Goal: Task Accomplishment & Management: Use online tool/utility

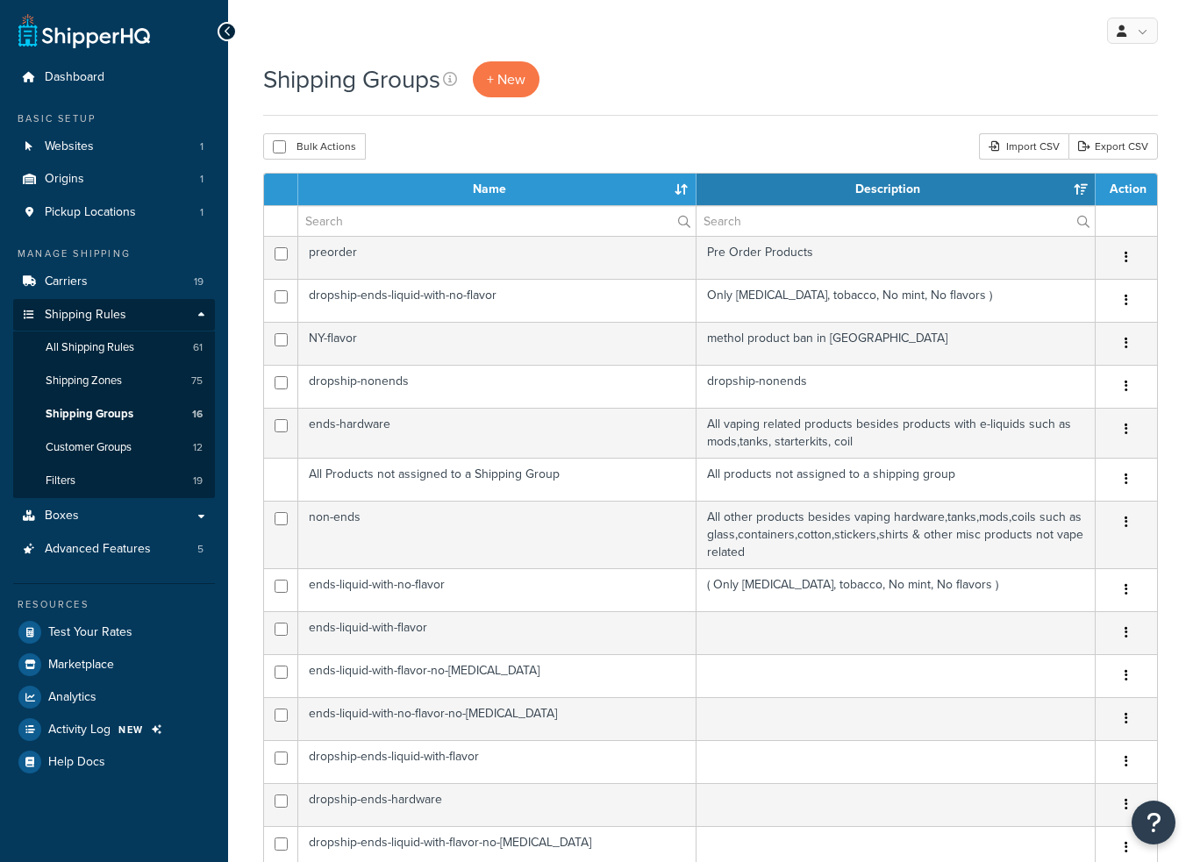
select select "15"
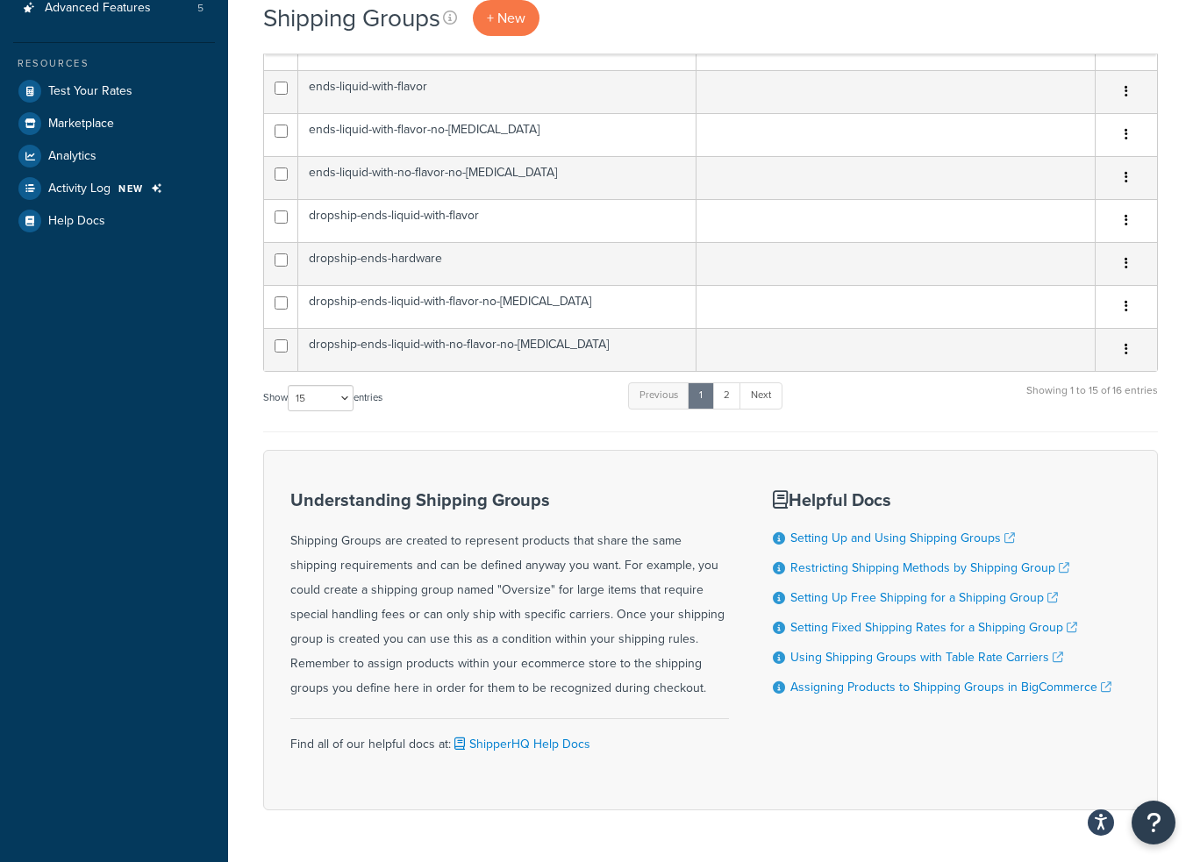
scroll to position [502, 0]
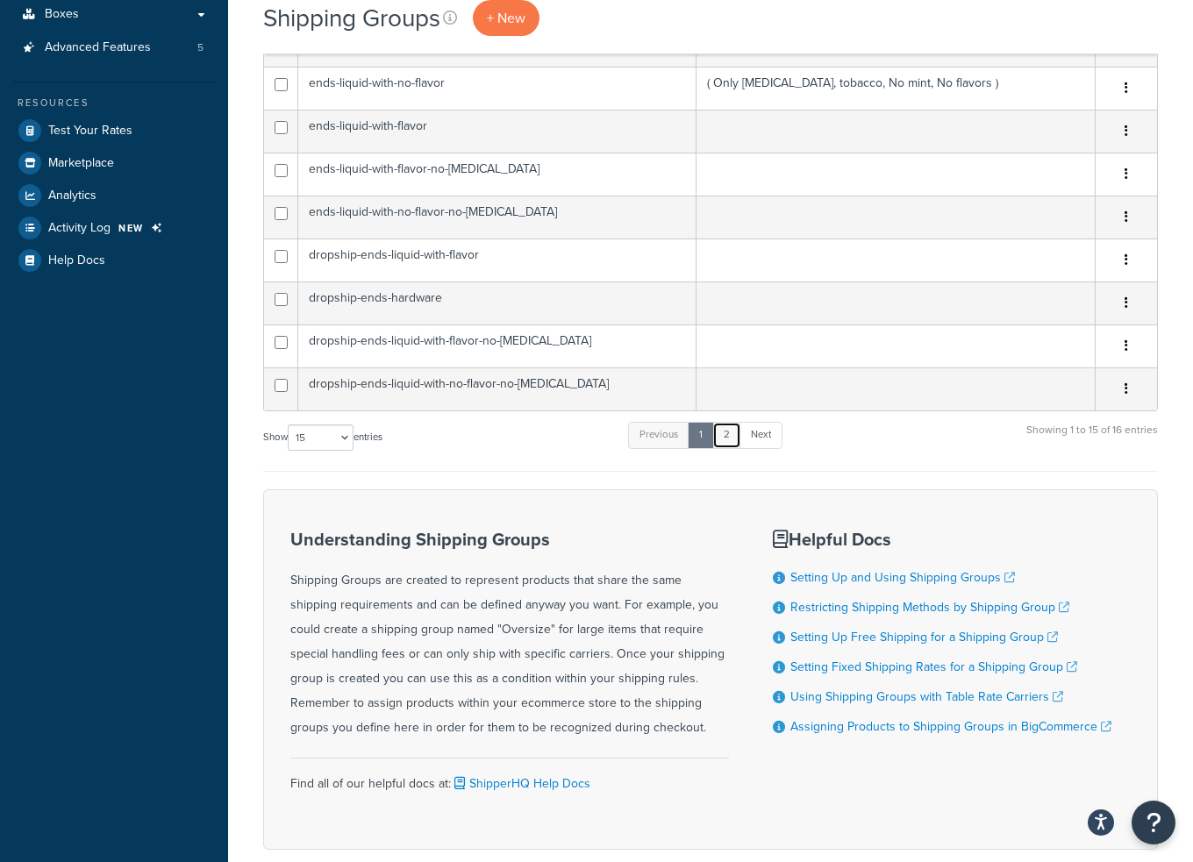
click at [733, 429] on link "2" at bounding box center [726, 435] width 29 height 26
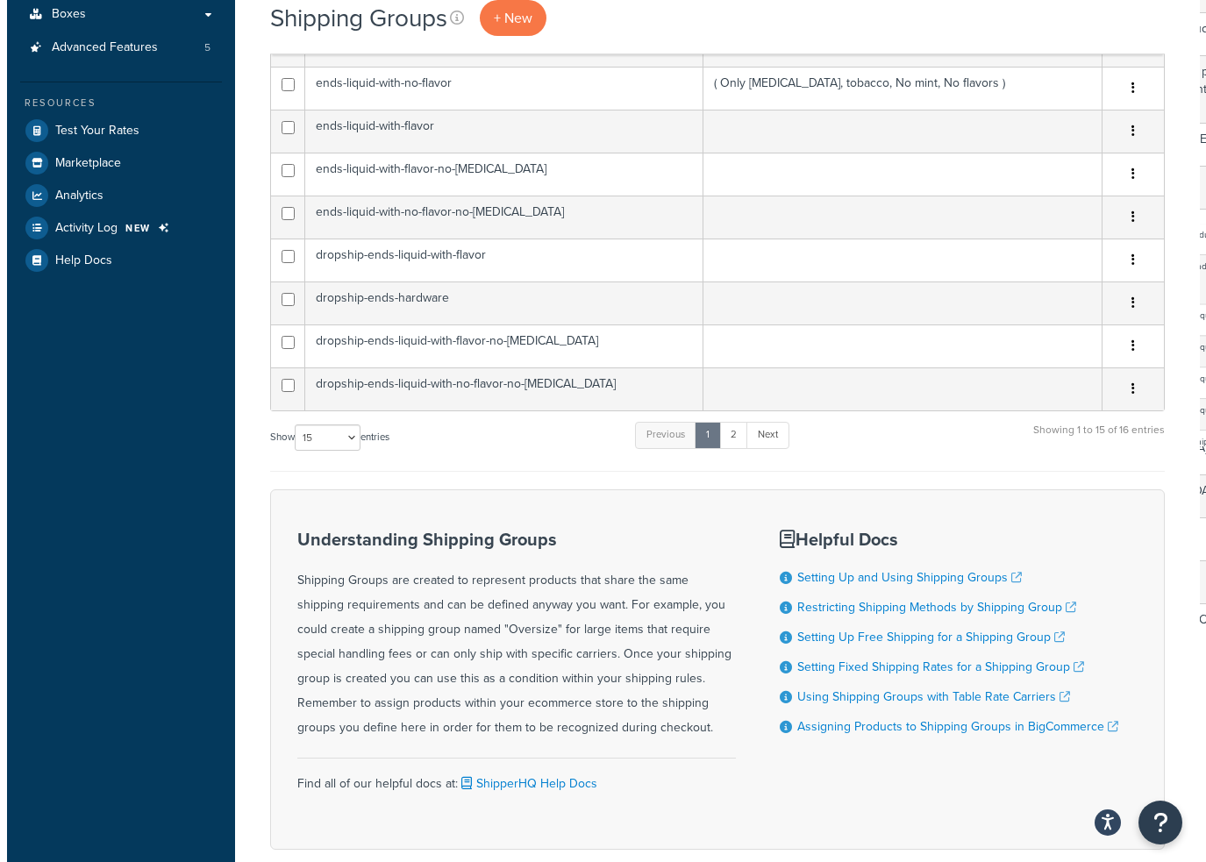
scroll to position [0, 0]
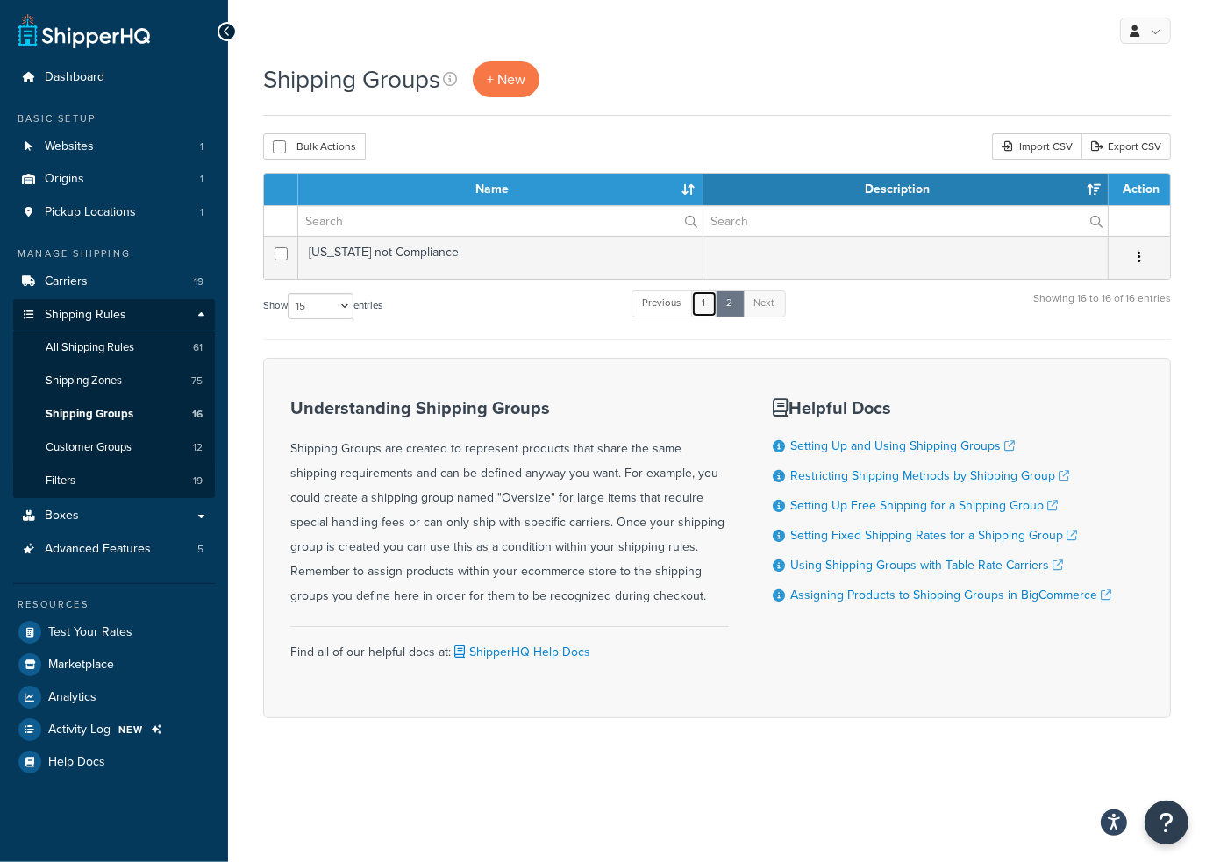
click at [708, 304] on link "1" at bounding box center [704, 303] width 26 height 26
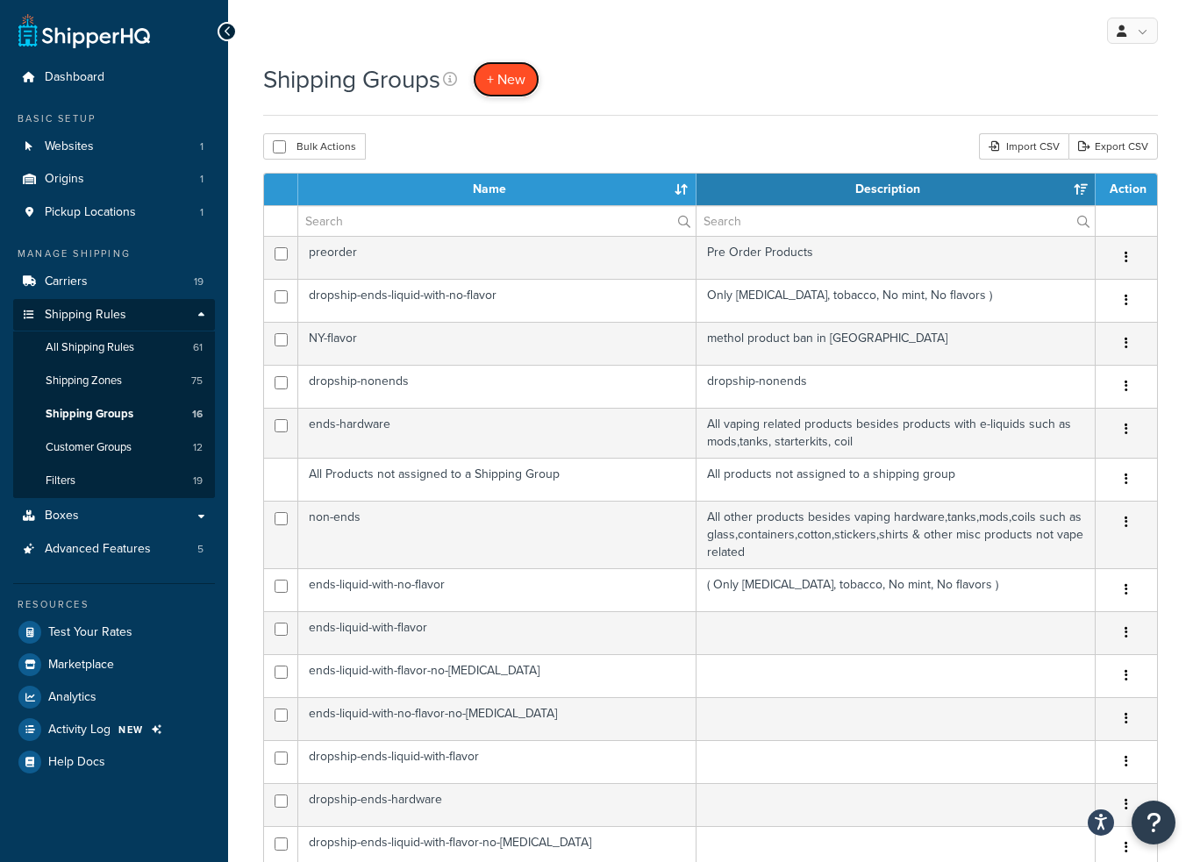
click at [515, 78] on span "+ New" at bounding box center [506, 79] width 39 height 20
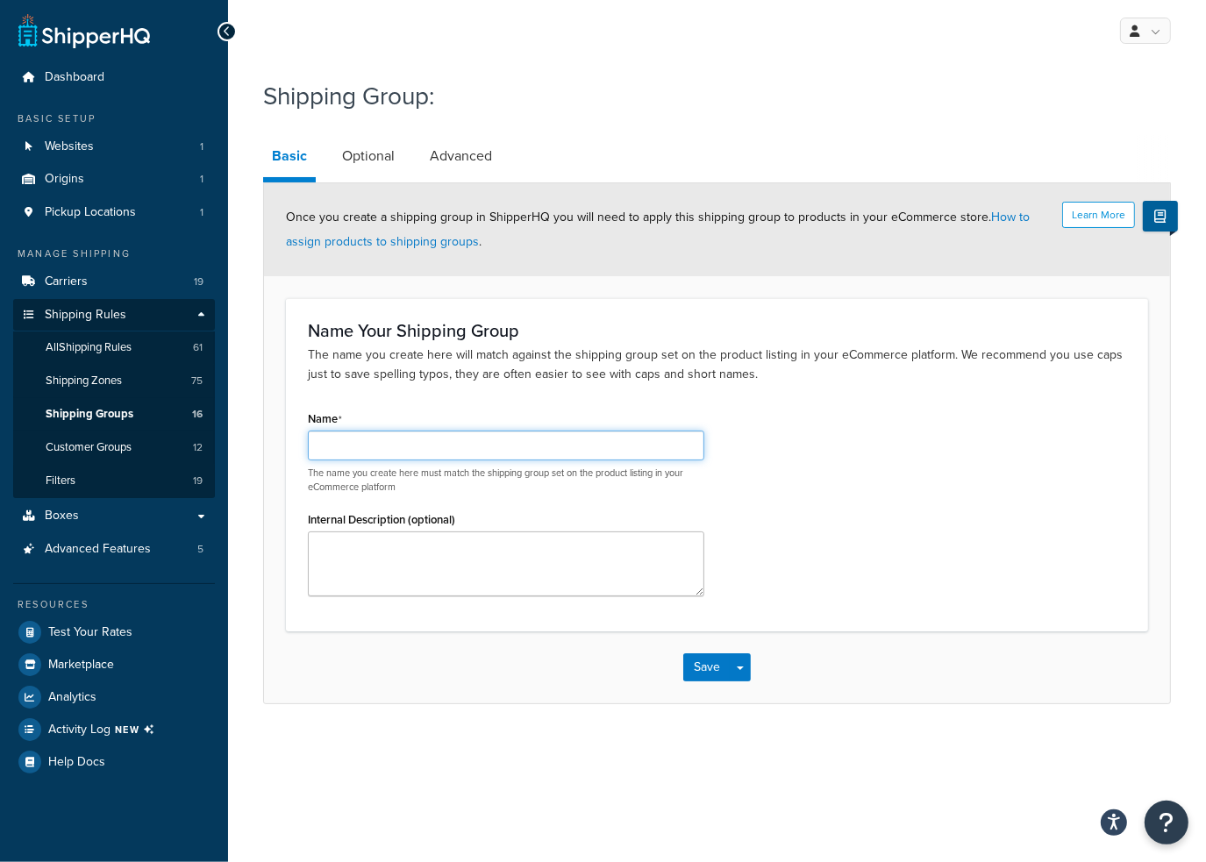
click at [411, 448] on input "Name" at bounding box center [506, 446] width 397 height 30
paste input "Taxable_Products_Test"
type input "Taxable_Products_Test"
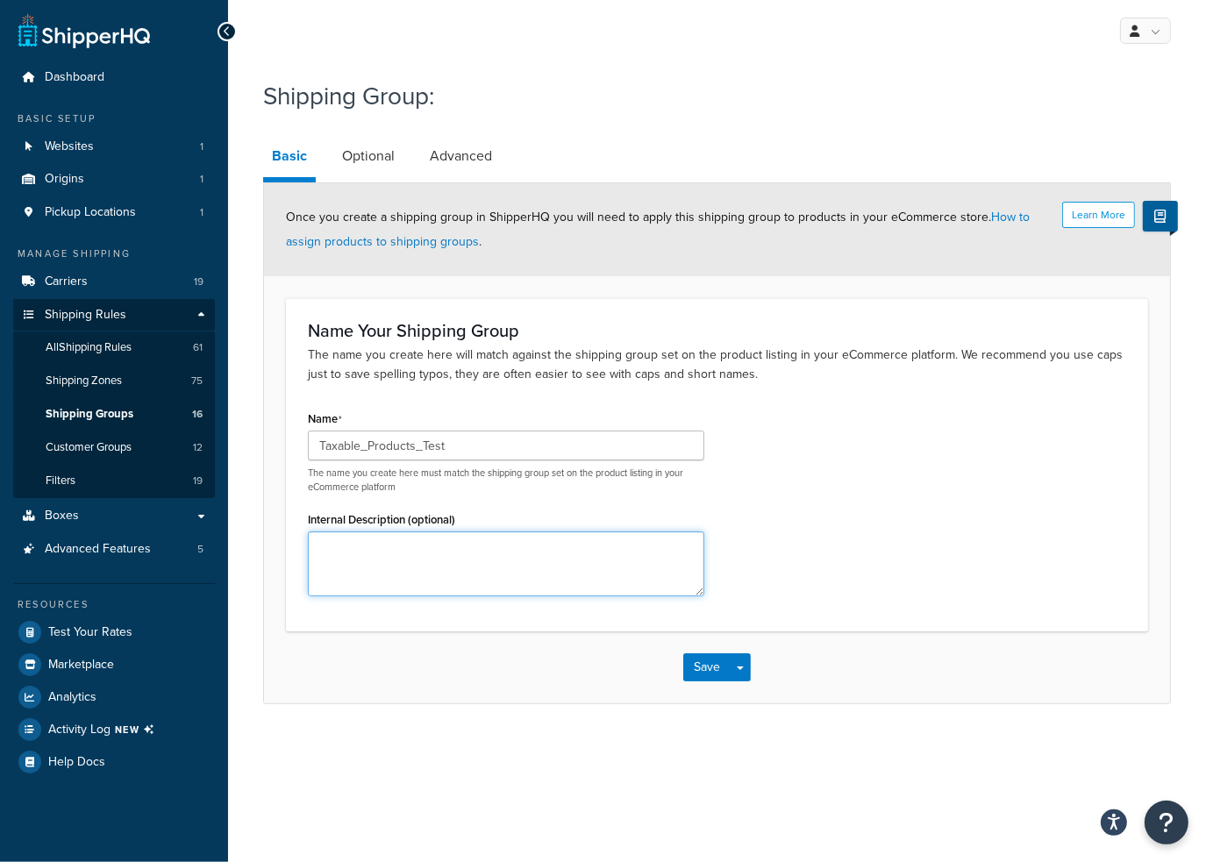
click at [406, 544] on textarea "Internal Description (optional)" at bounding box center [506, 564] width 397 height 65
click at [418, 539] on textarea "Internal Description (optional)" at bounding box center [506, 564] width 397 height 65
paste textarea "Taxable products group for testing surcharge rules."
type textarea "Taxable products group for testing surcharge rules."
click at [885, 518] on div "Name Taxable_Products_Test The name you create here must match the shipping gro…" at bounding box center [717, 508] width 845 height 204
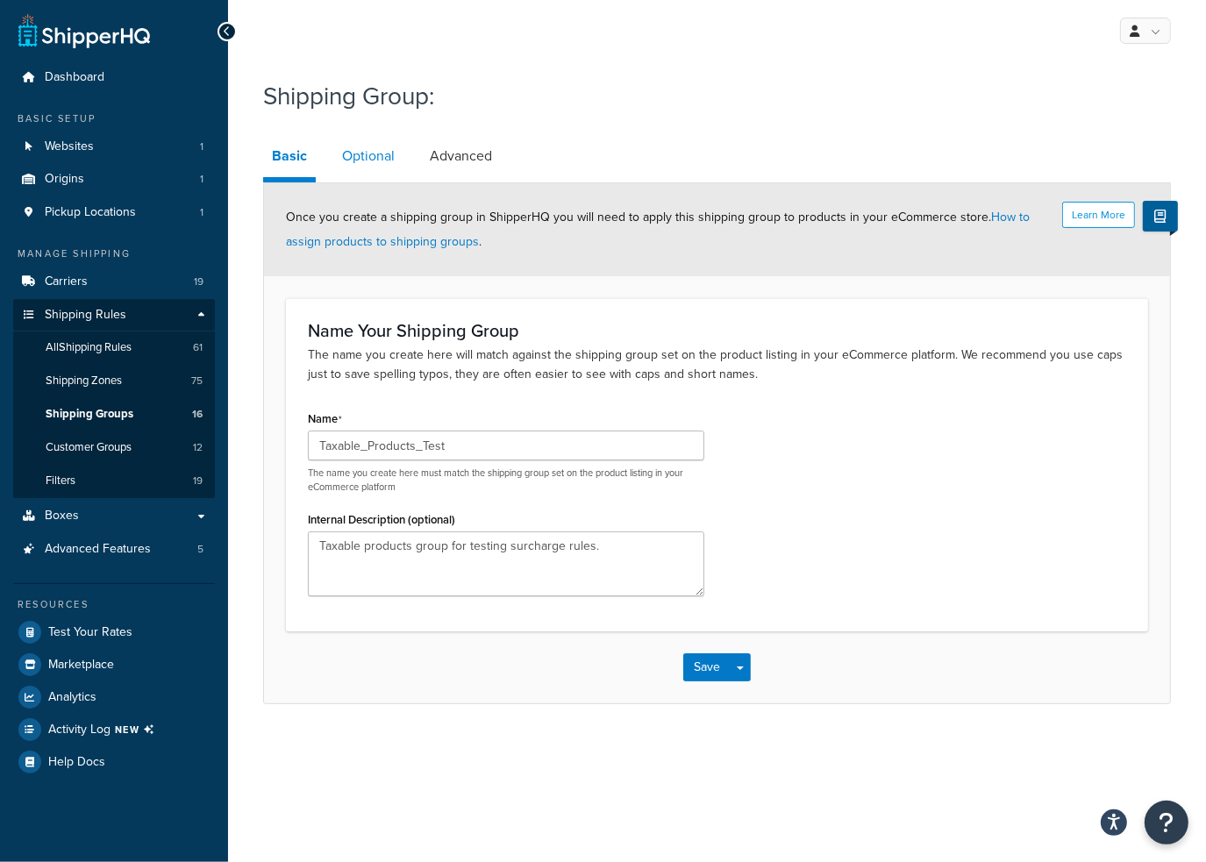
click at [372, 154] on link "Optional" at bounding box center [368, 156] width 70 height 42
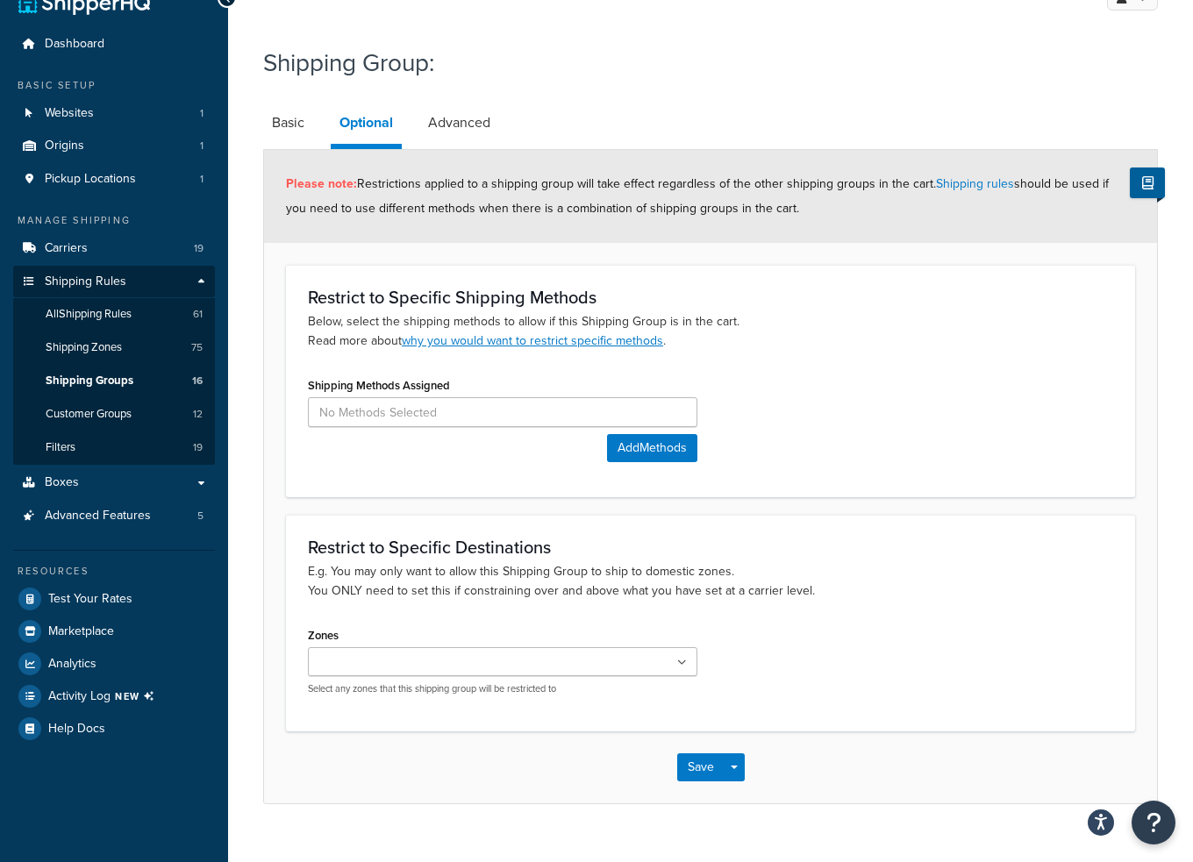
scroll to position [61, 0]
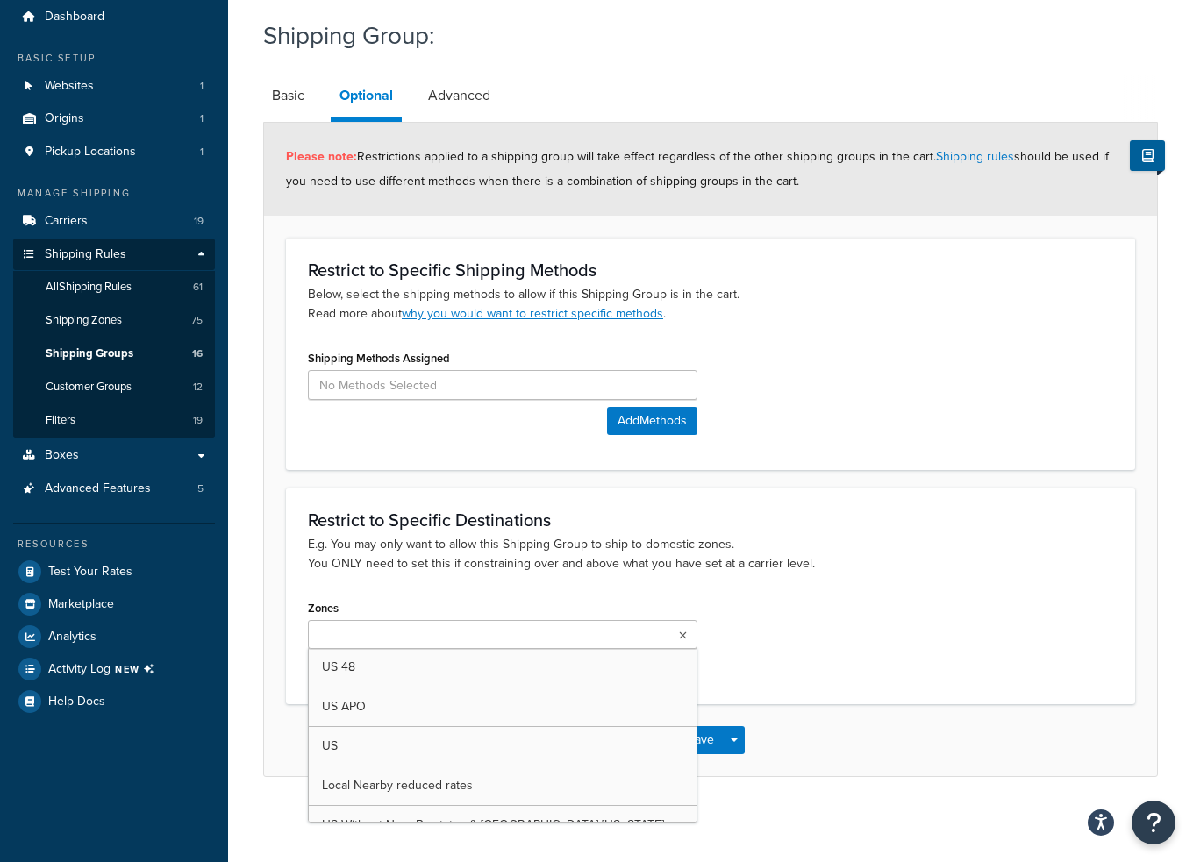
click at [497, 643] on ul at bounding box center [503, 634] width 390 height 29
click at [503, 550] on p "E.g. You may only want to allow this Shipping Group to ship to domestic zones. …" at bounding box center [710, 554] width 805 height 39
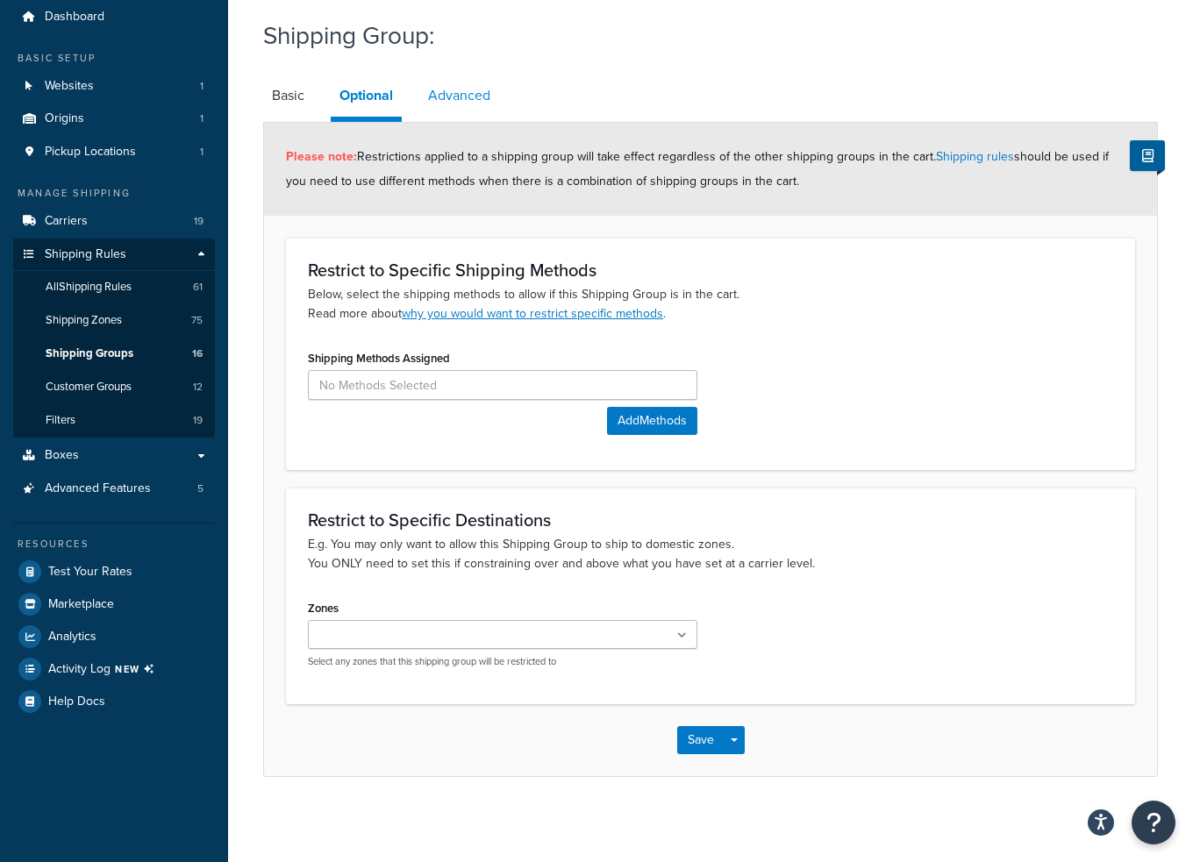
click at [439, 83] on link "Advanced" at bounding box center [459, 96] width 80 height 42
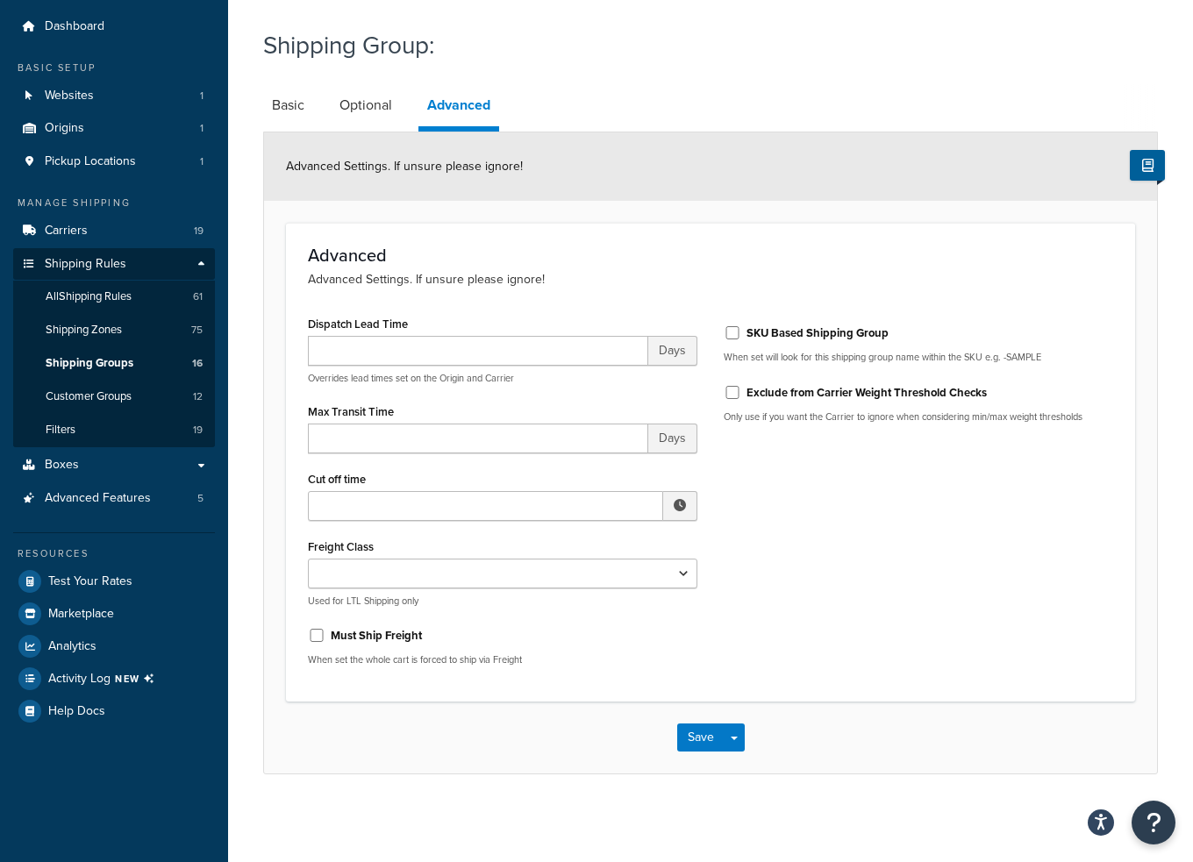
scroll to position [50, 0]
click at [372, 115] on link "Optional" at bounding box center [366, 106] width 70 height 42
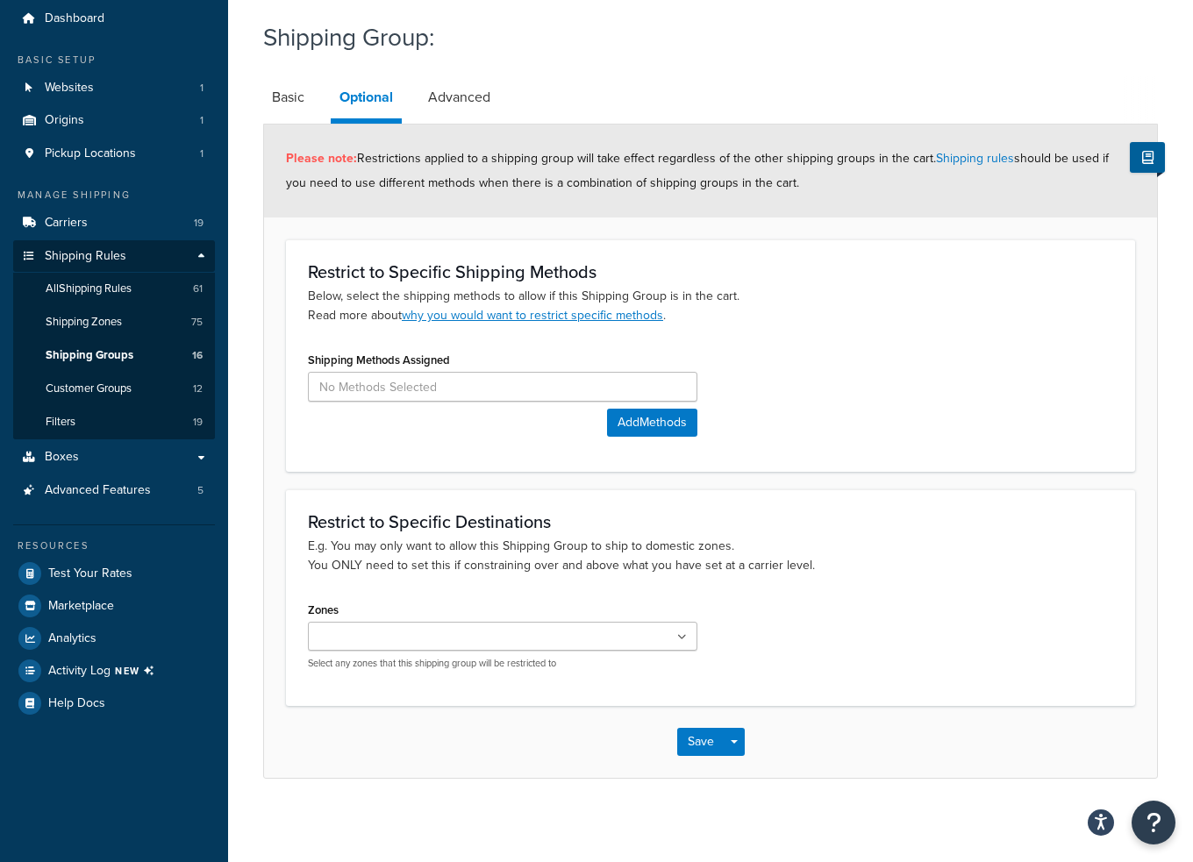
scroll to position [61, 0]
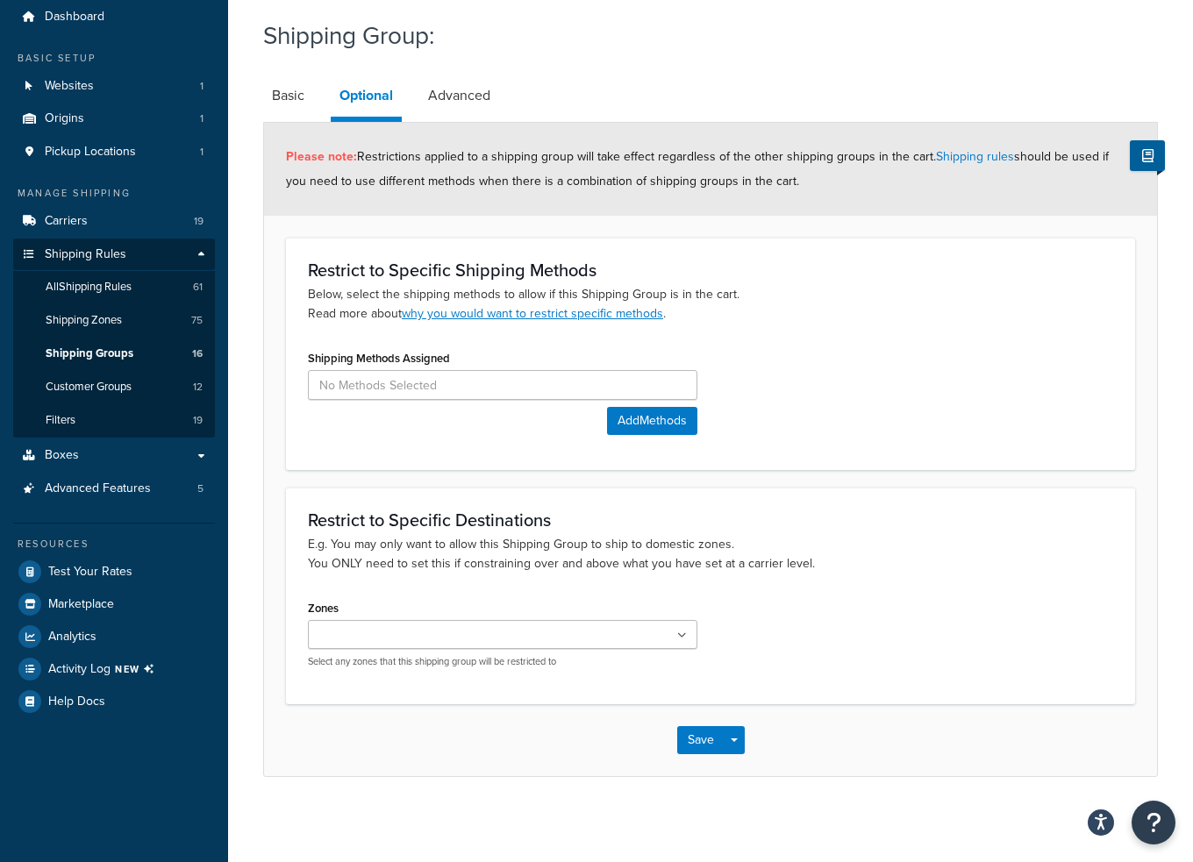
click at [479, 644] on ul at bounding box center [503, 634] width 390 height 29
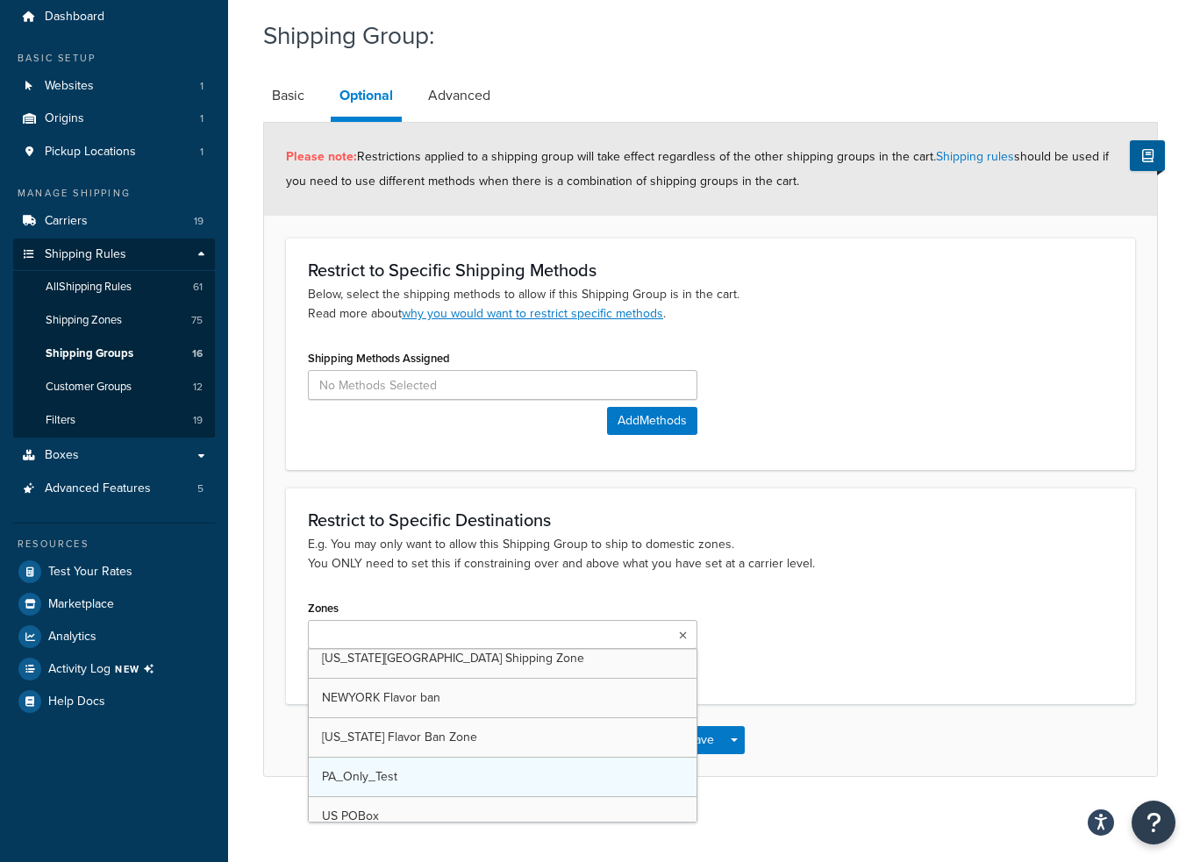
scroll to position [2734, 0]
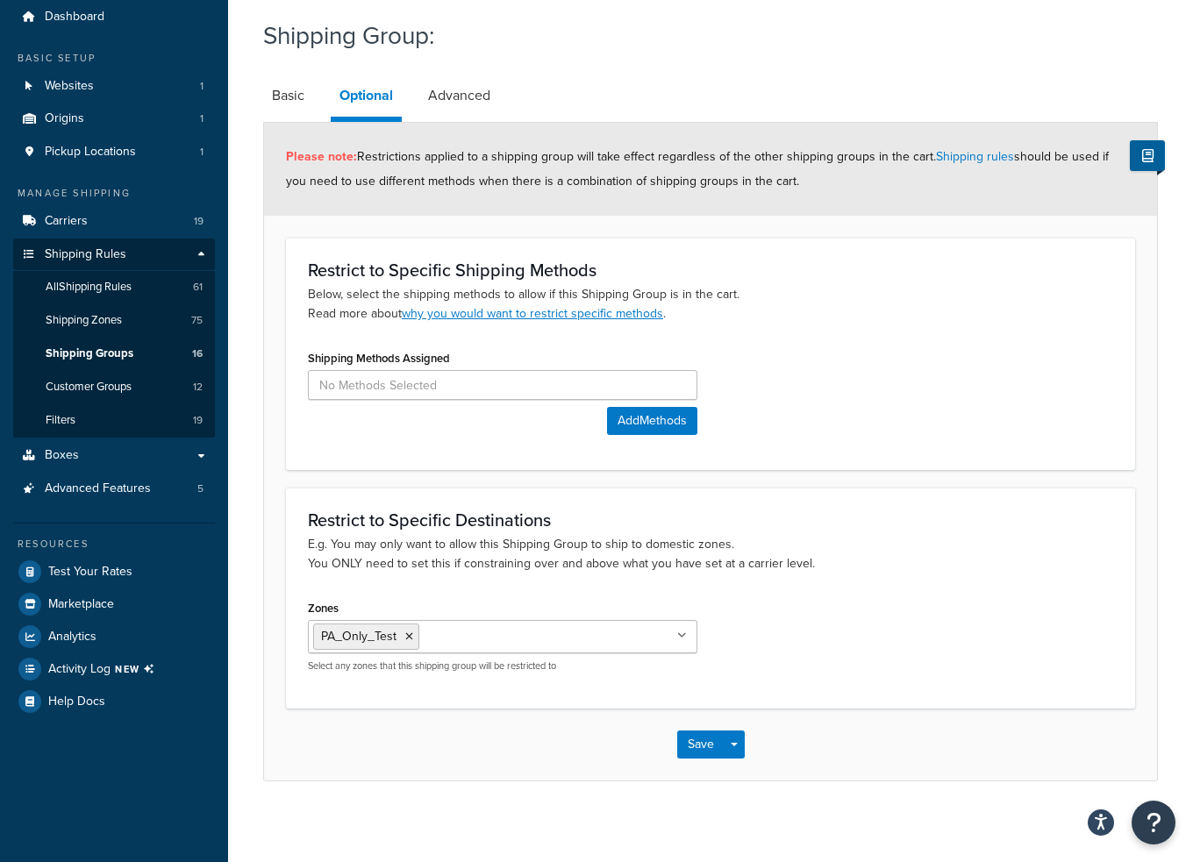
click at [715, 632] on div "Zones PA_Only_Test US 48 US APO US Local Nearby reduced rates US Without Near B…" at bounding box center [711, 641] width 832 height 90
click at [730, 617] on div "Zones PA_Only_Test US 48 US APO US Local Nearby reduced rates US Without Near B…" at bounding box center [711, 641] width 832 height 90
drag, startPoint x: 656, startPoint y: 154, endPoint x: 853, endPoint y: 178, distance: 197.9
click at [853, 178] on div "Please note: Restrictions applied to a shipping group will take effect regardle…" at bounding box center [710, 169] width 893 height 93
click at [869, 194] on div "Please note: Restrictions applied to a shipping group will take effect regardle…" at bounding box center [710, 169] width 893 height 93
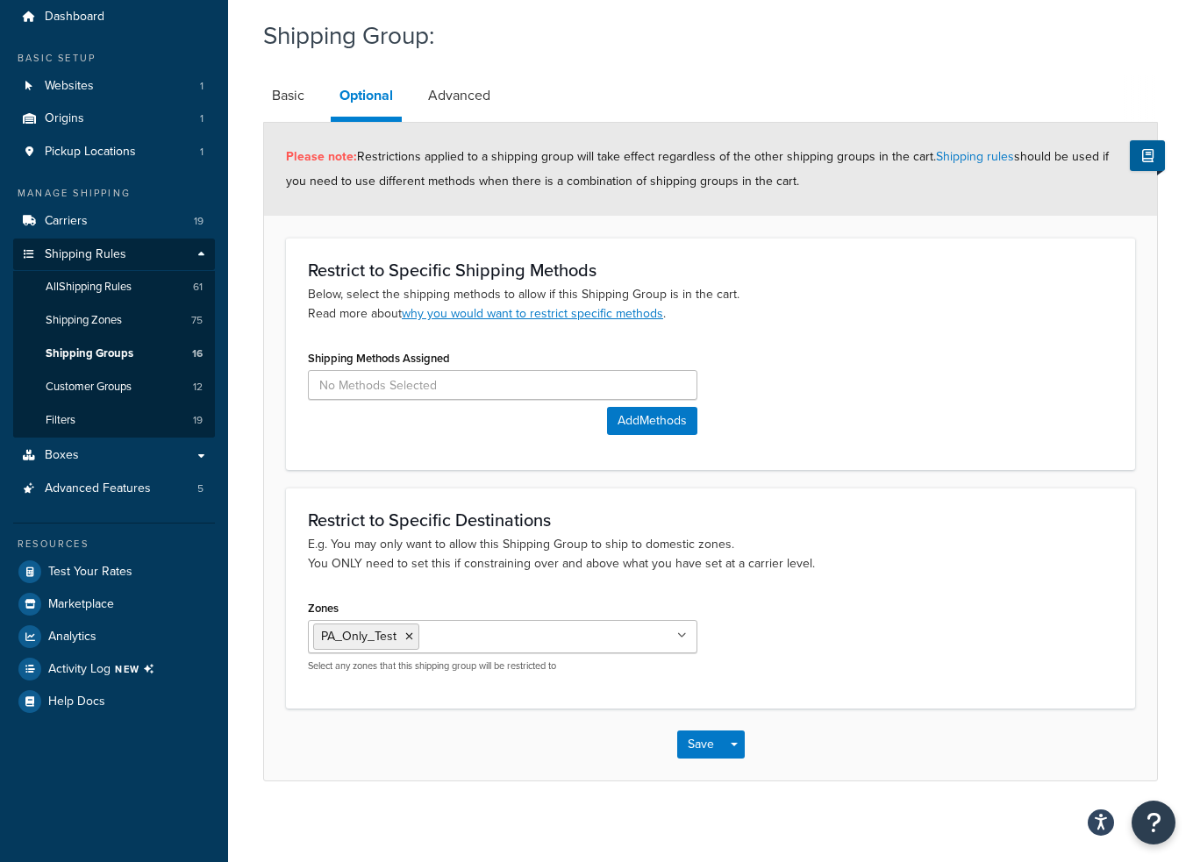
drag, startPoint x: 904, startPoint y: 199, endPoint x: 521, endPoint y: 175, distance: 383.2
click at [521, 175] on div "Please note: Restrictions applied to a shipping group will take effect regardle…" at bounding box center [710, 169] width 893 height 93
click at [790, 224] on form "Please note: Restrictions applied to a shipping group will take effect regardle…" at bounding box center [710, 451] width 893 height 657
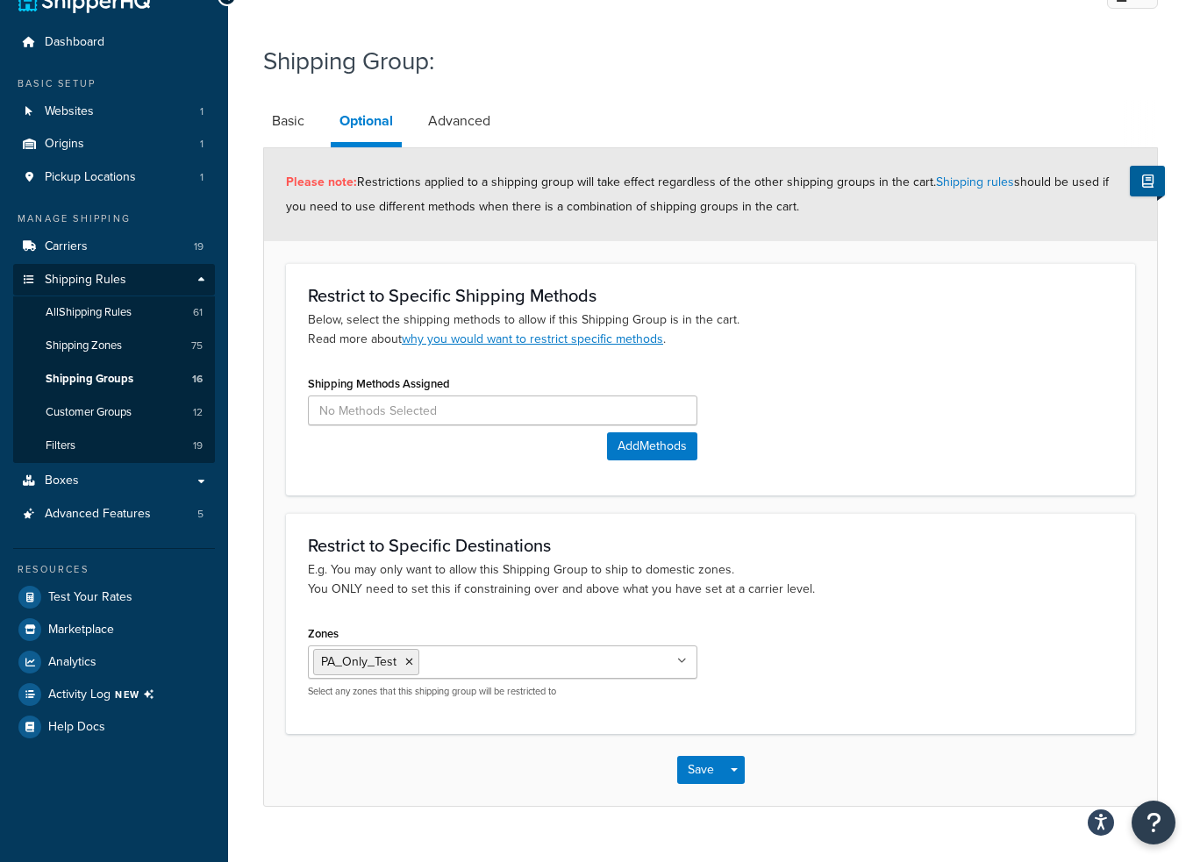
scroll to position [65, 0]
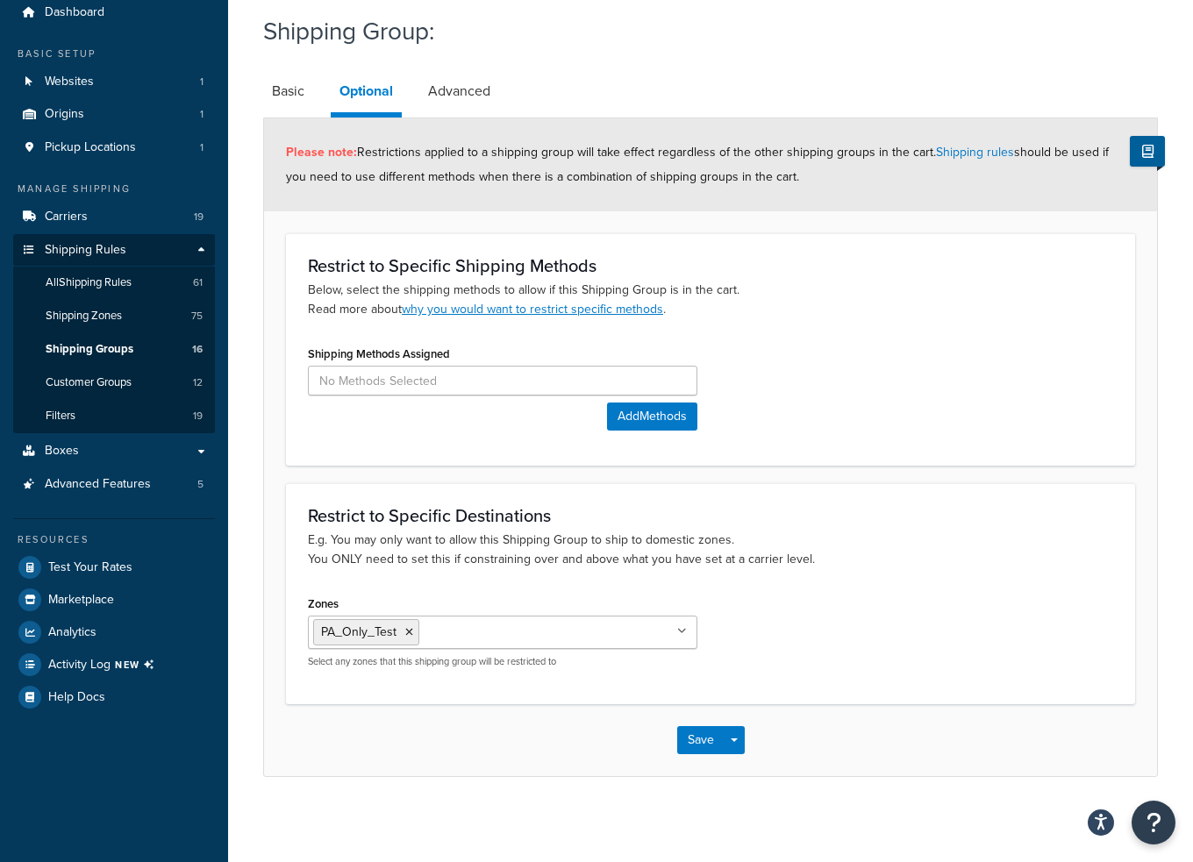
click at [410, 633] on icon at bounding box center [409, 632] width 8 height 11
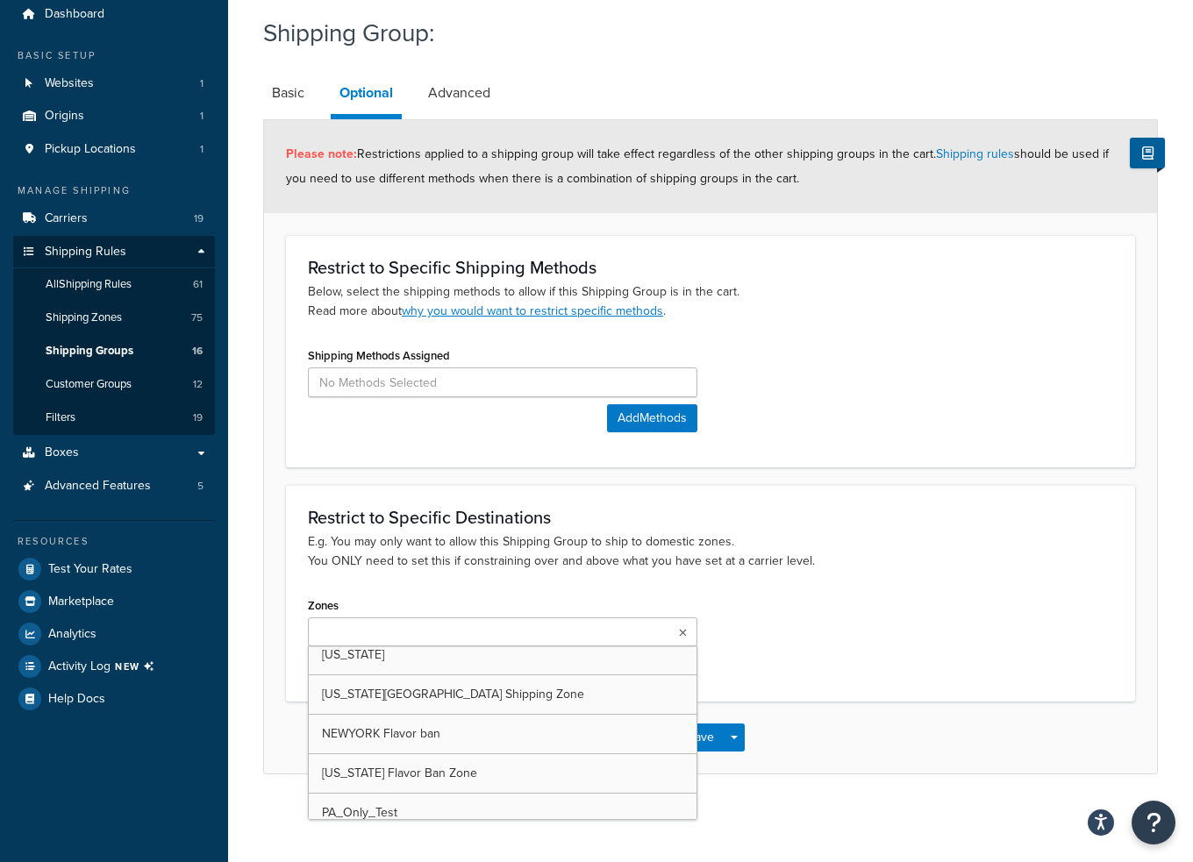
scroll to position [61, 0]
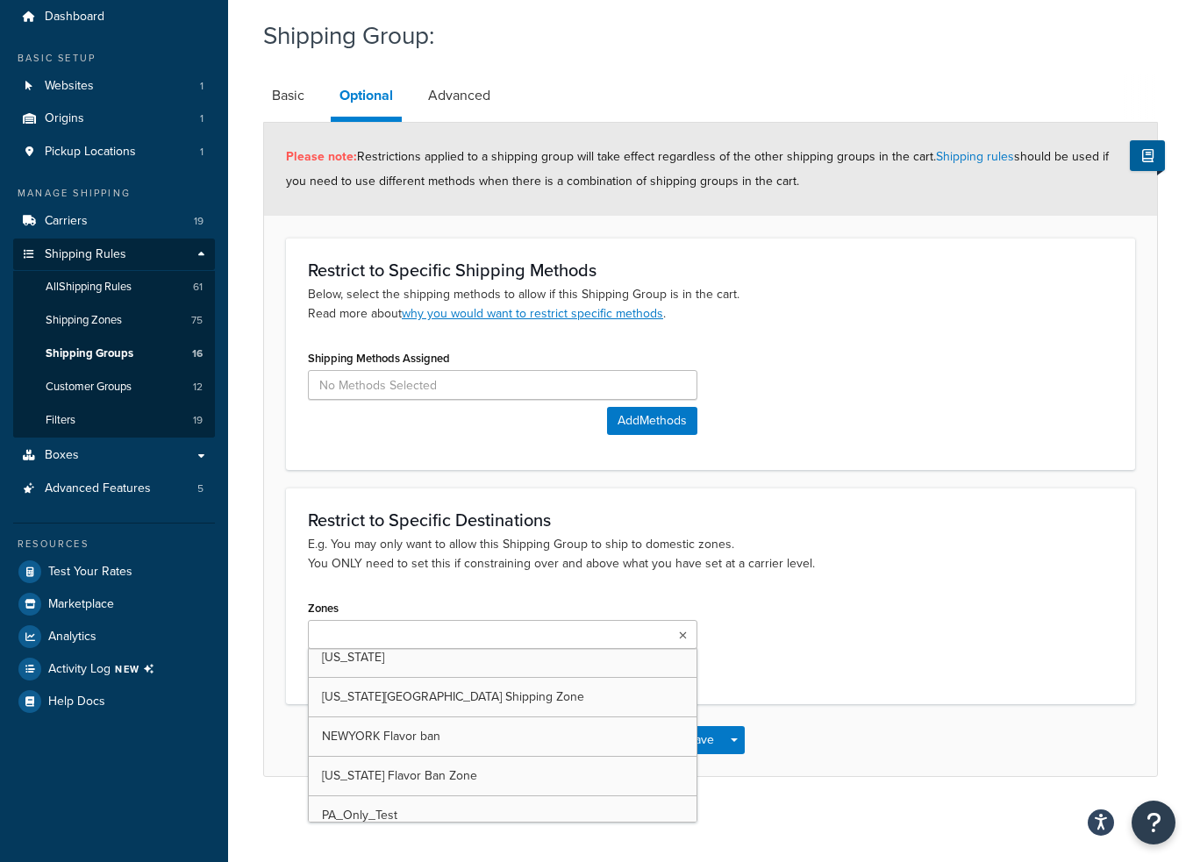
click at [1081, 608] on div "Zones US 48 US APO US Local Nearby reduced rates US Without Near By states & Ha…" at bounding box center [711, 639] width 832 height 86
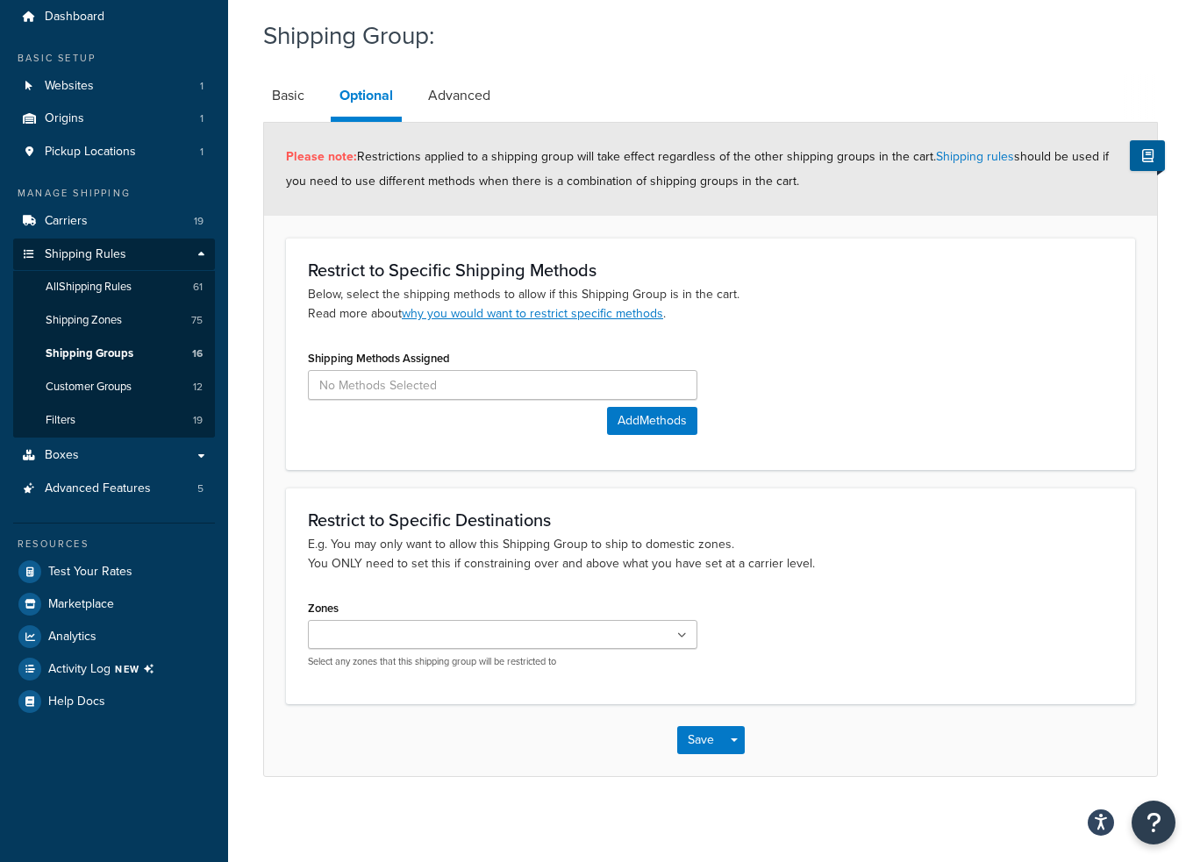
click at [815, 512] on h3 "Restrict to Specific Destinations" at bounding box center [710, 520] width 805 height 19
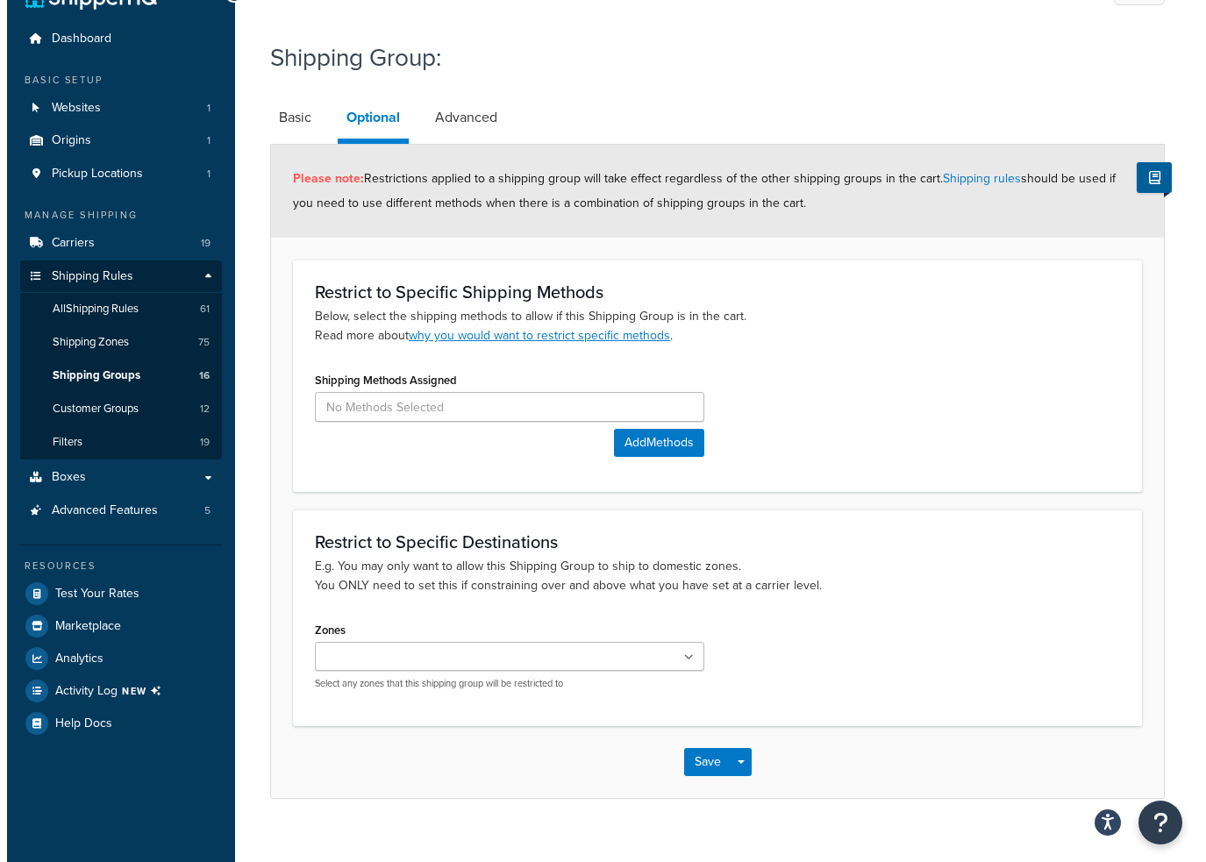
scroll to position [0, 0]
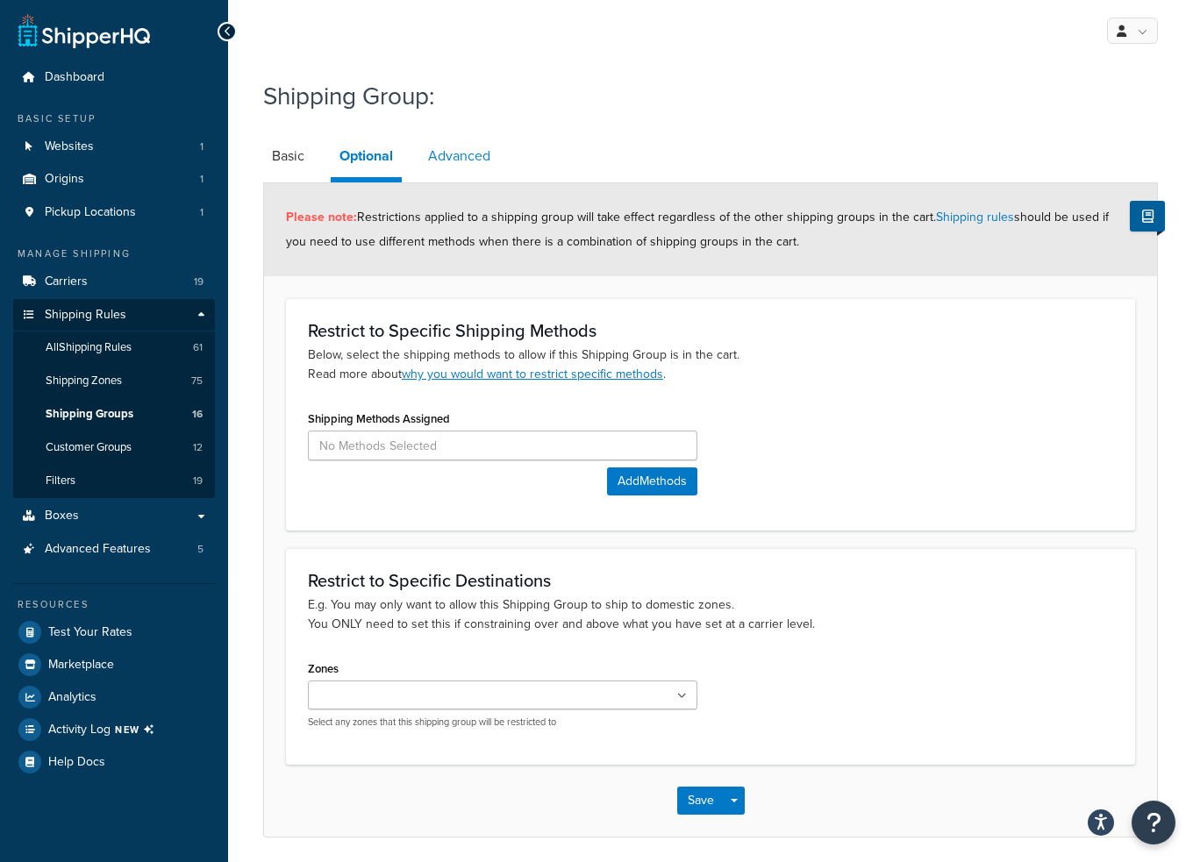
click at [454, 173] on link "Advanced" at bounding box center [459, 156] width 80 height 42
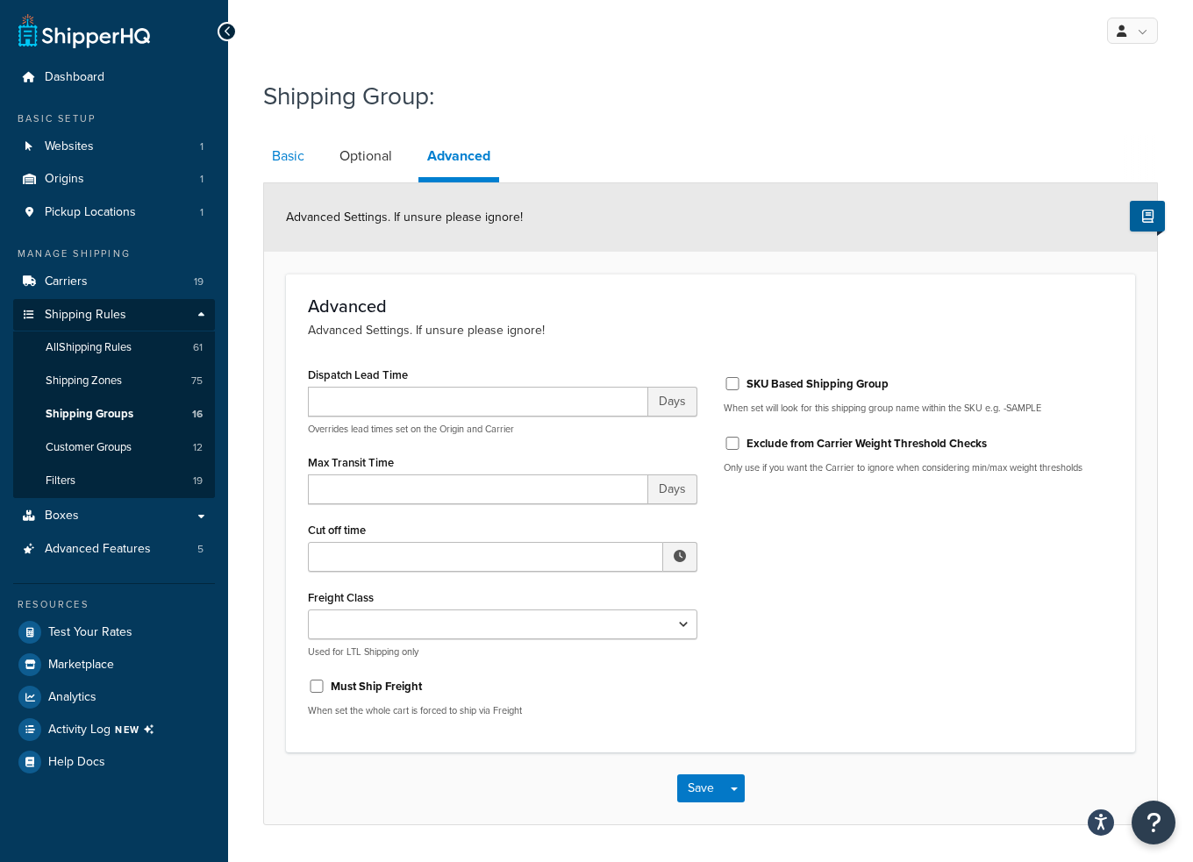
click at [286, 164] on link "Basic" at bounding box center [288, 156] width 50 height 42
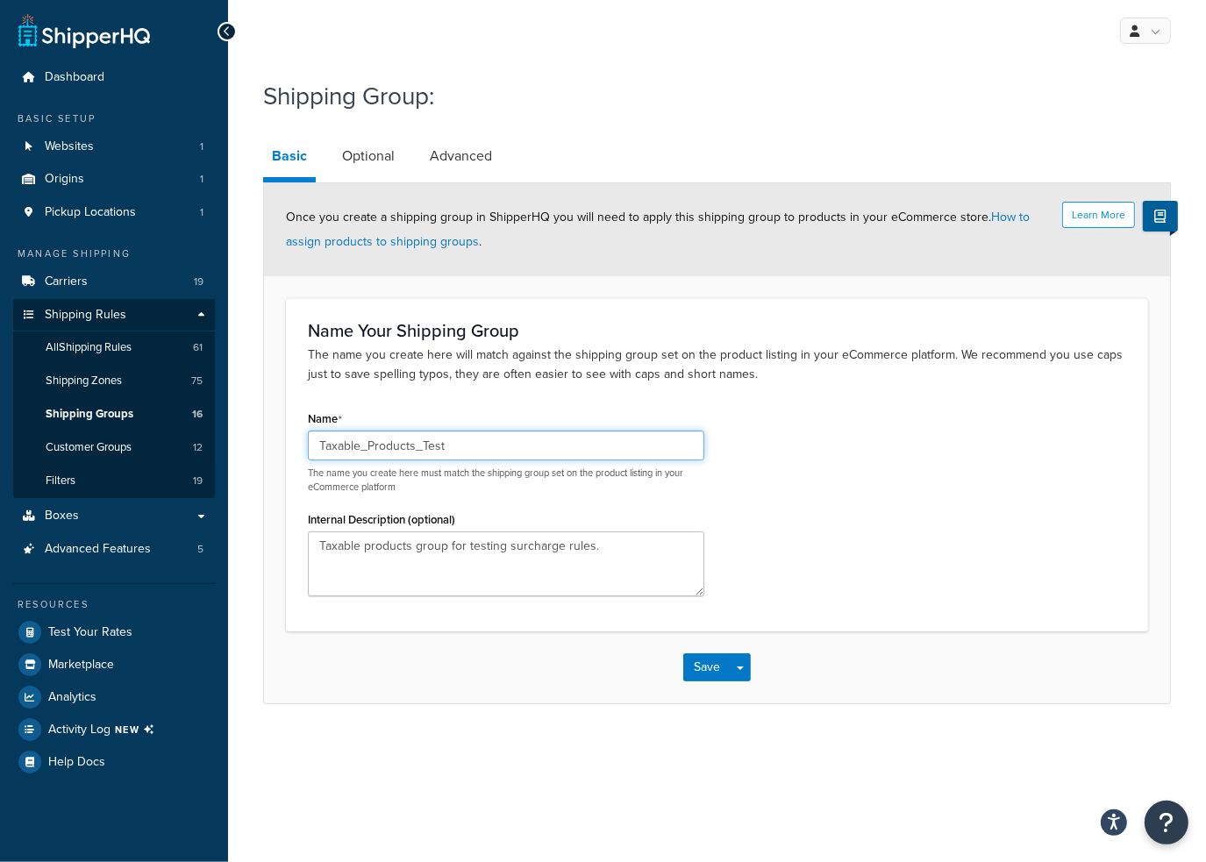
click at [520, 455] on input "Taxable_Products_Test" at bounding box center [506, 446] width 397 height 30
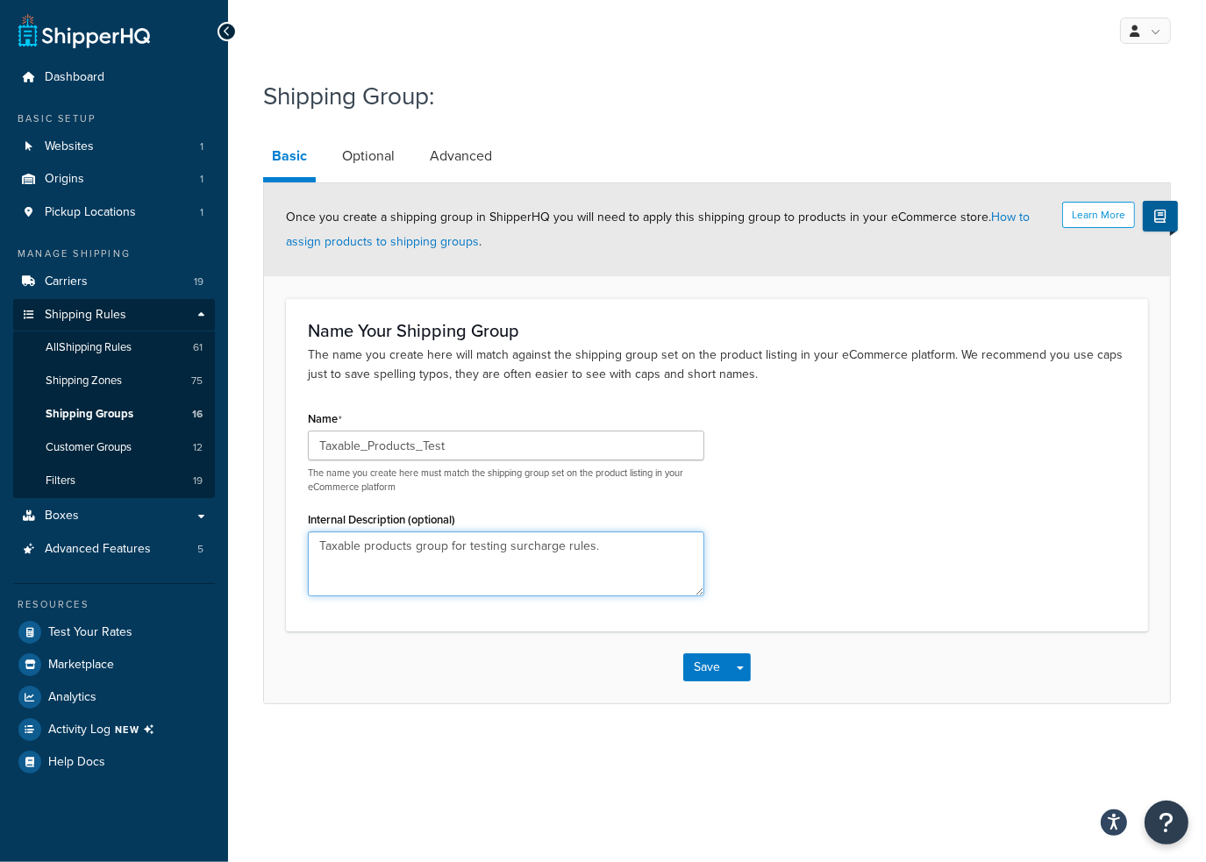
click at [636, 543] on textarea "Taxable products group for testing surcharge rules." at bounding box center [506, 564] width 397 height 65
click at [712, 665] on button "Save" at bounding box center [706, 668] width 47 height 28
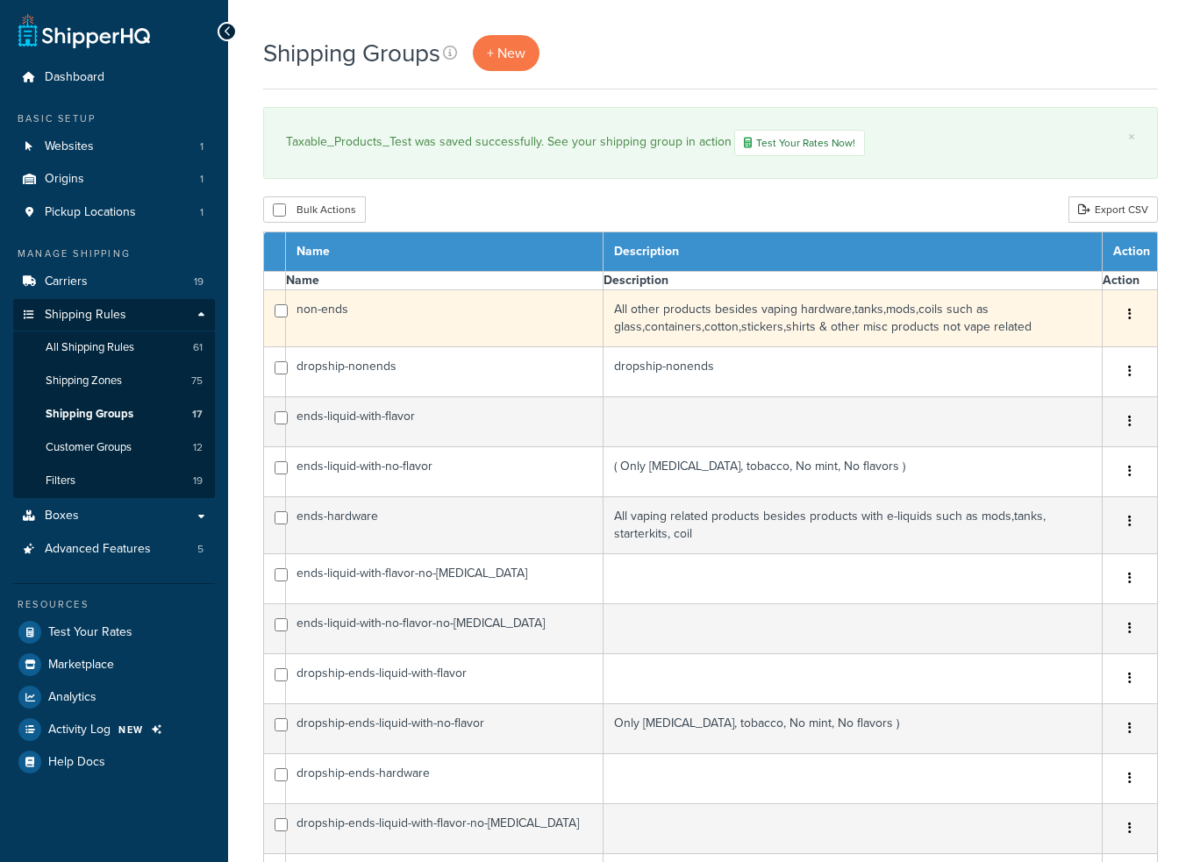
select select "15"
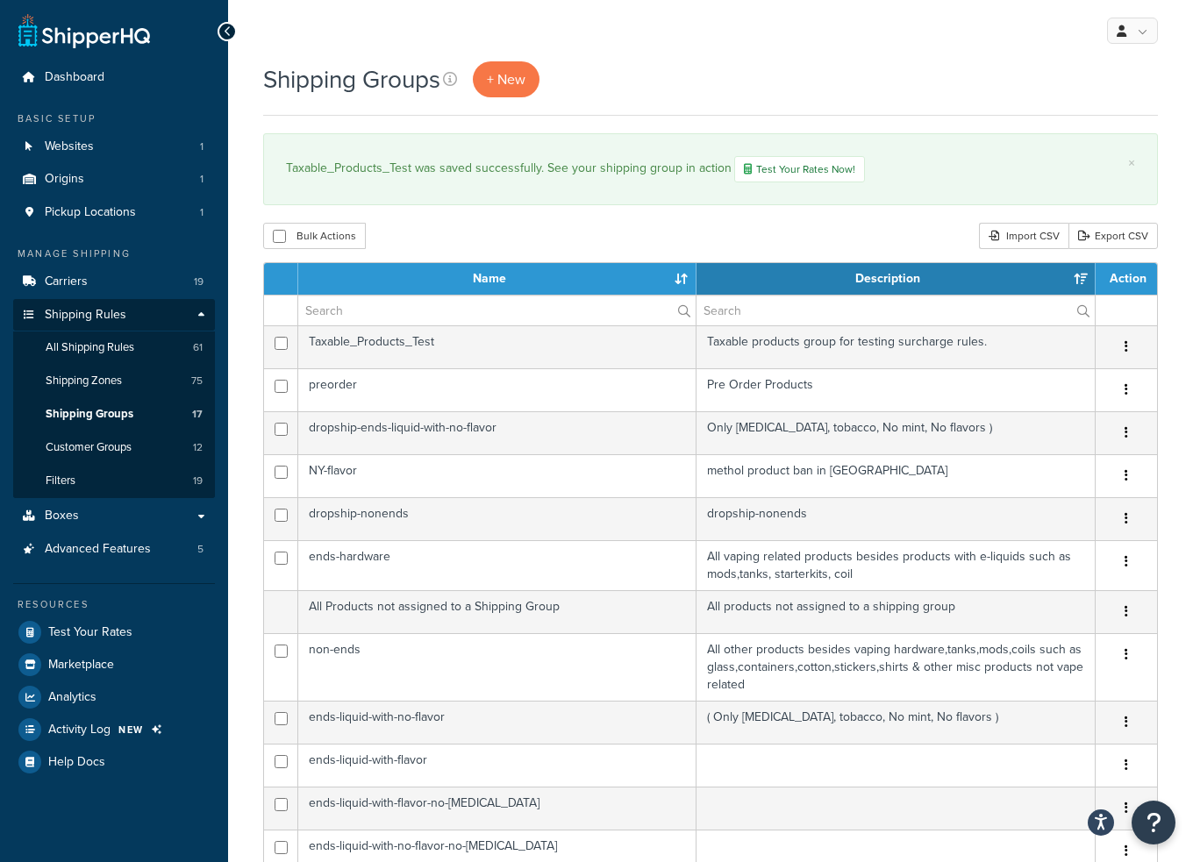
click at [901, 100] on div "Shipping Groups + New" at bounding box center [710, 88] width 895 height 54
click at [93, 356] on link "All Shipping Rules 61" at bounding box center [114, 348] width 202 height 32
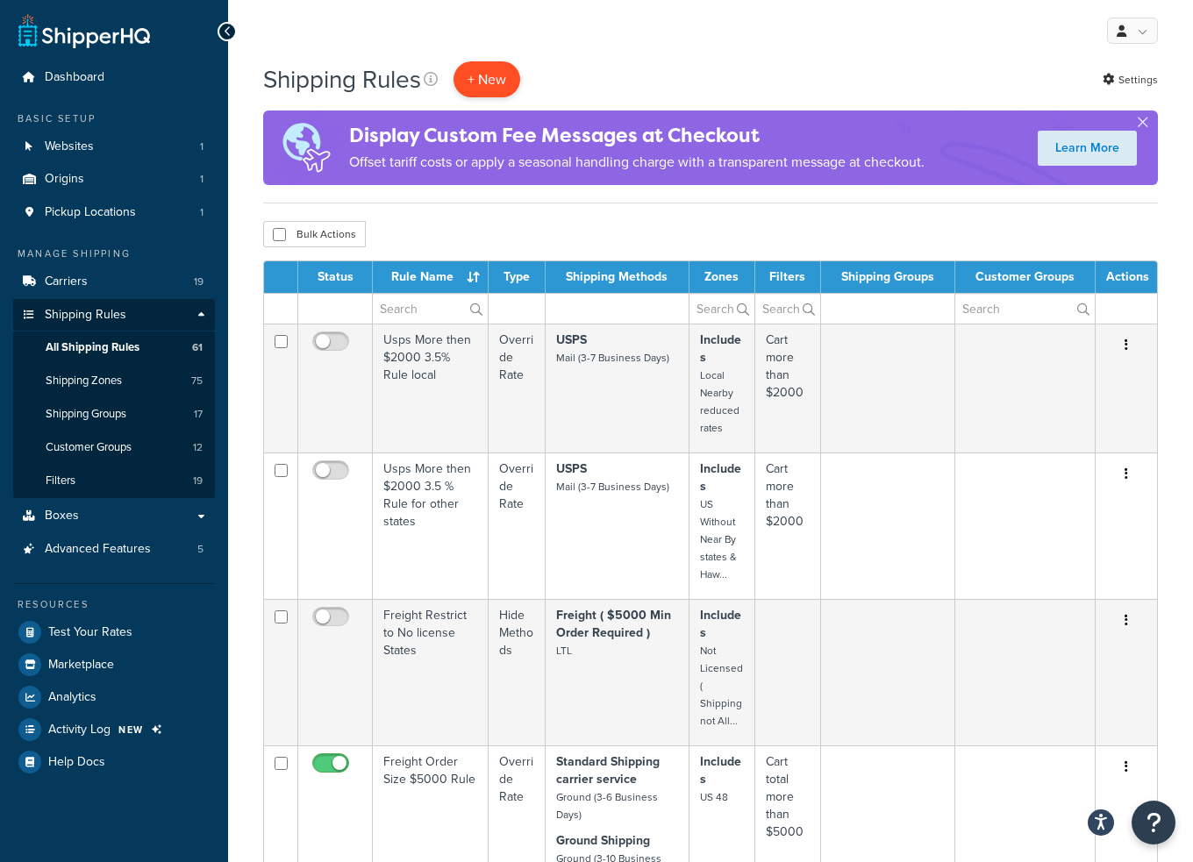
click at [476, 74] on p "+ New" at bounding box center [487, 79] width 67 height 36
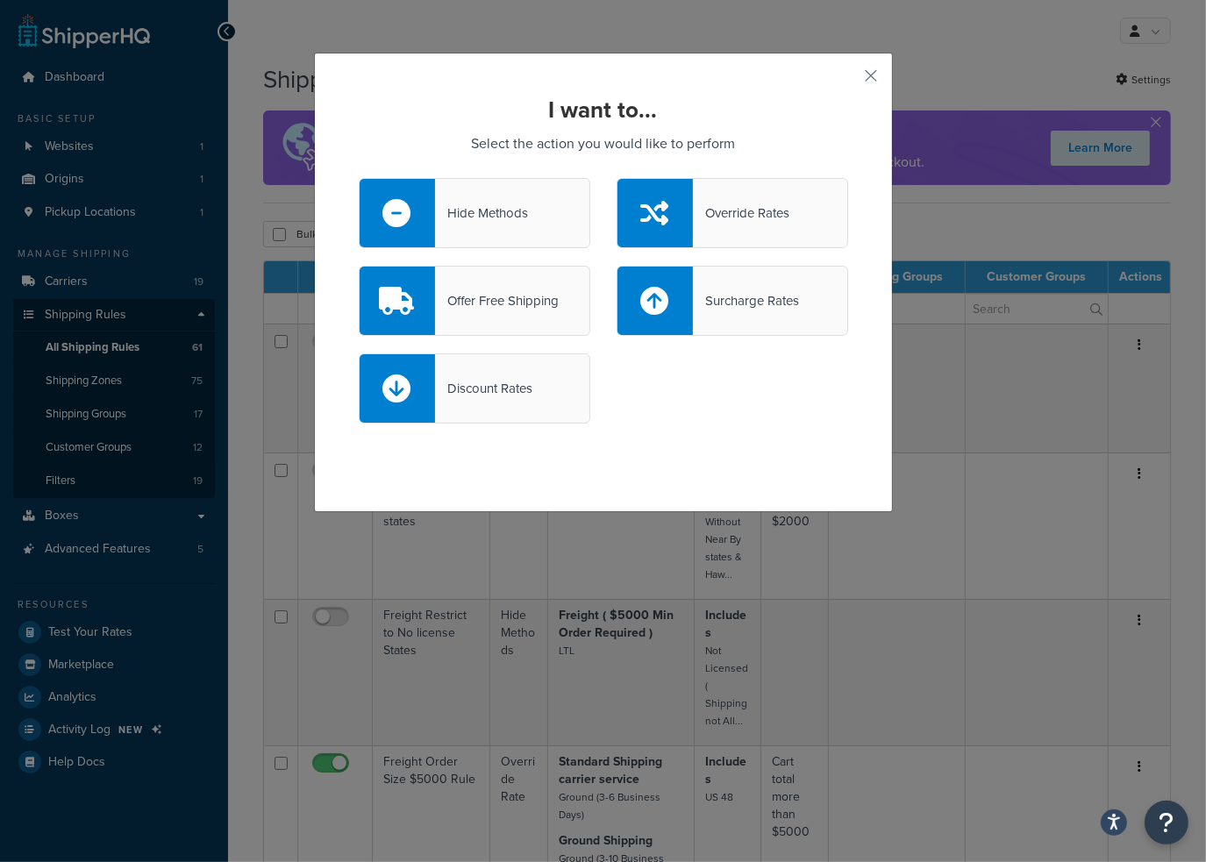
click at [730, 296] on div "Surcharge Rates" at bounding box center [746, 301] width 106 height 25
click at [0, 0] on input "Surcharge Rates" at bounding box center [0, 0] width 0 height 0
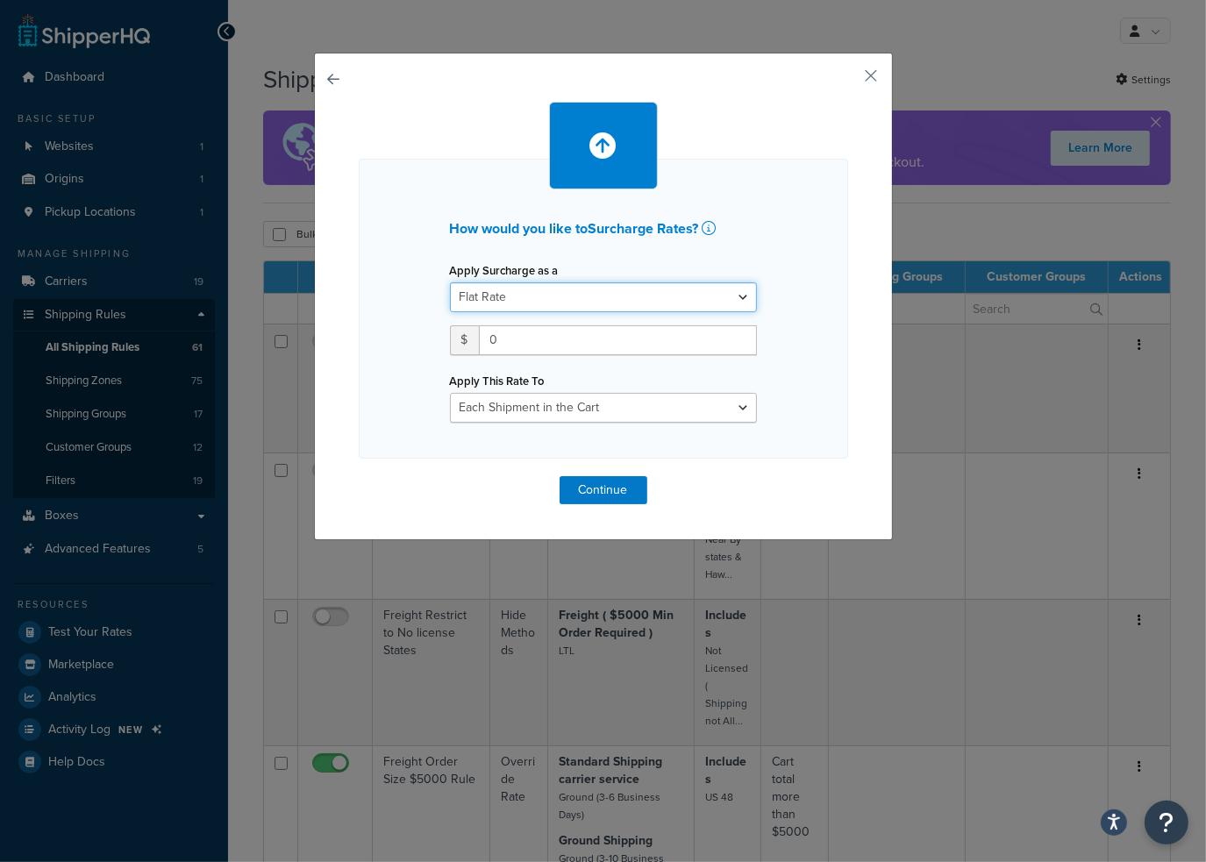
click at [576, 307] on select "Flat Rate Percentage Flat Rate & Percentage" at bounding box center [603, 297] width 307 height 30
select select "PERCENTAGE"
click at [450, 282] on select "Flat Rate Percentage Flat Rate & Percentage" at bounding box center [603, 297] width 307 height 30
click at [497, 335] on input "number" at bounding box center [505, 340] width 110 height 30
type input "40"
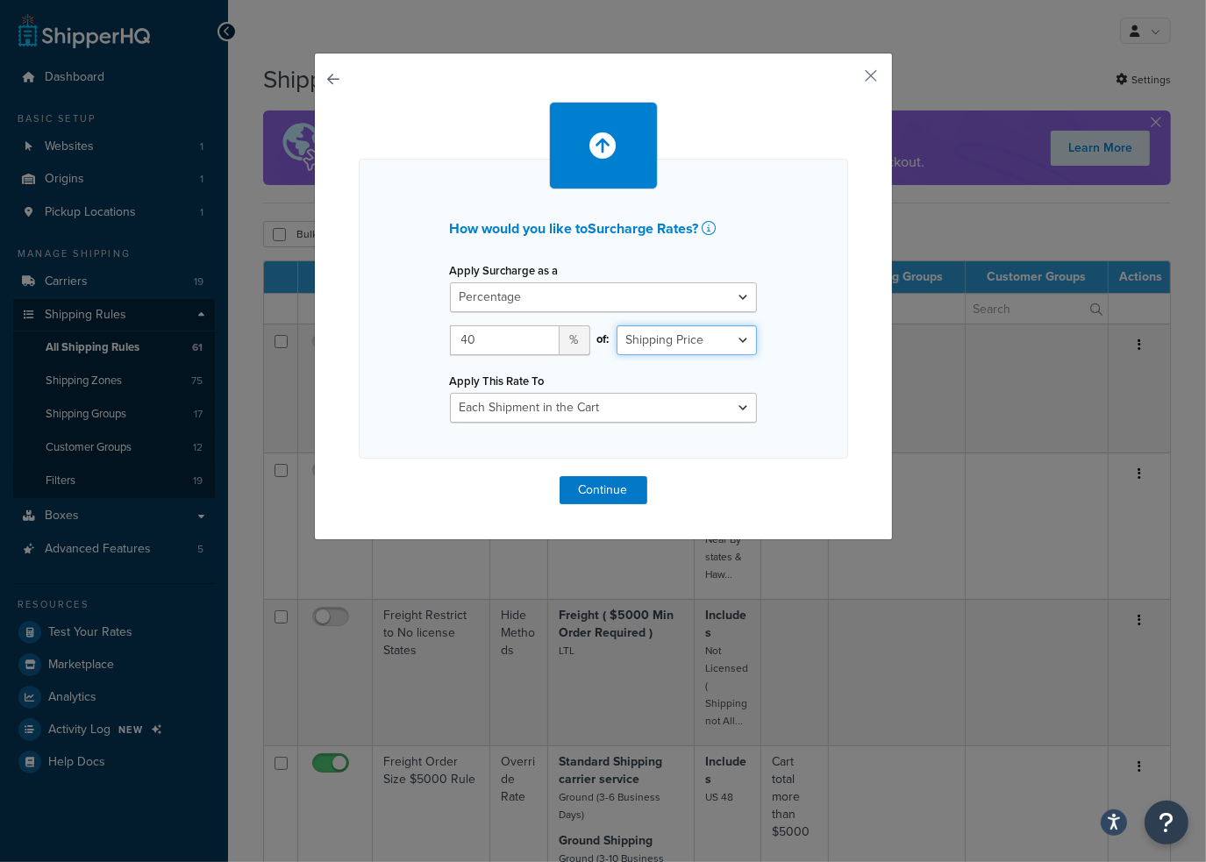
click at [722, 345] on select "Shipping Price Order Value" at bounding box center [687, 340] width 140 height 30
click at [617, 325] on select "Shipping Price Order Value" at bounding box center [687, 340] width 140 height 30
click at [825, 368] on div "How would you like to Surcharge Rates ? Apply Surcharge as a Flat Rate Percenta…" at bounding box center [604, 309] width 490 height 300
click at [629, 414] on select "Each Shipment in the Cart Each Shipping Group in the Cart Each Item within a Sh…" at bounding box center [603, 408] width 307 height 30
click at [774, 382] on div "How would you like to Surcharge Rates ? Apply Surcharge as a Flat Rate Percenta…" at bounding box center [604, 309] width 490 height 300
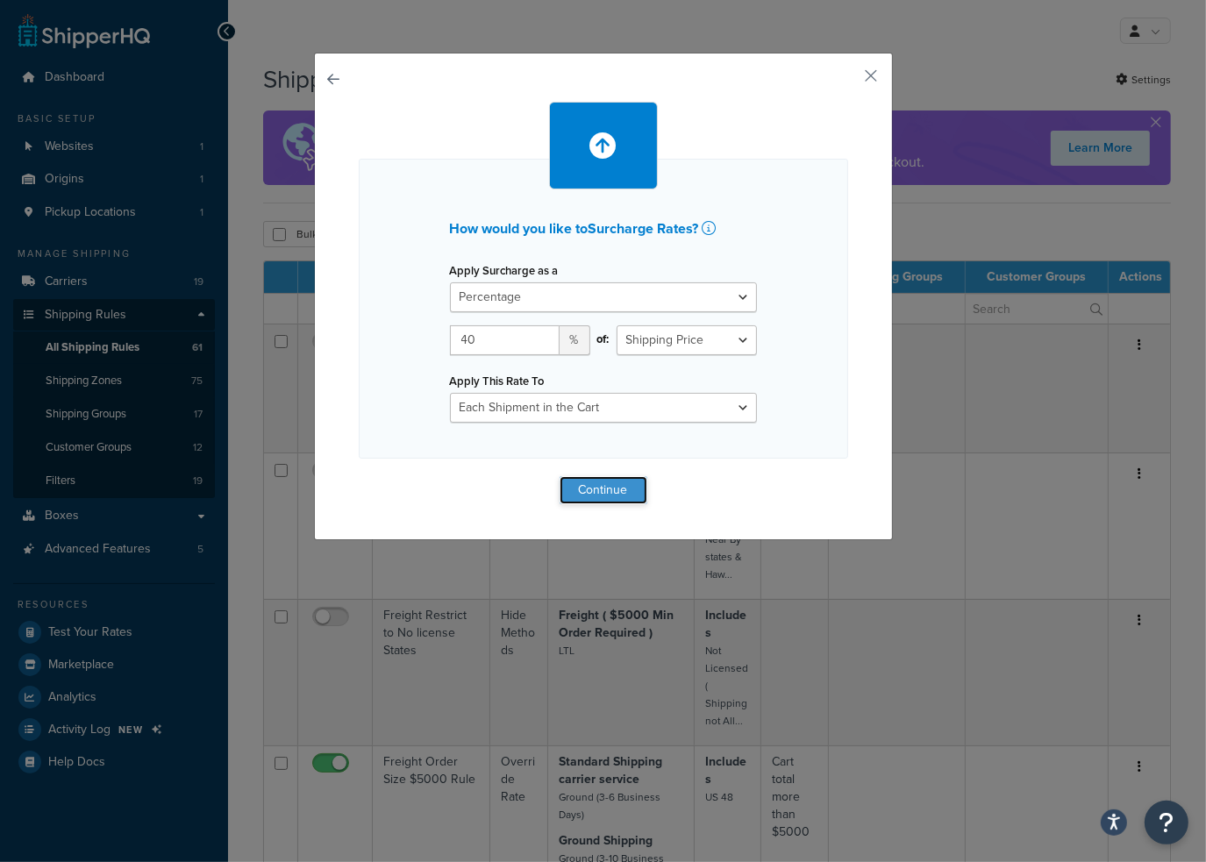
click at [597, 480] on button "Continue" at bounding box center [604, 490] width 88 height 28
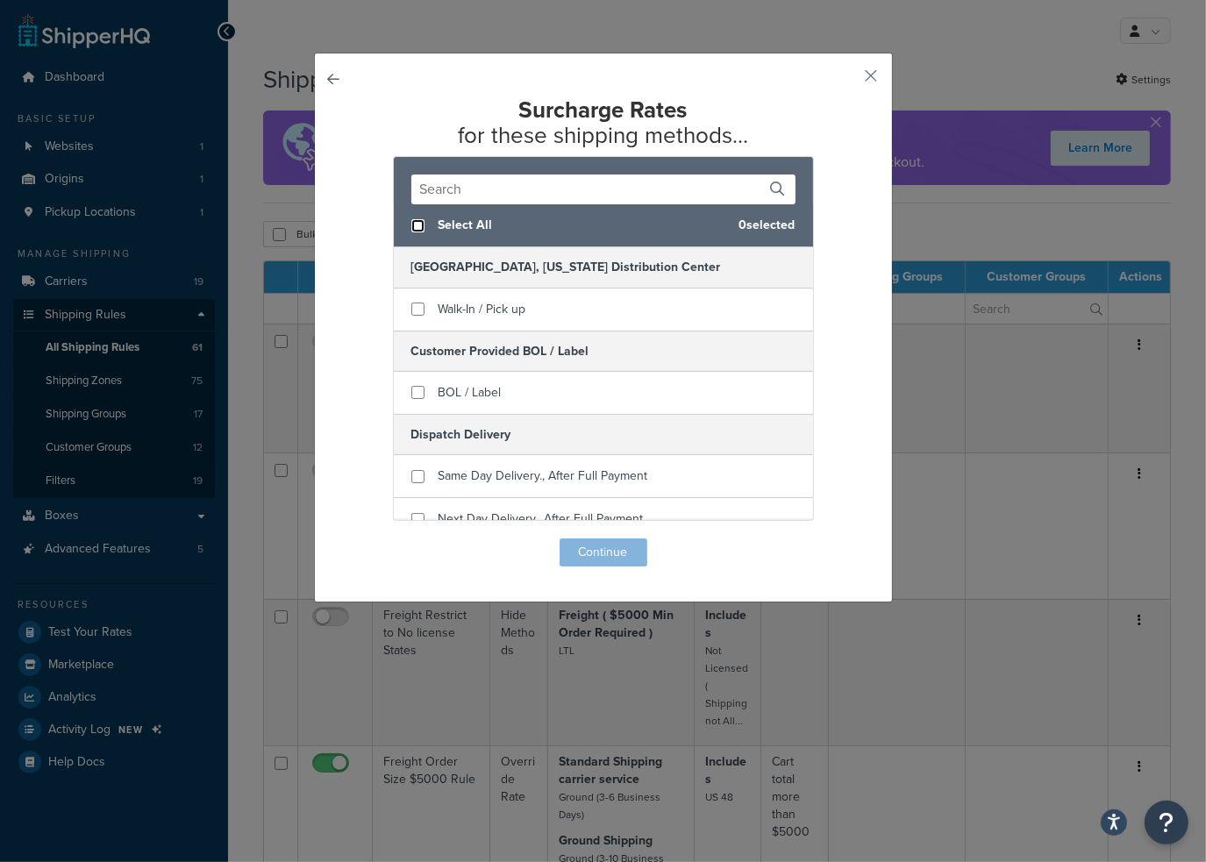
click at [411, 223] on input "checkbox" at bounding box center [417, 225] width 13 height 13
checkbox input "true"
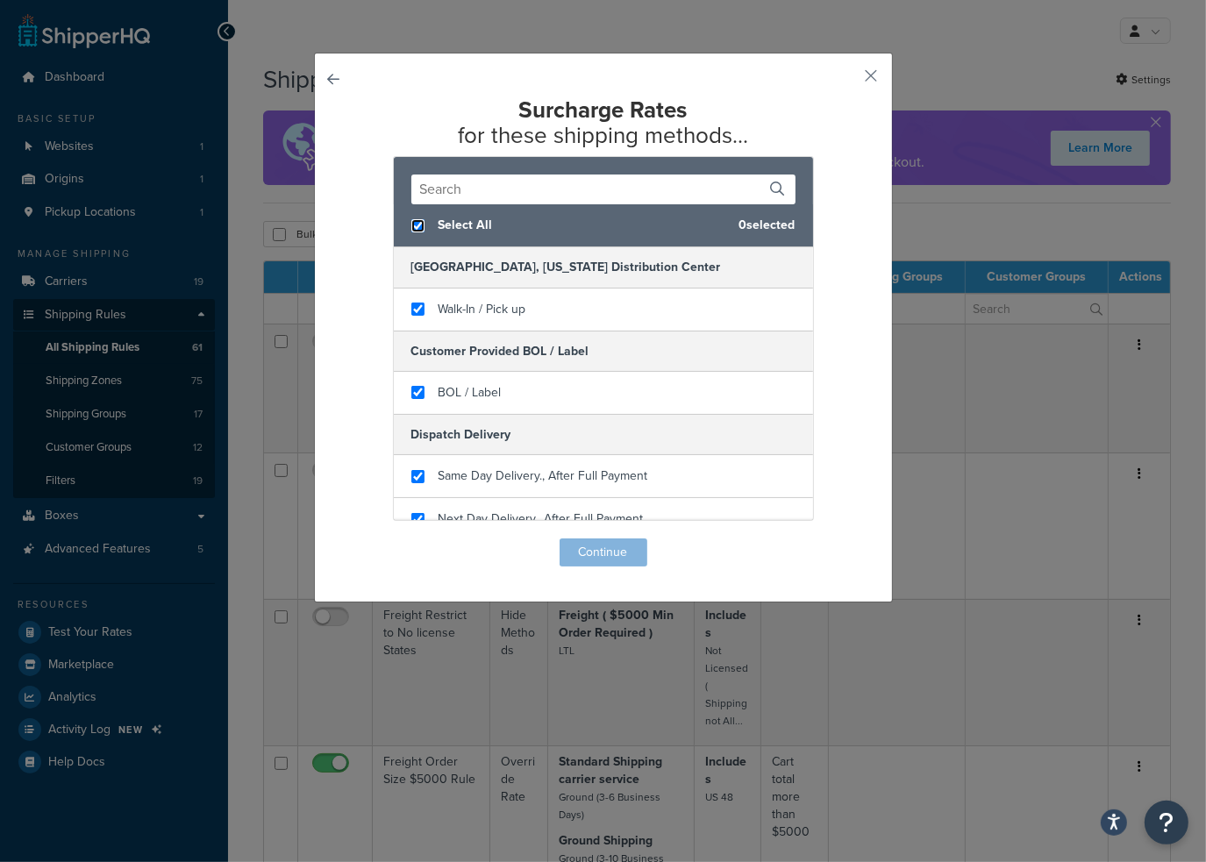
checkbox input "true"
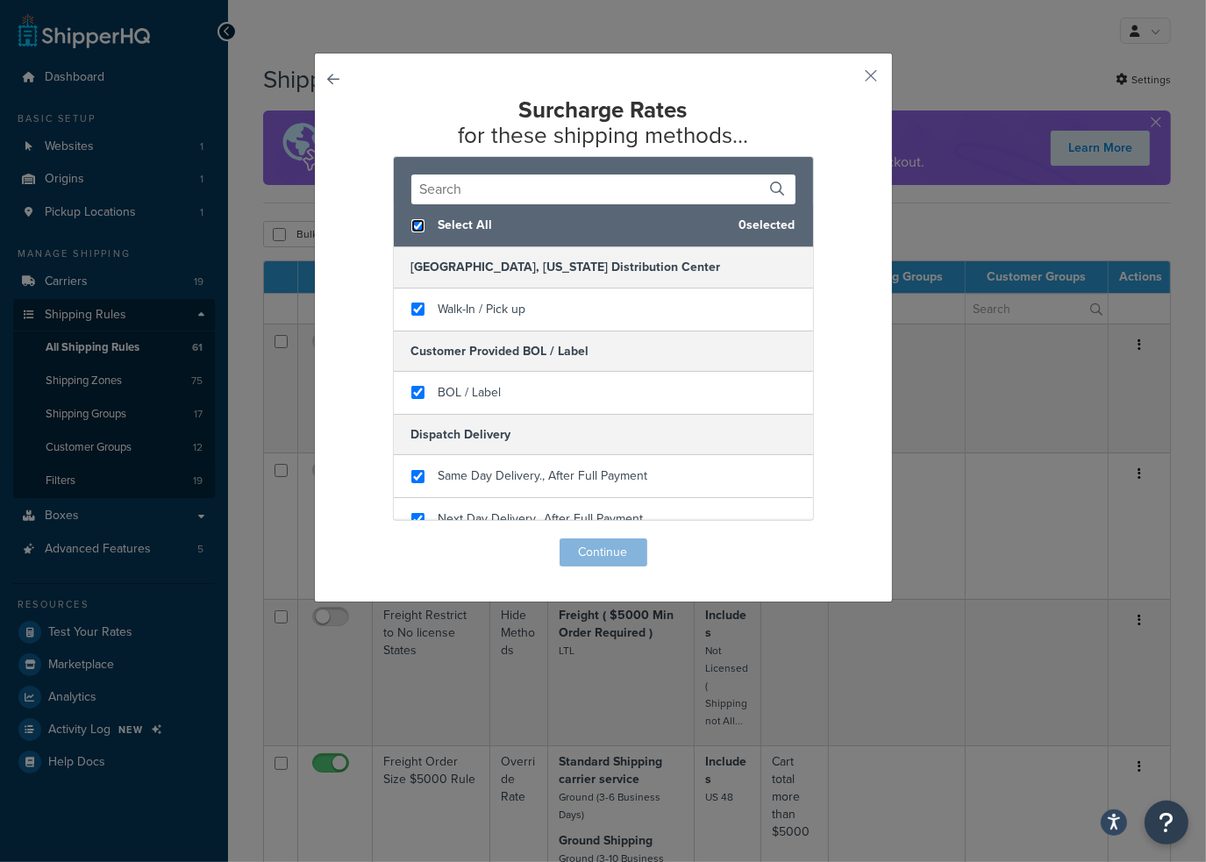
checkbox input "true"
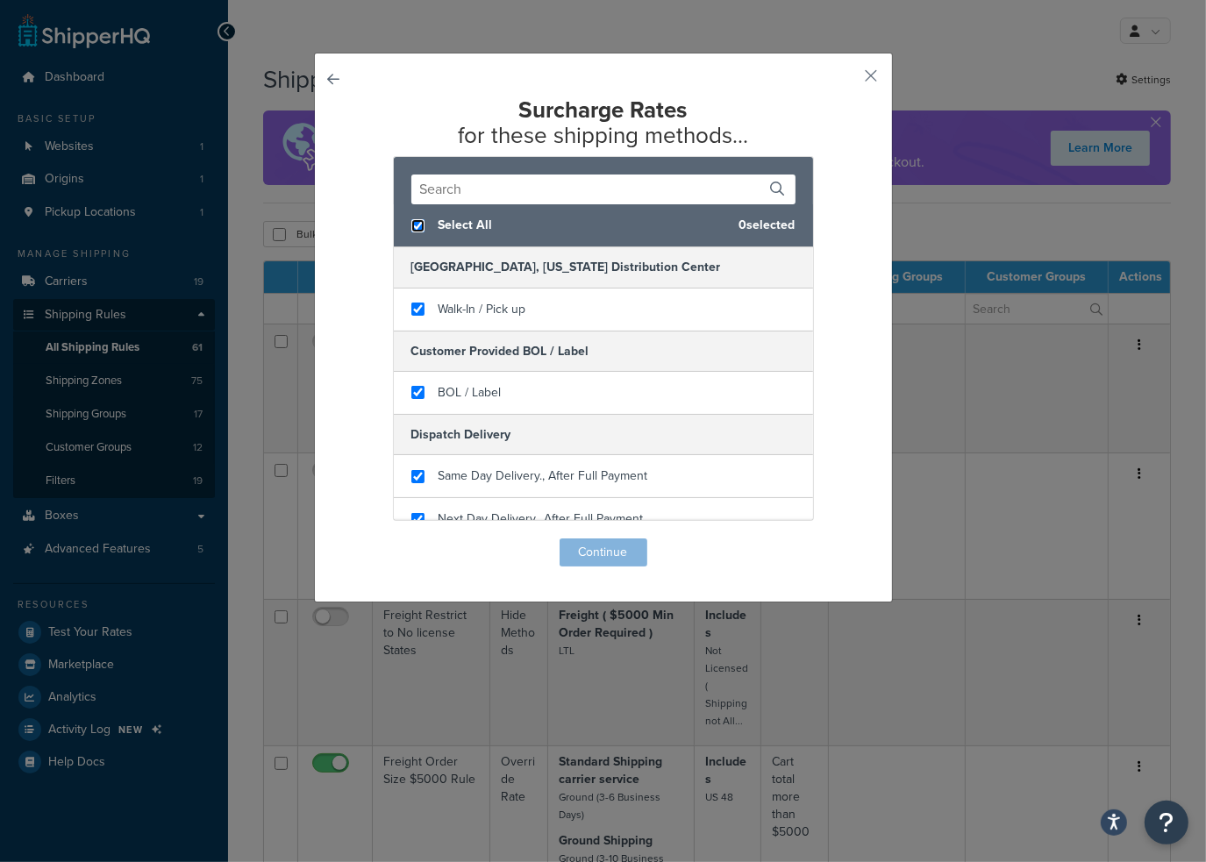
checkbox input "true"
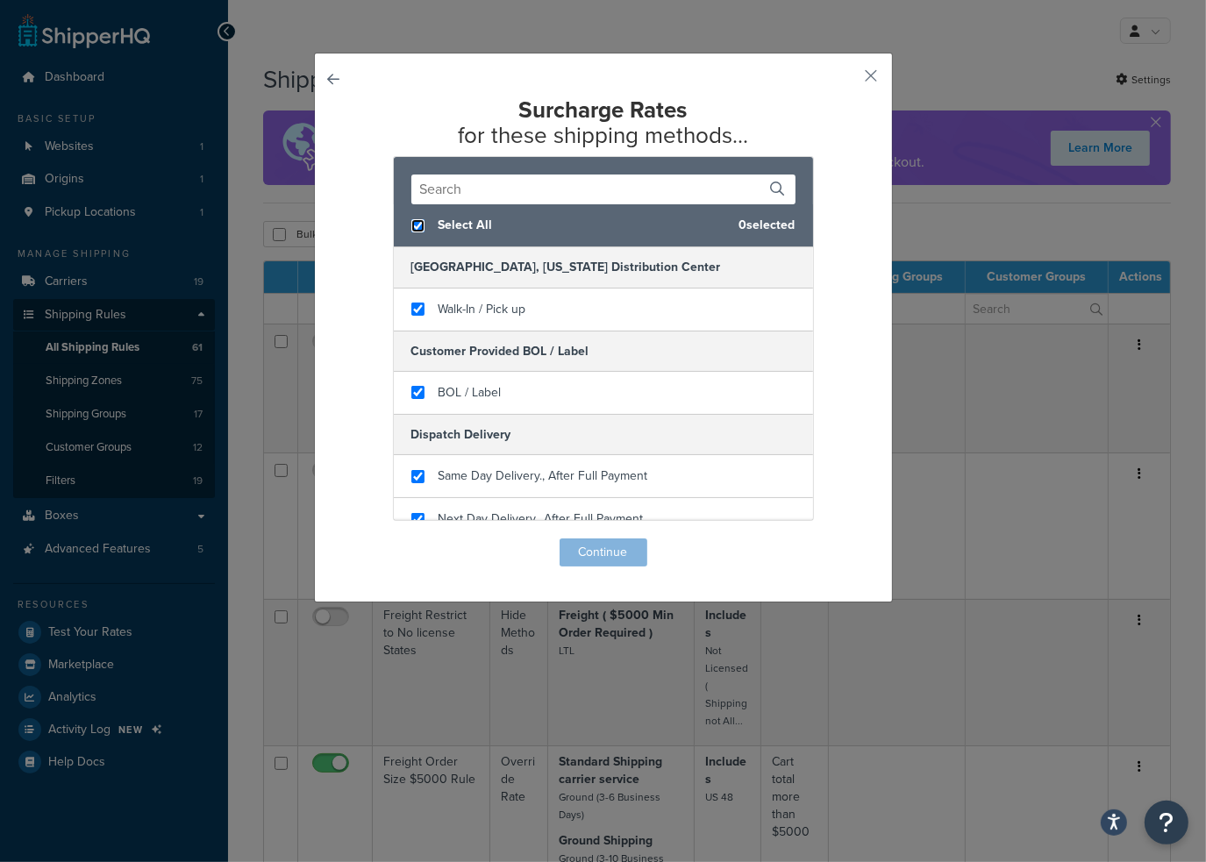
checkbox input "true"
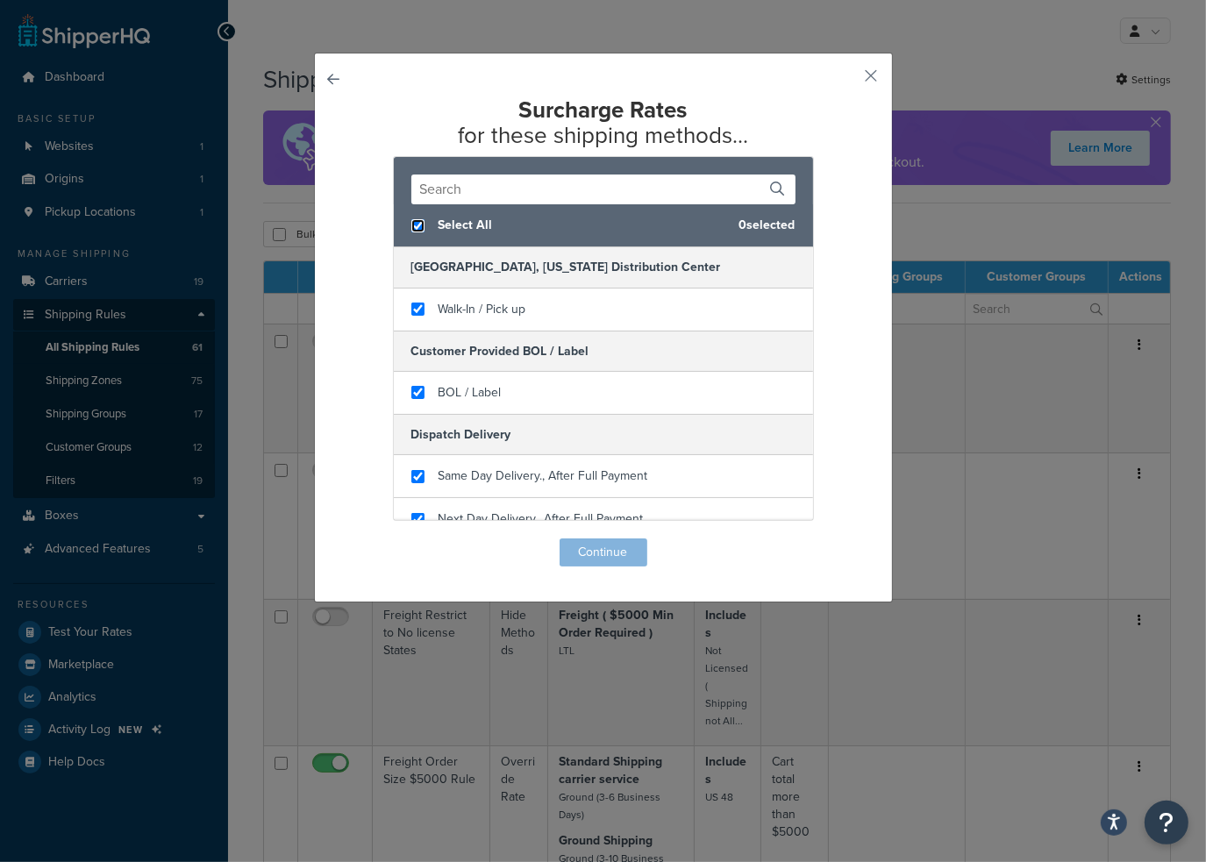
checkbox input "true"
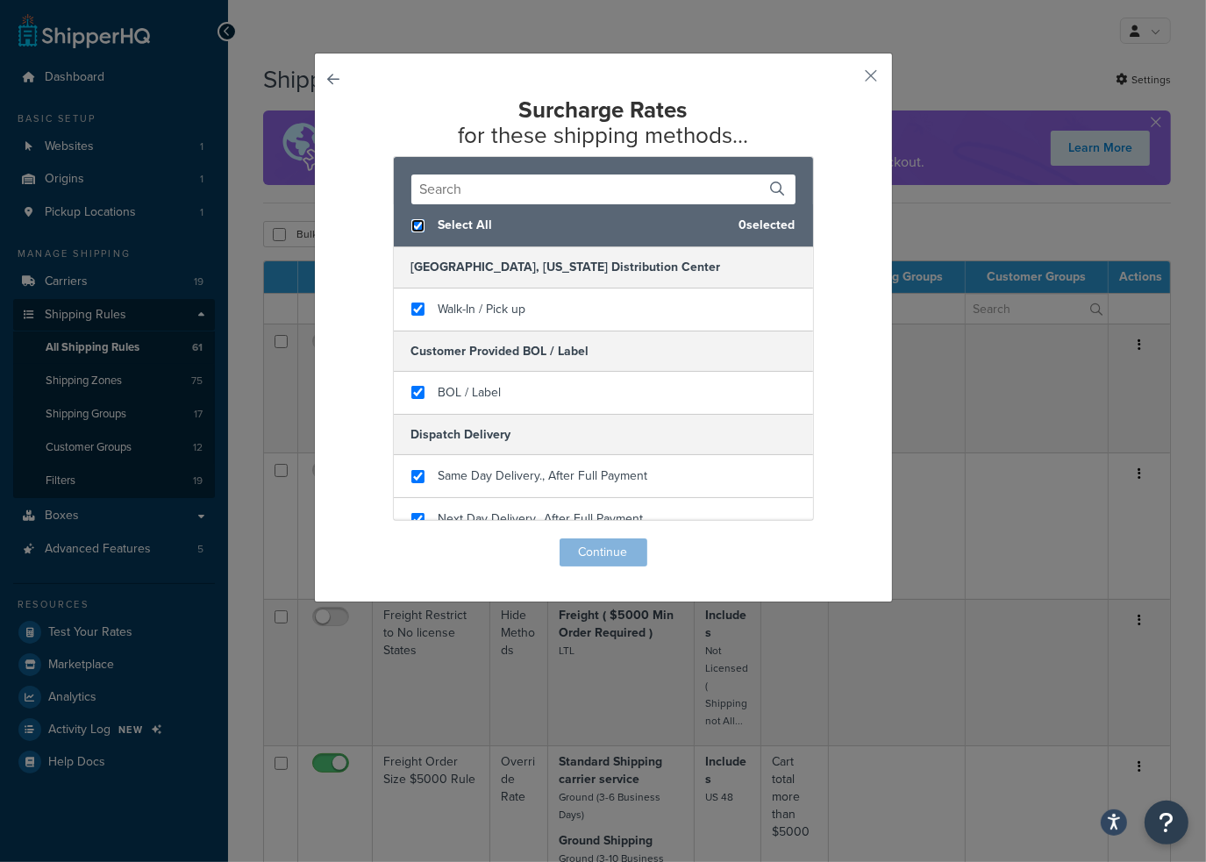
checkbox input "true"
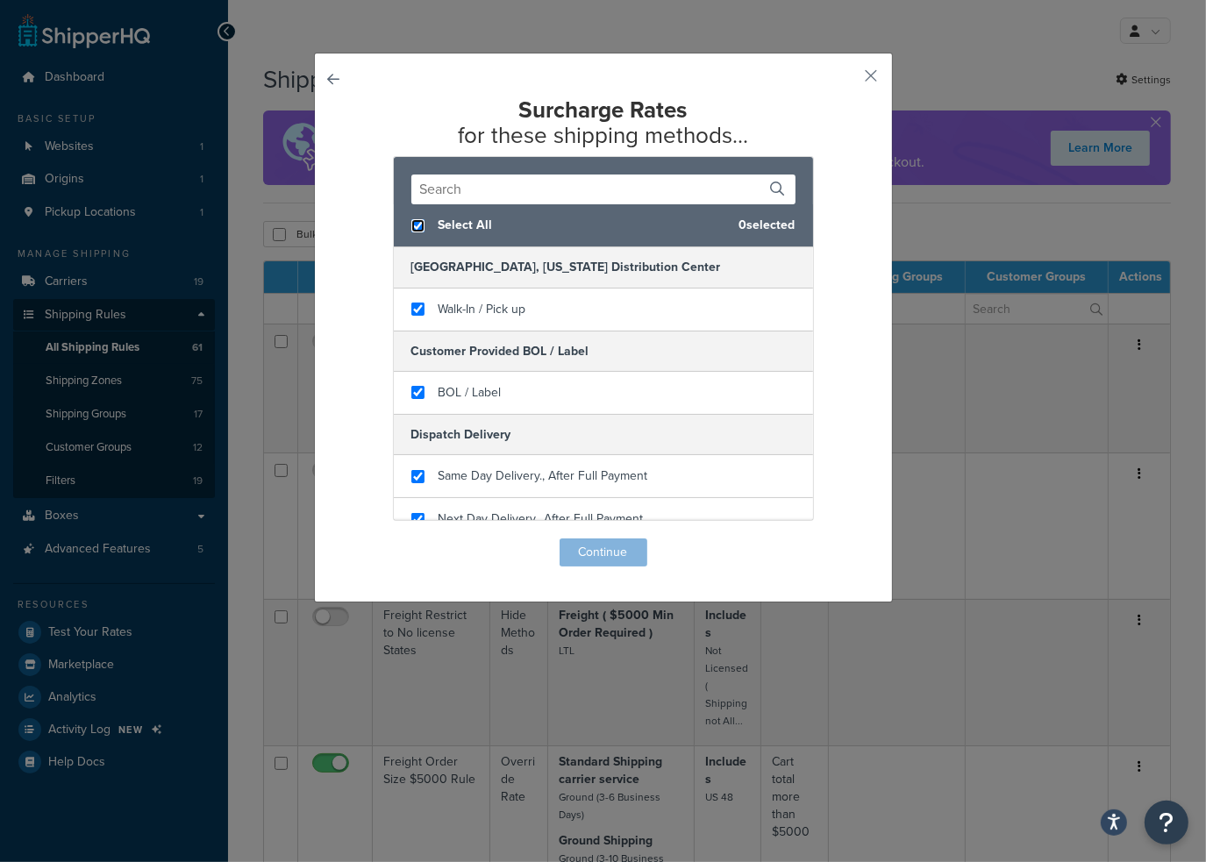
checkbox input "true"
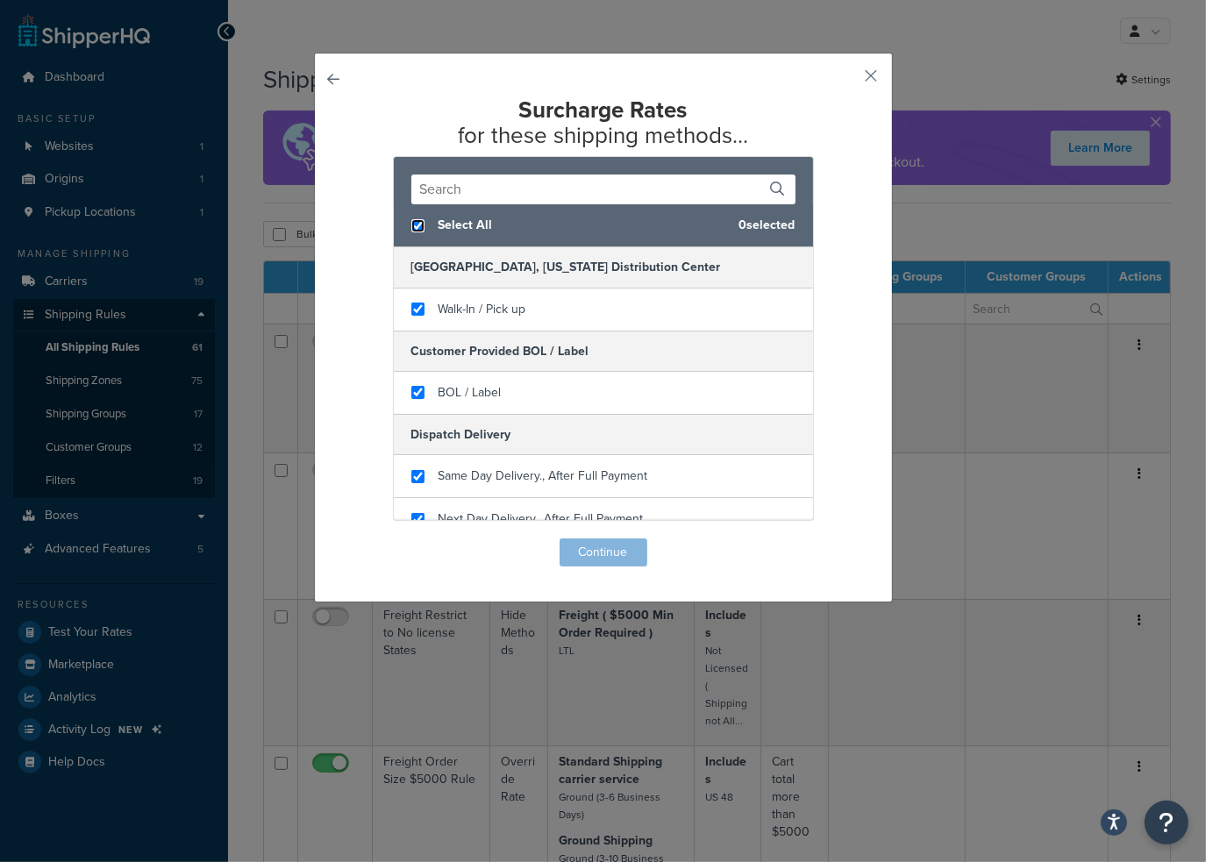
checkbox input "true"
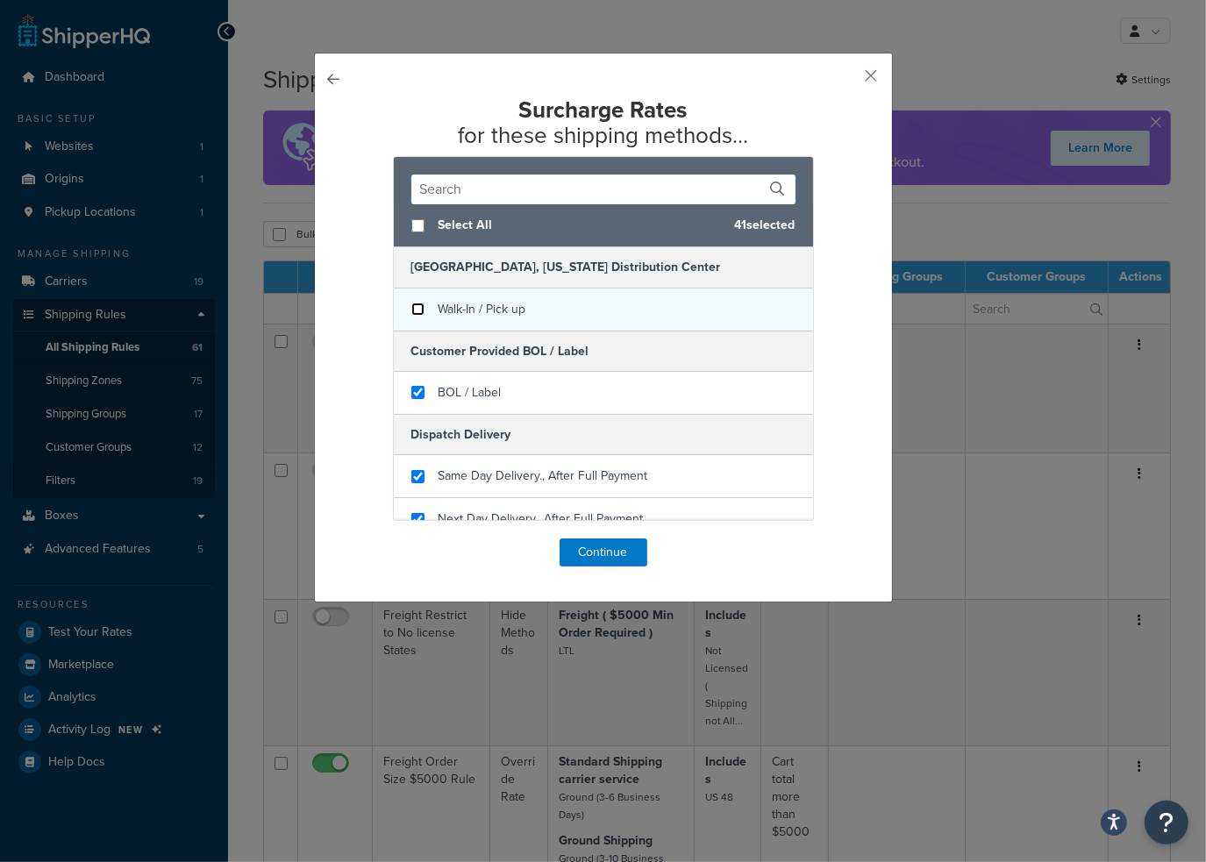
checkbox input "false"
click at [411, 311] on input "checkbox" at bounding box center [417, 309] width 13 height 13
checkbox input "false"
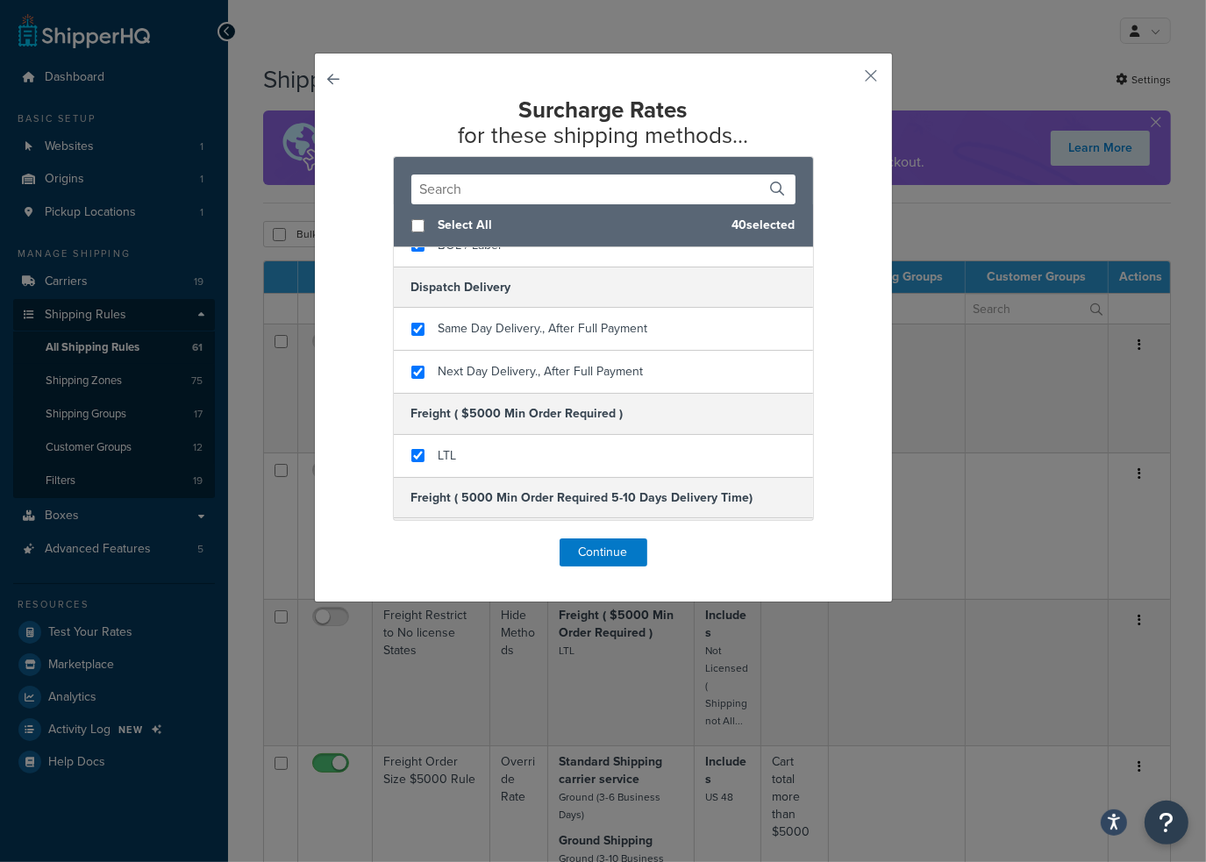
scroll to position [175, 0]
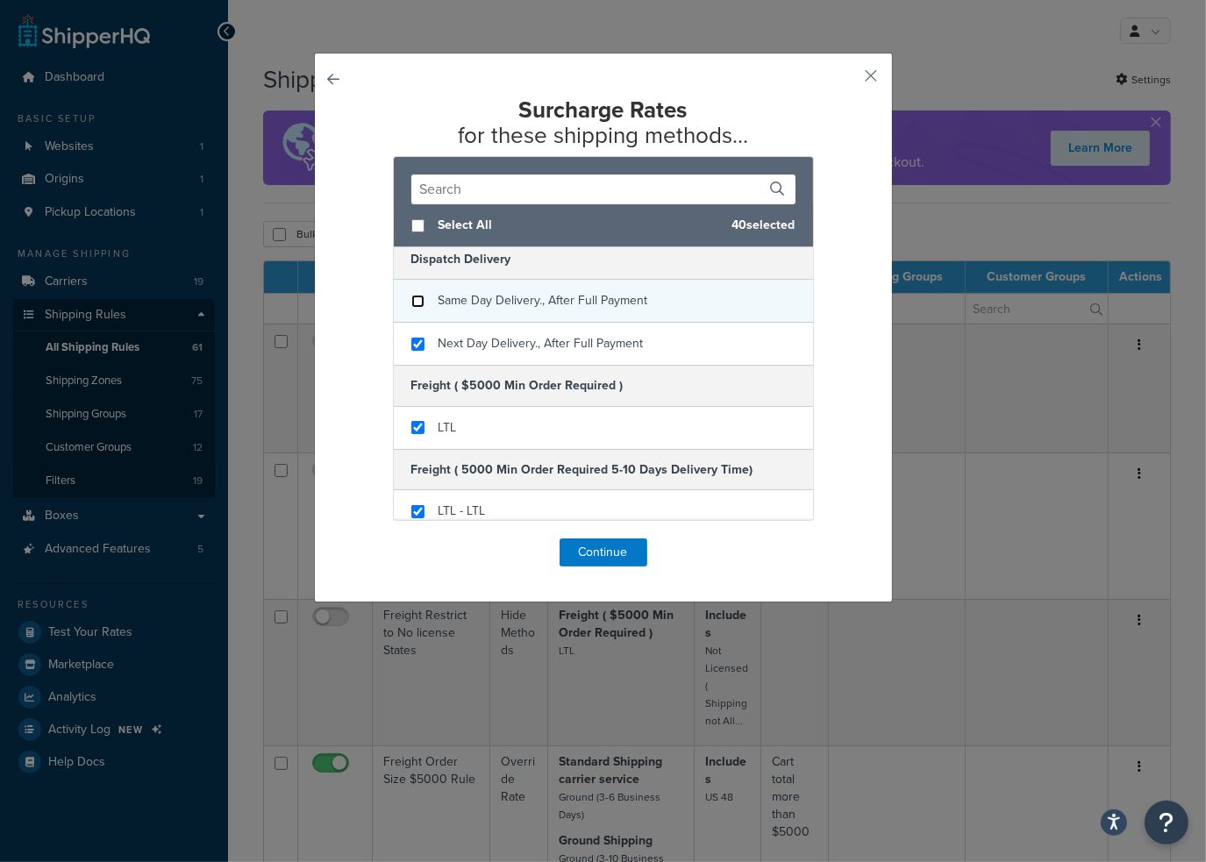
click at [411, 300] on input "checkbox" at bounding box center [417, 301] width 13 height 13
checkbox input "false"
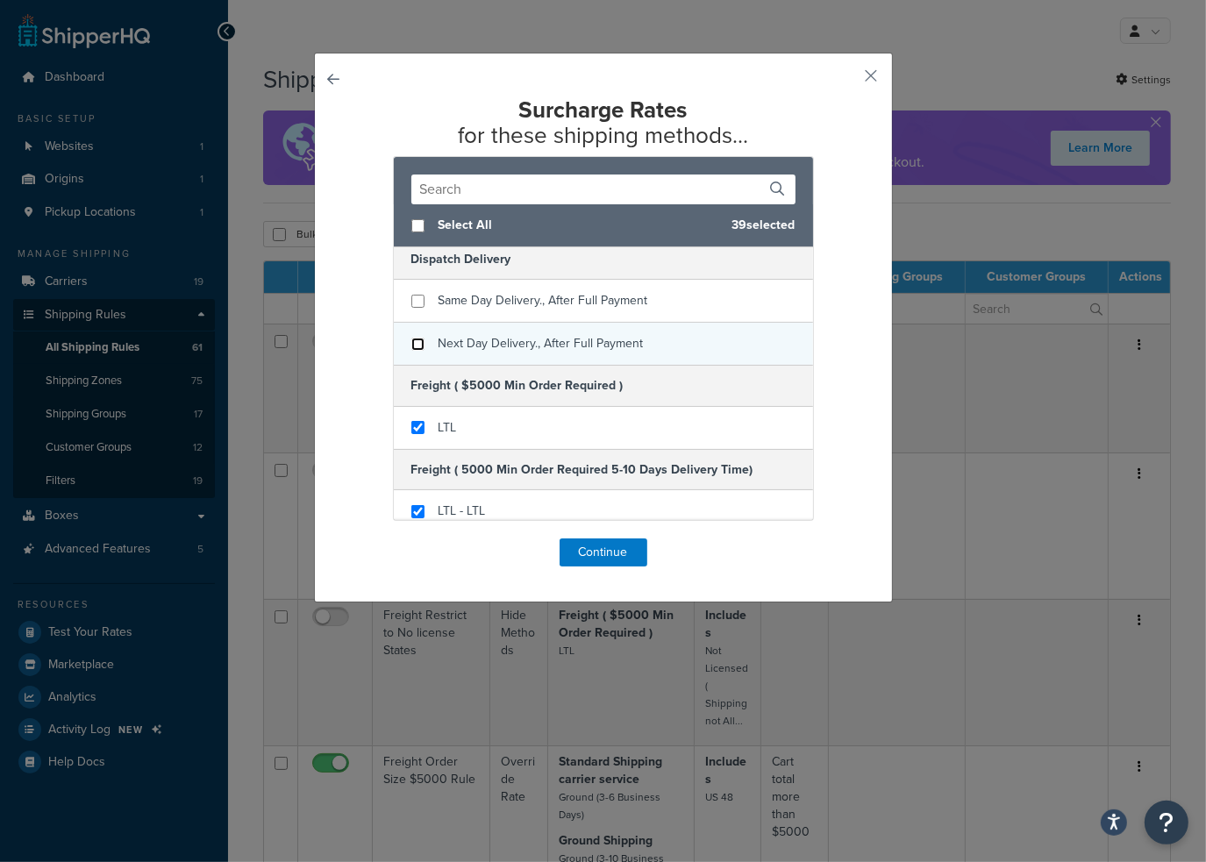
click at [411, 338] on input "checkbox" at bounding box center [417, 344] width 13 height 13
checkbox input "false"
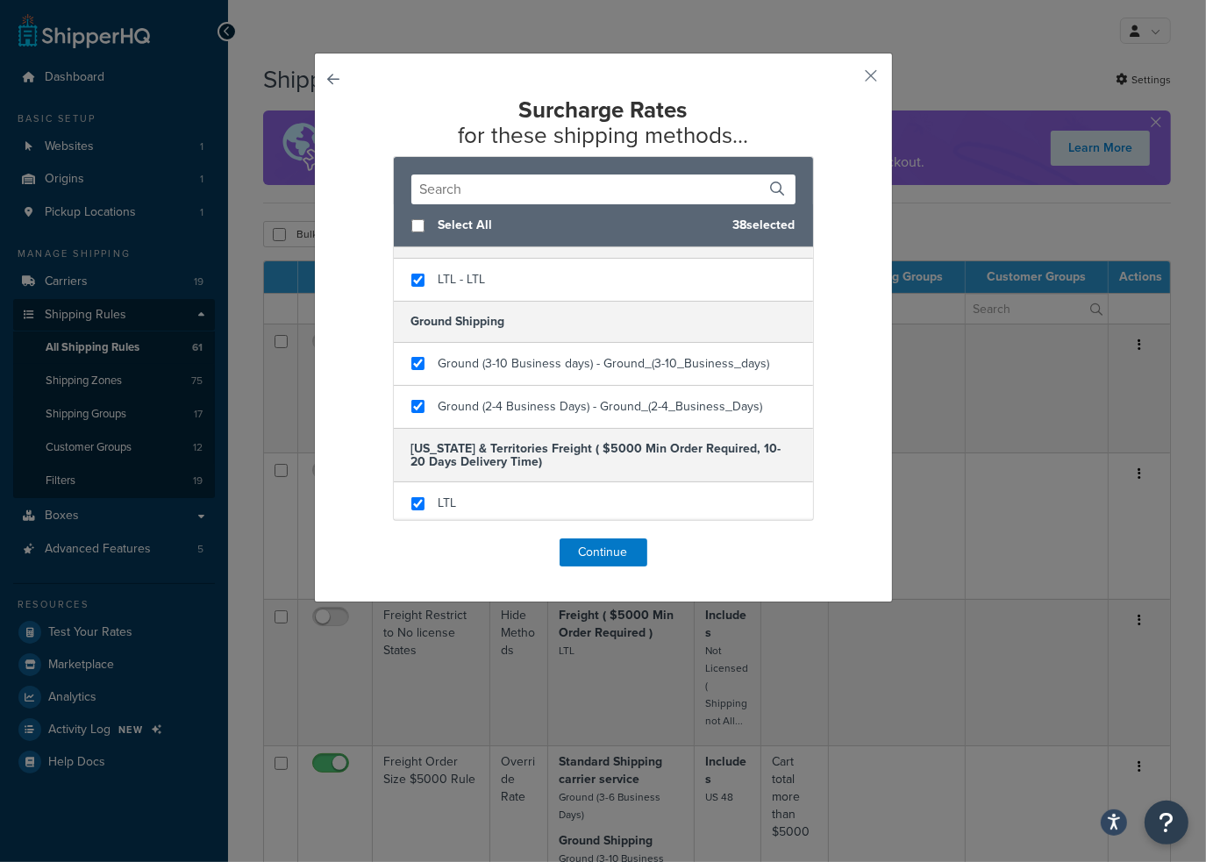
scroll to position [439, 0]
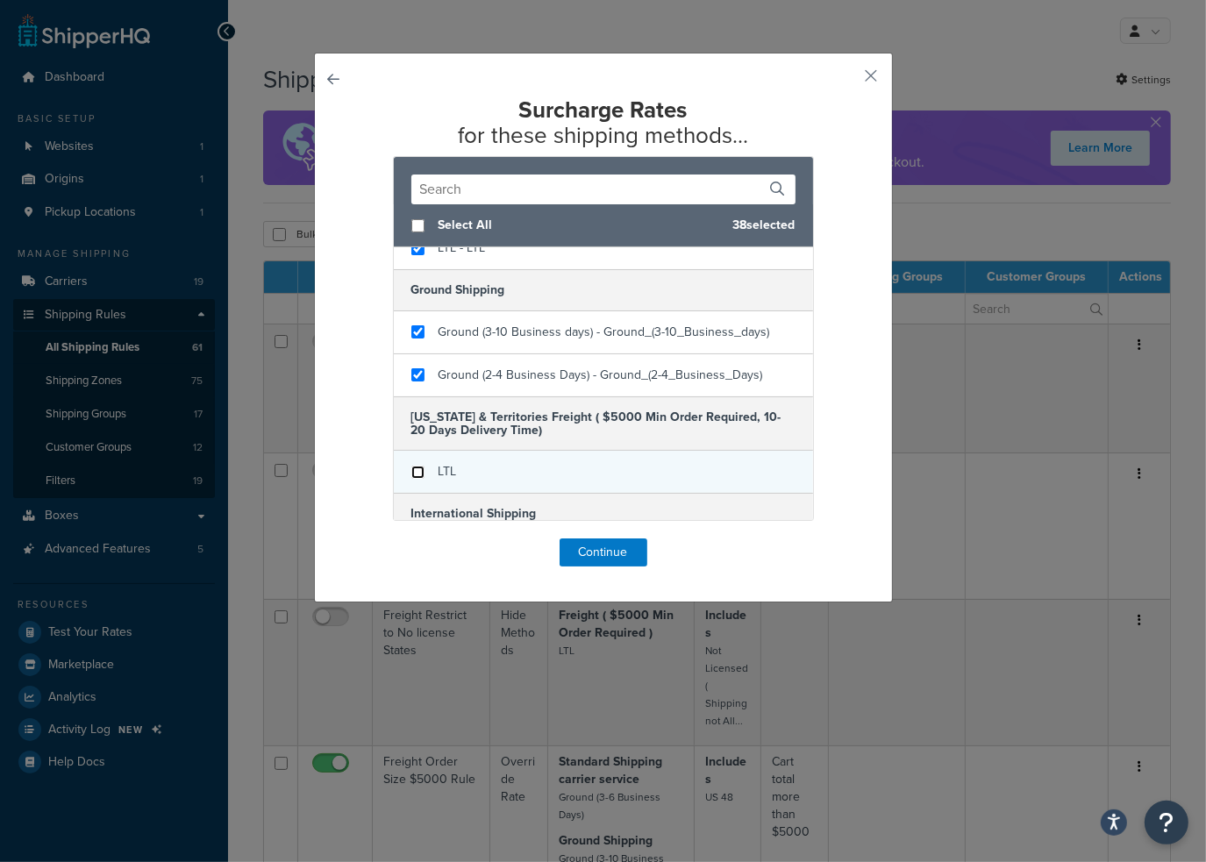
click at [411, 468] on input "checkbox" at bounding box center [417, 472] width 13 height 13
checkbox input "false"
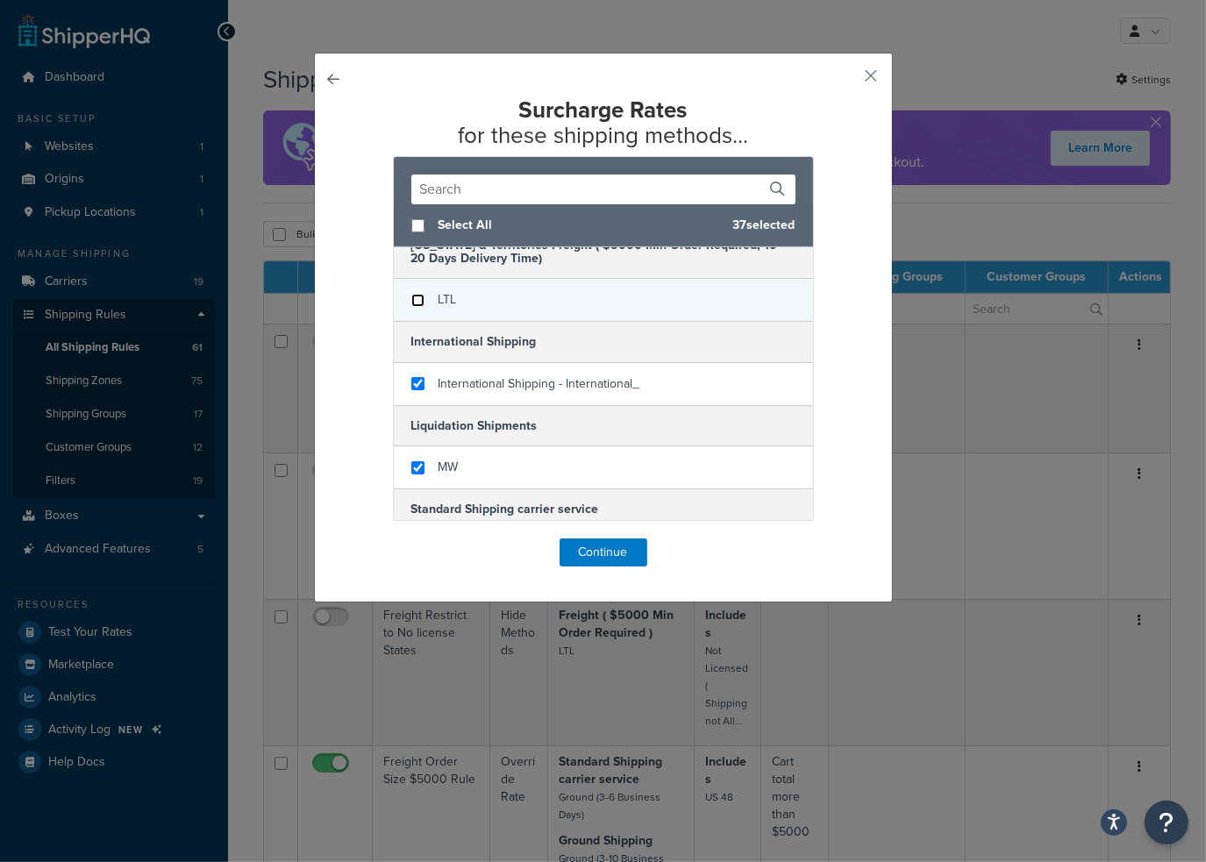
scroll to position [614, 0]
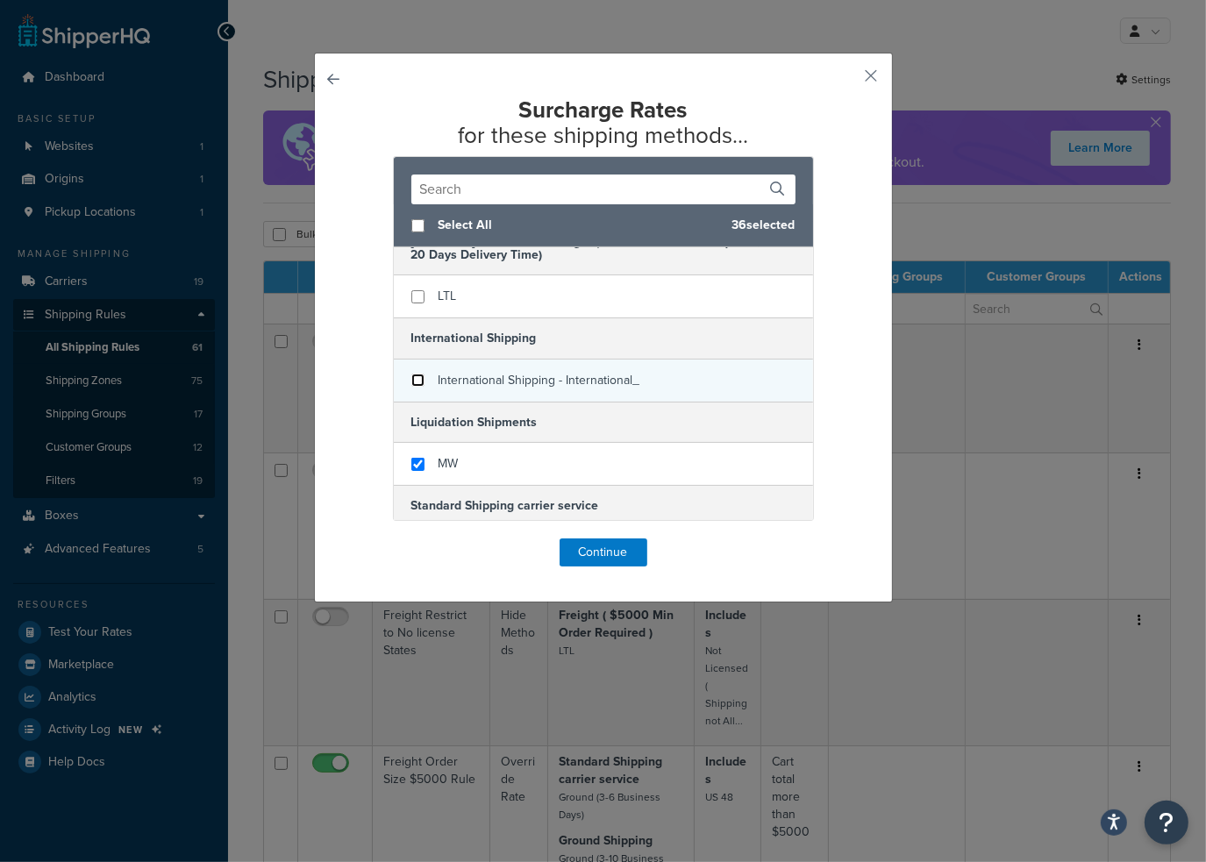
click at [411, 381] on input "checkbox" at bounding box center [417, 380] width 13 height 13
checkbox input "false"
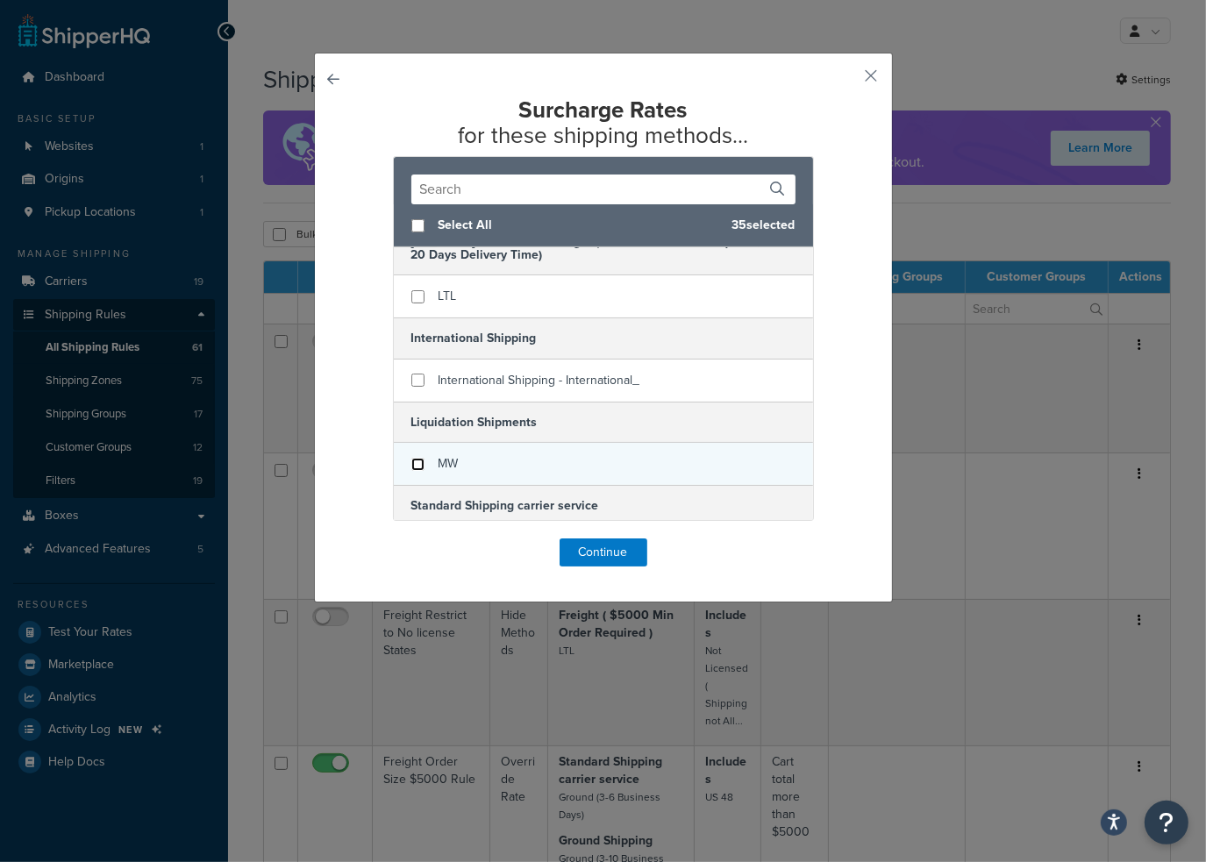
click at [411, 459] on input "checkbox" at bounding box center [417, 464] width 13 height 13
checkbox input "false"
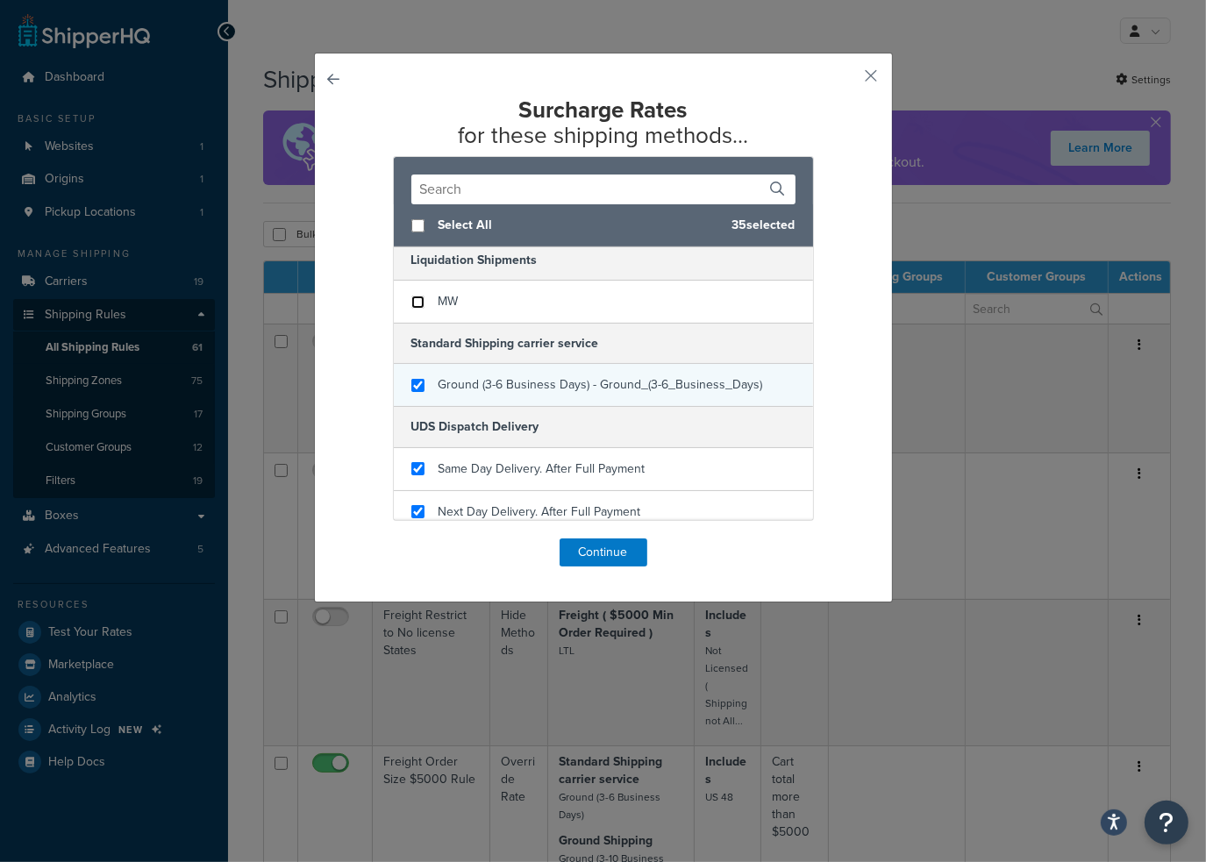
scroll to position [877, 0]
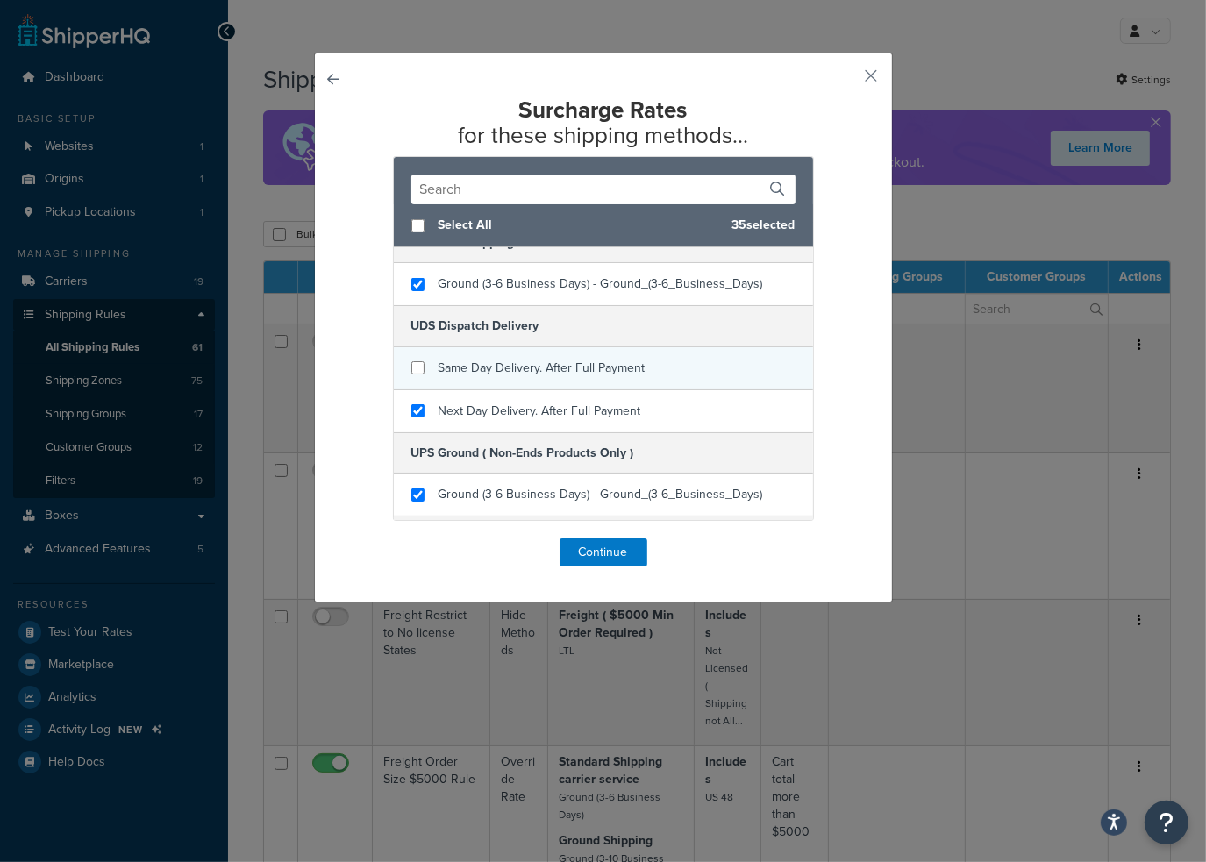
checkbox input "false"
click at [411, 371] on div "Same Day Delivery. After Full Payment" at bounding box center [603, 368] width 419 height 43
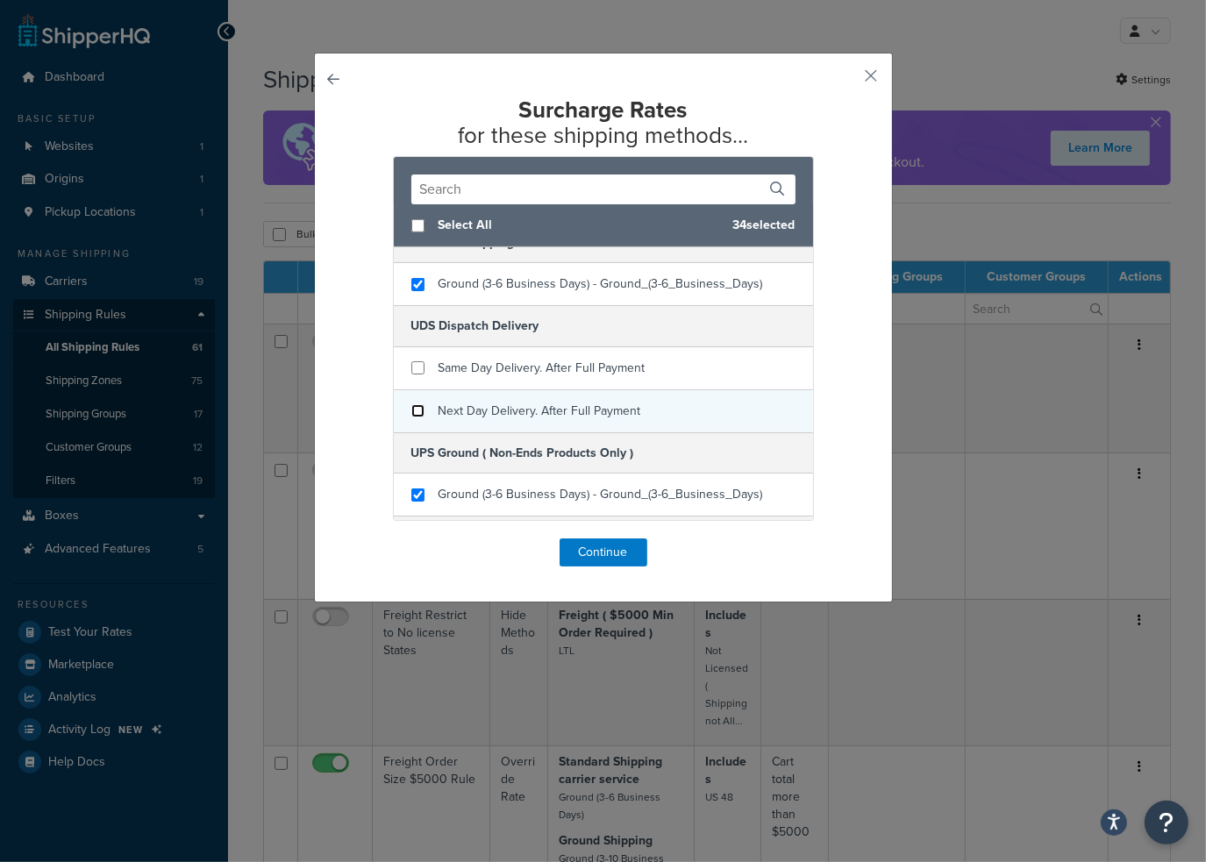
click at [412, 410] on input "checkbox" at bounding box center [417, 410] width 13 height 13
checkbox input "false"
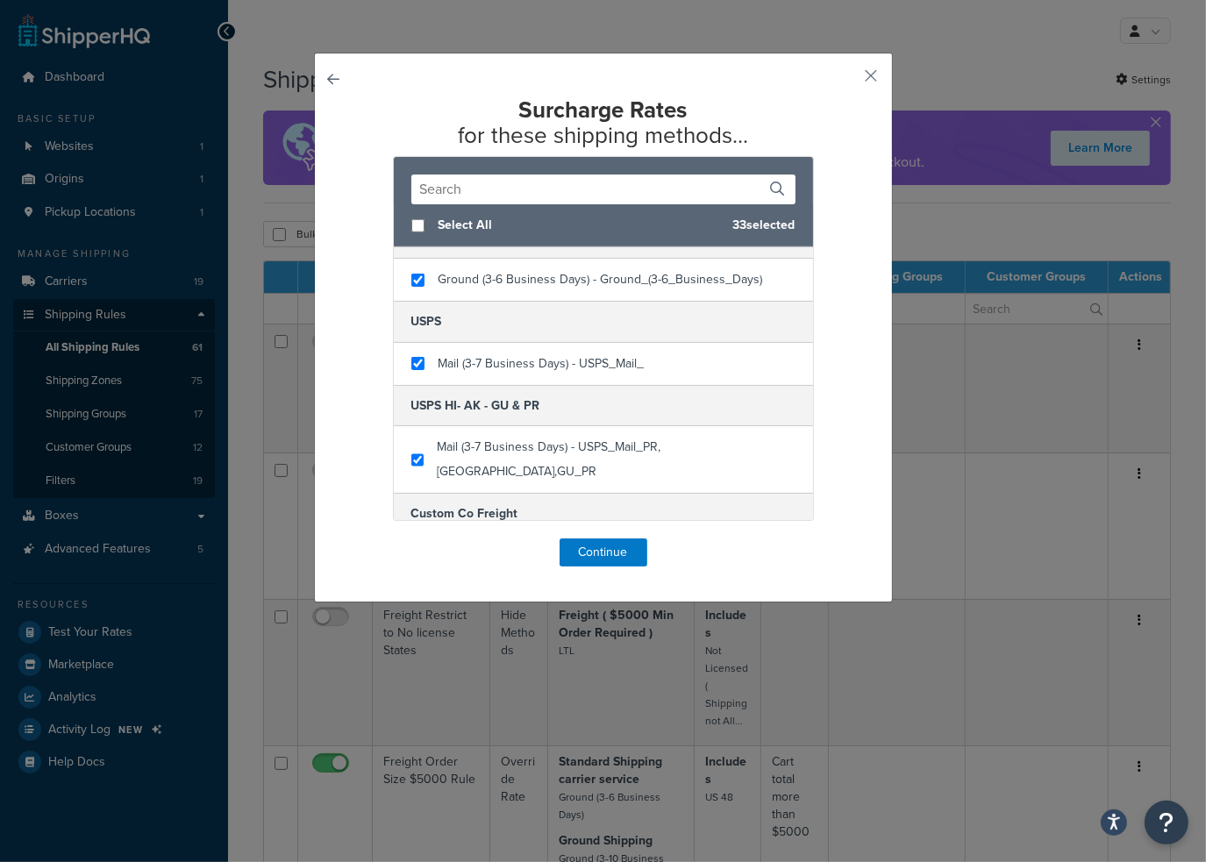
scroll to position [1053, 0]
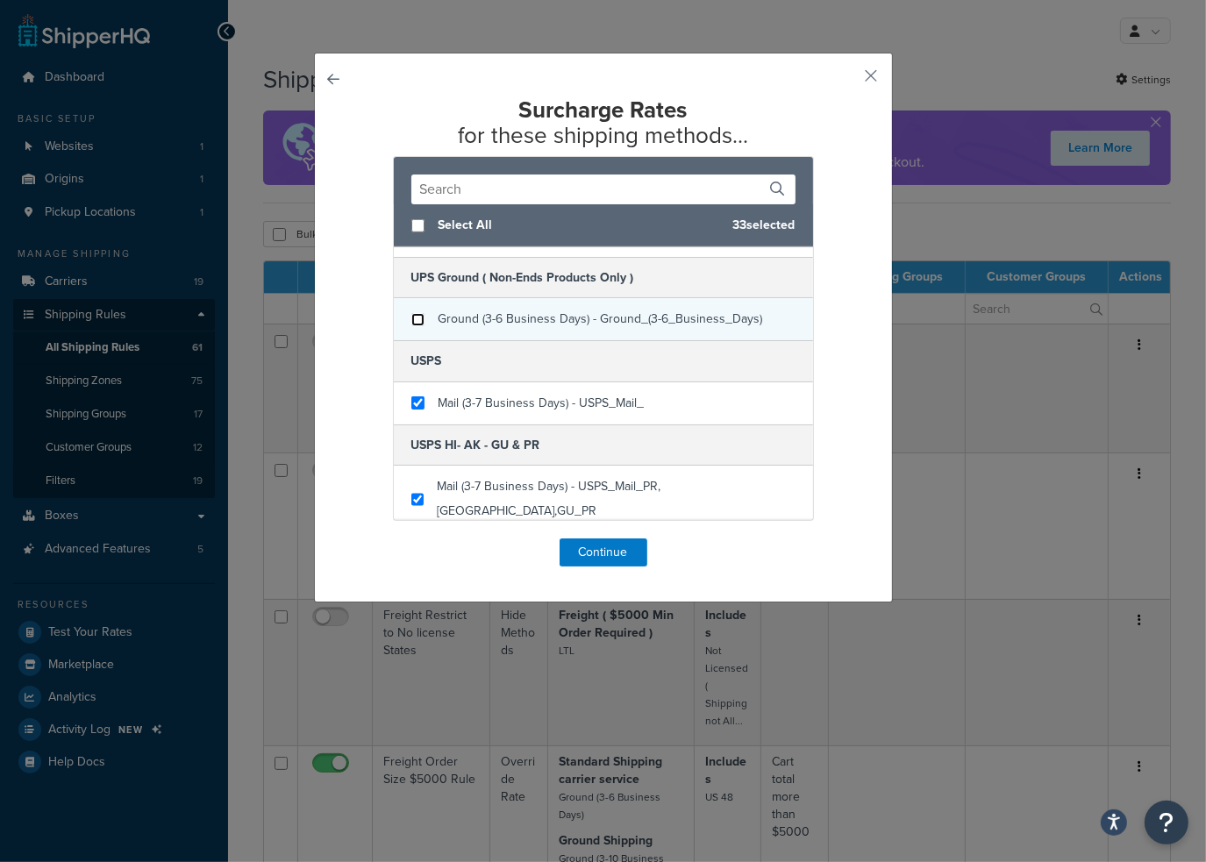
click at [411, 318] on input "checkbox" at bounding box center [417, 319] width 13 height 13
checkbox input "false"
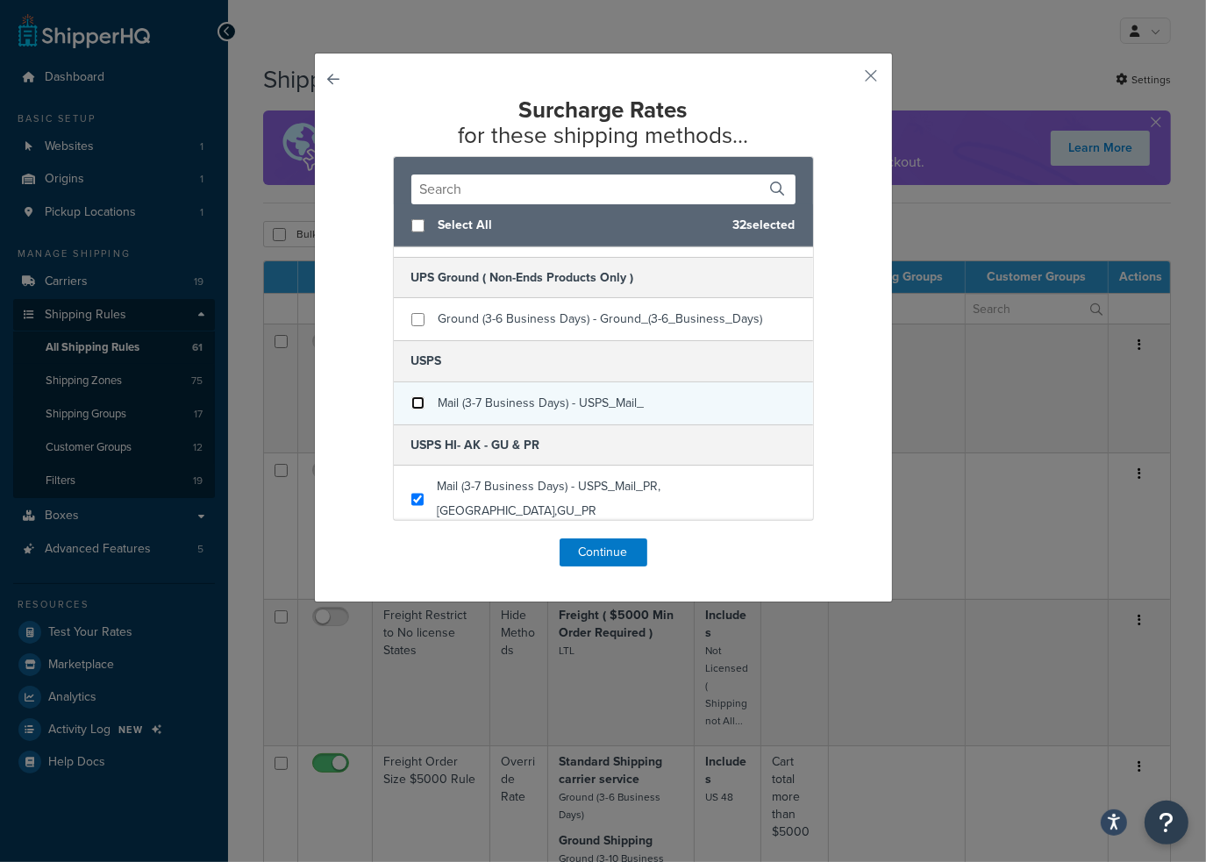
click at [411, 397] on input "checkbox" at bounding box center [417, 403] width 13 height 13
checkbox input "false"
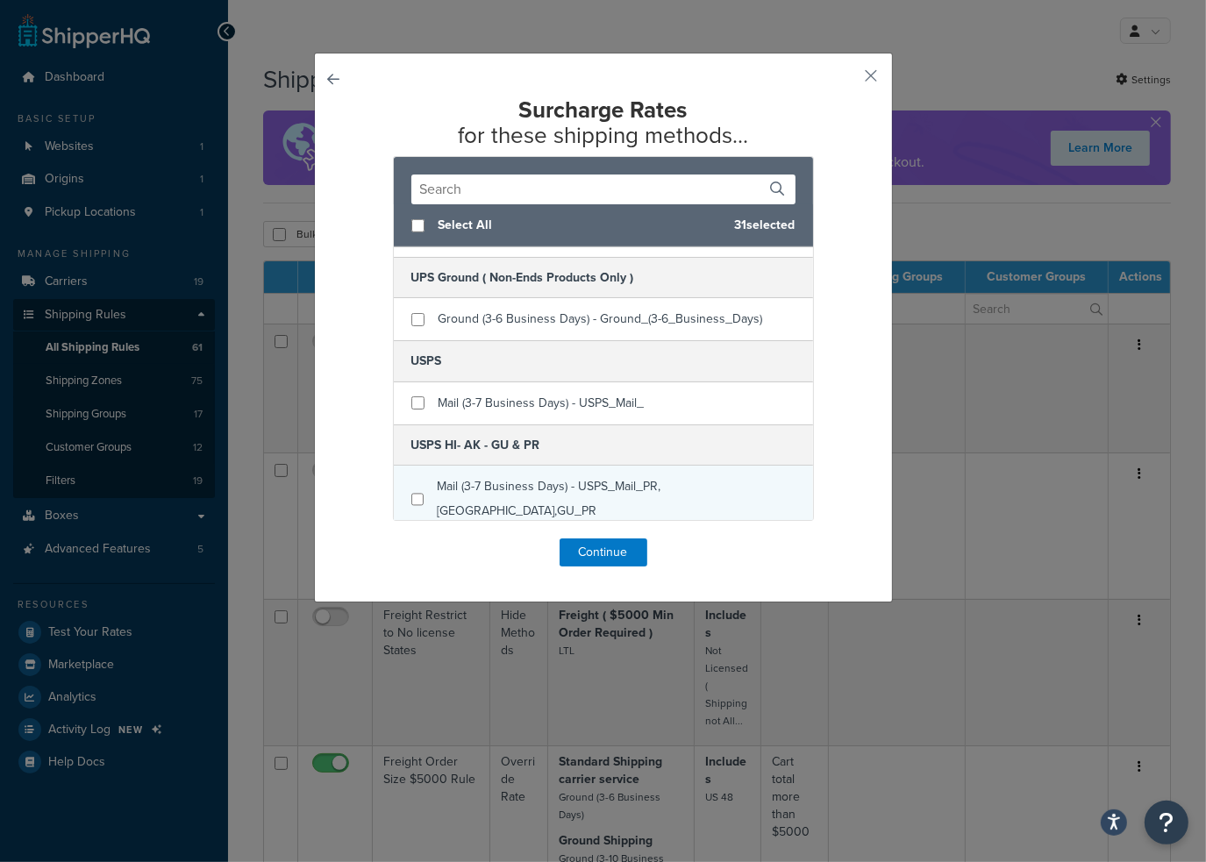
checkbox input "false"
click at [408, 471] on div "Mail (3-7 Business Days) - USPS_Mail_PR,AK,GU_PR" at bounding box center [603, 499] width 419 height 67
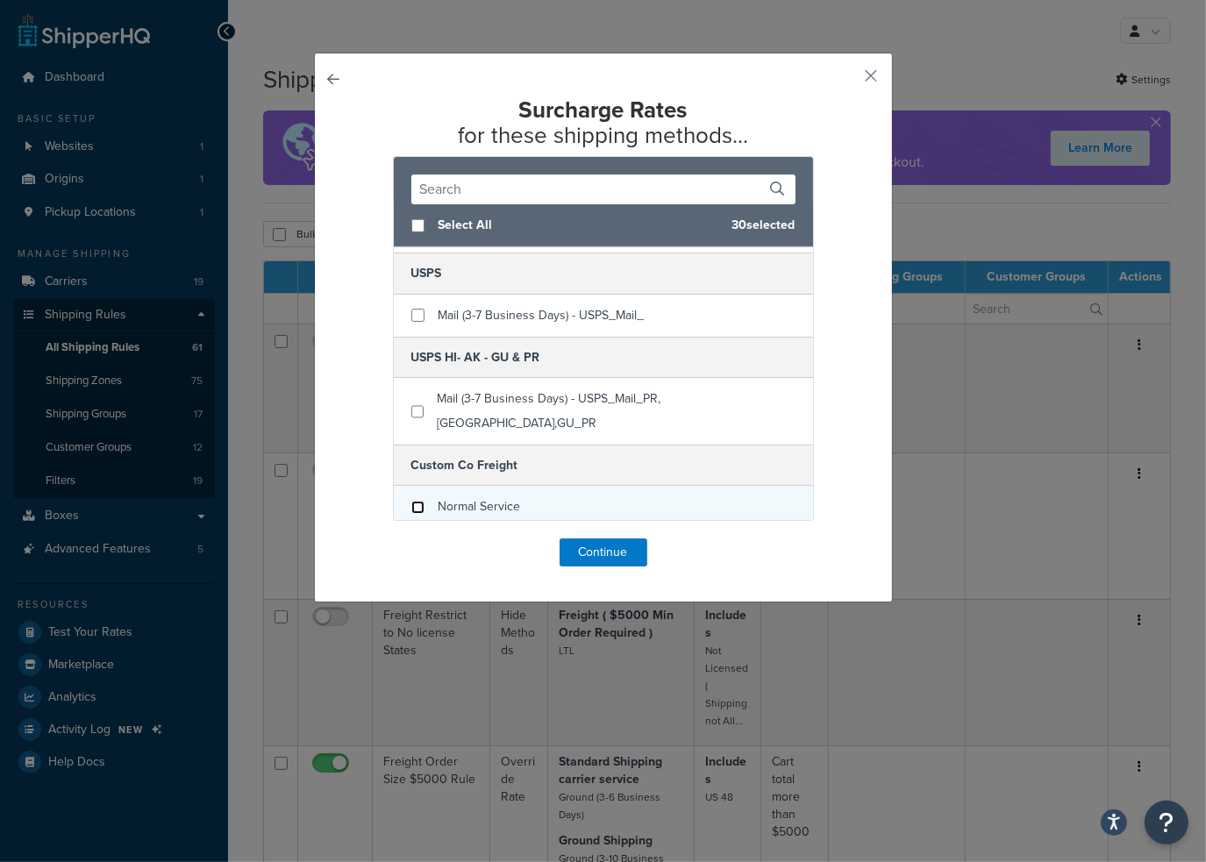
click at [411, 501] on input "checkbox" at bounding box center [417, 507] width 13 height 13
checkbox input "false"
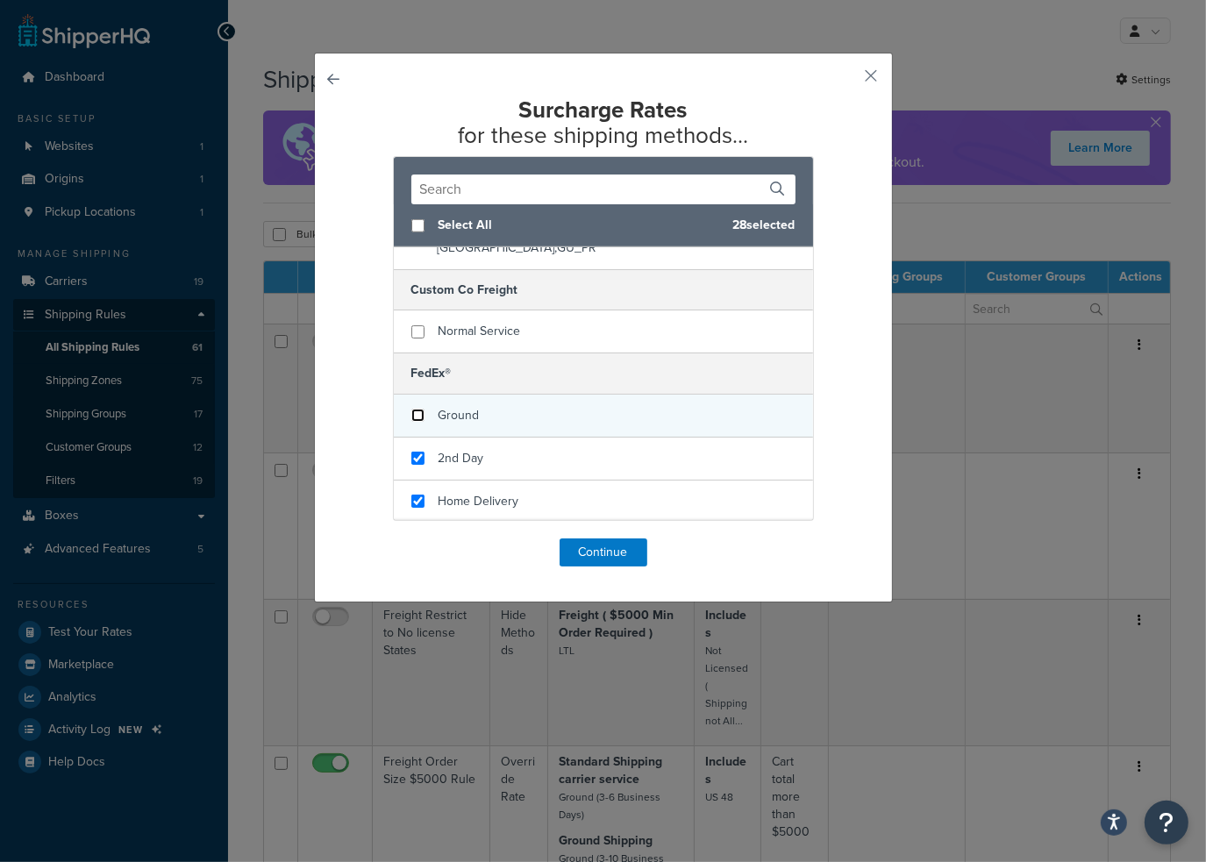
click at [411, 409] on input "checkbox" at bounding box center [417, 415] width 13 height 13
checkbox input "false"
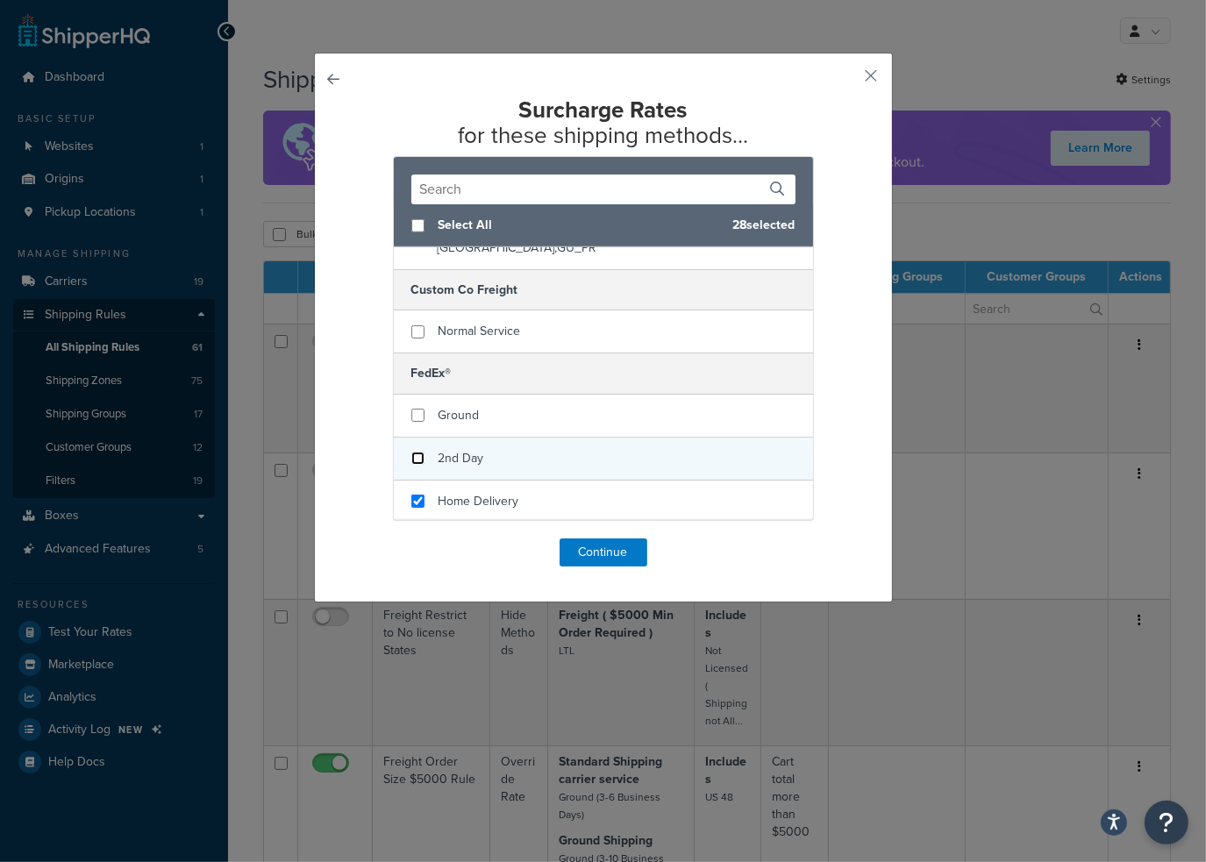
click at [411, 452] on input "checkbox" at bounding box center [417, 458] width 13 height 13
checkbox input "false"
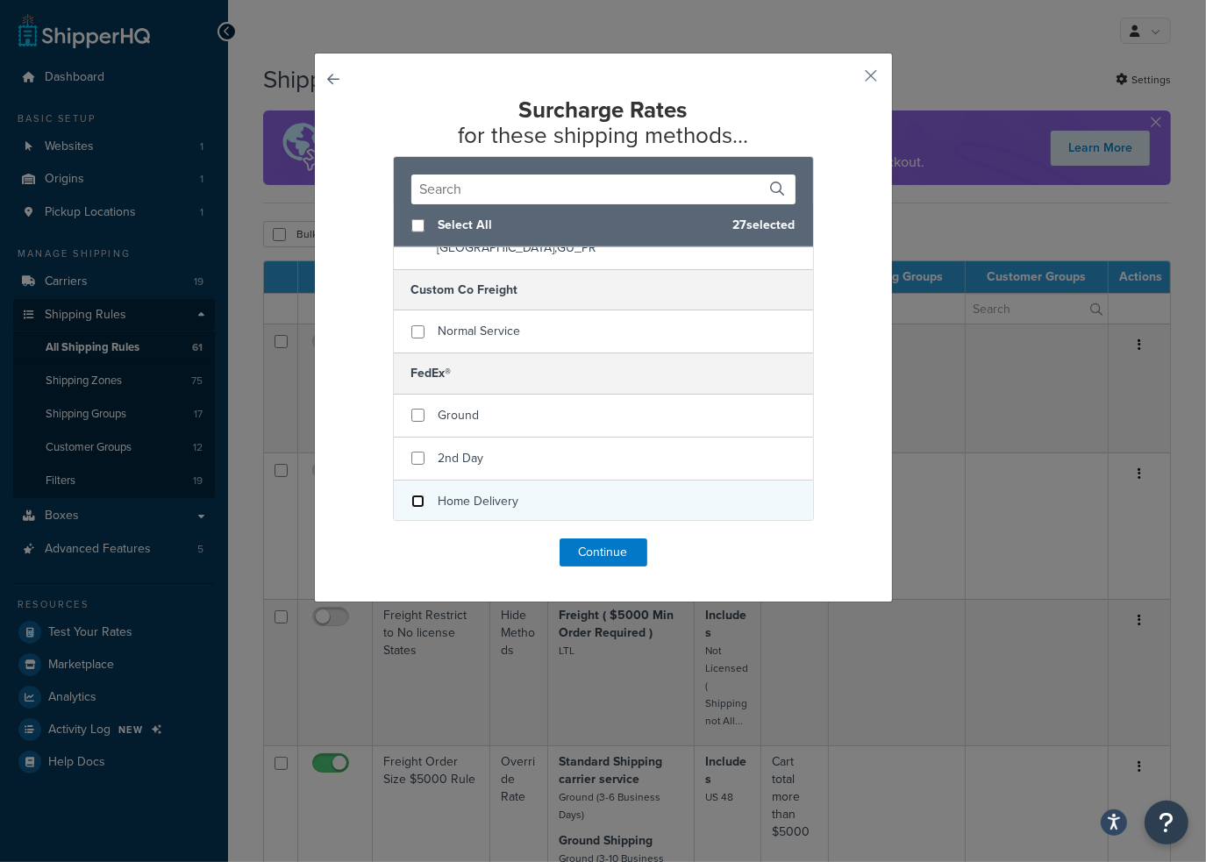
click at [411, 495] on input "checkbox" at bounding box center [417, 501] width 13 height 13
checkbox input "false"
click at [410, 524] on div "First Overnight" at bounding box center [603, 545] width 419 height 43
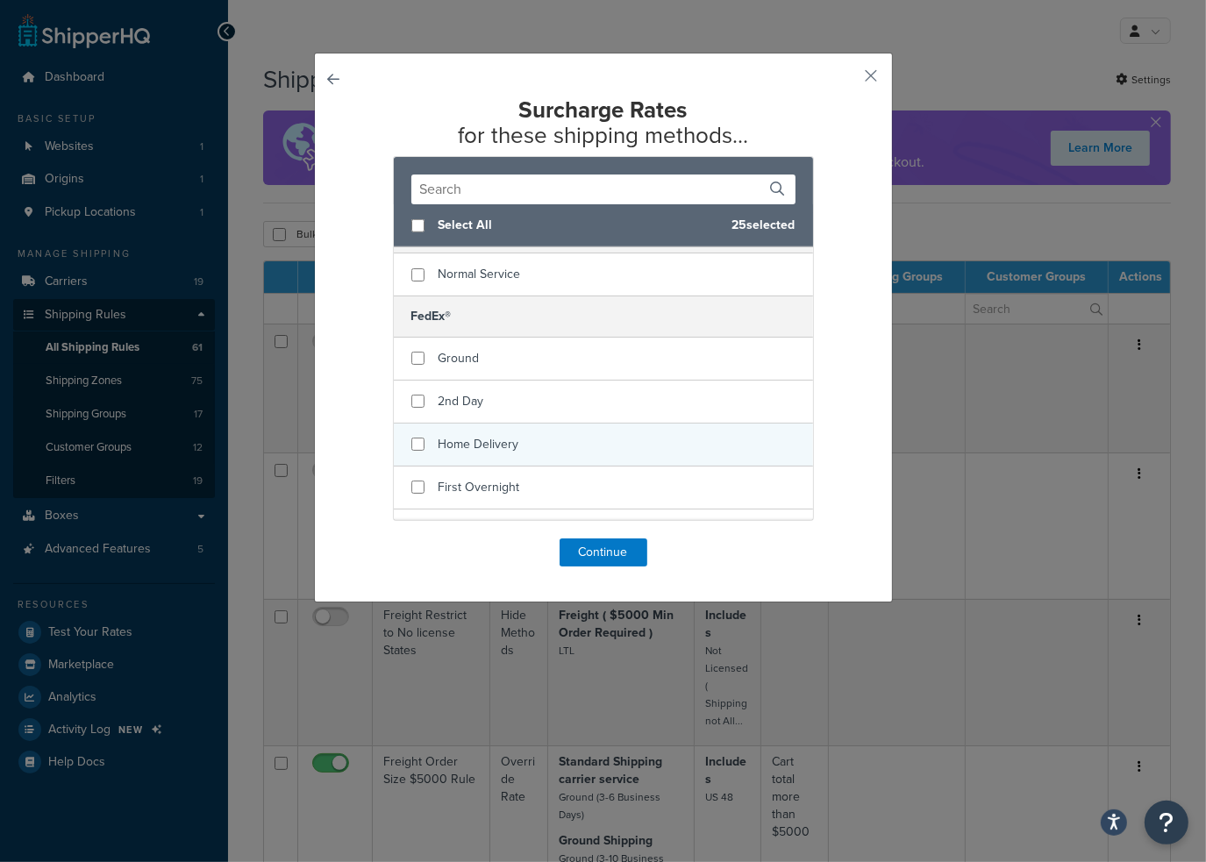
scroll to position [1404, 0]
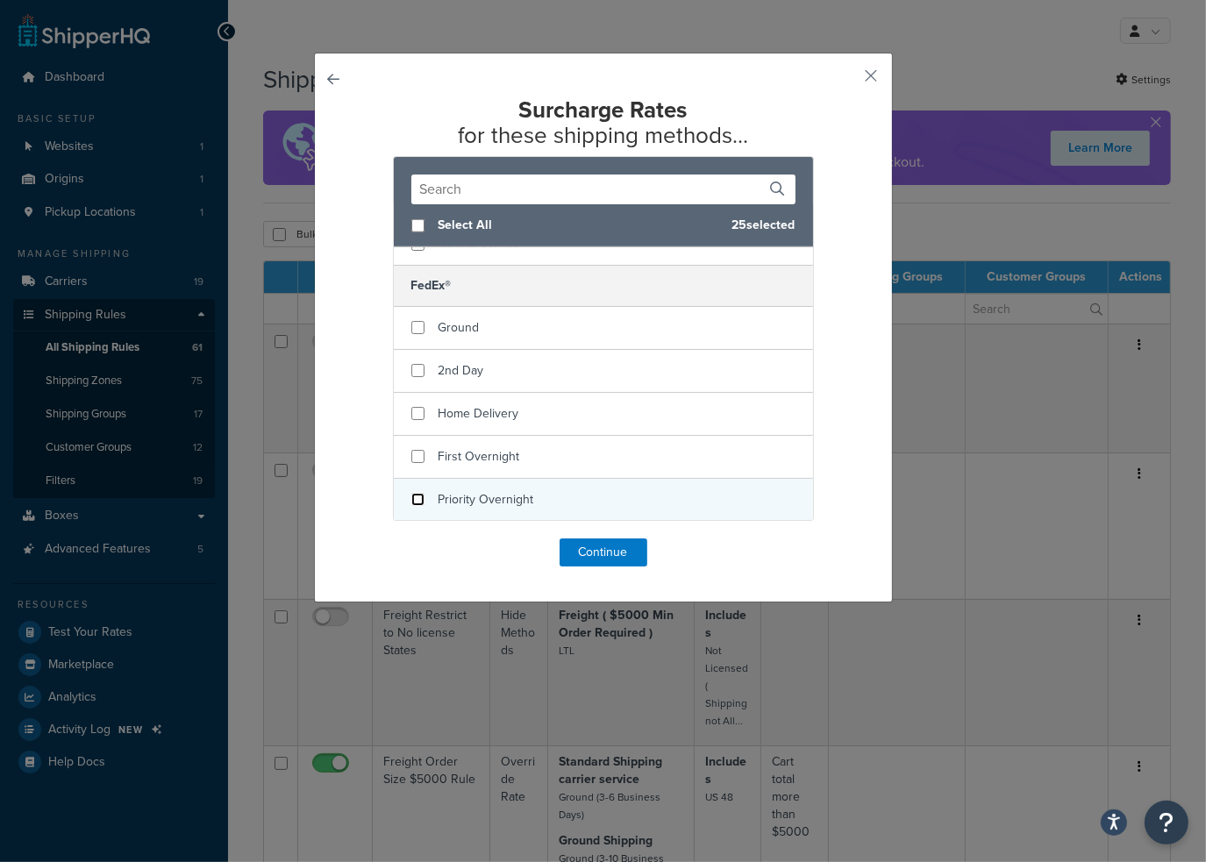
click at [411, 493] on input "checkbox" at bounding box center [417, 499] width 13 height 13
checkbox input "false"
click at [411, 536] on input "checkbox" at bounding box center [417, 542] width 13 height 13
checkbox input "false"
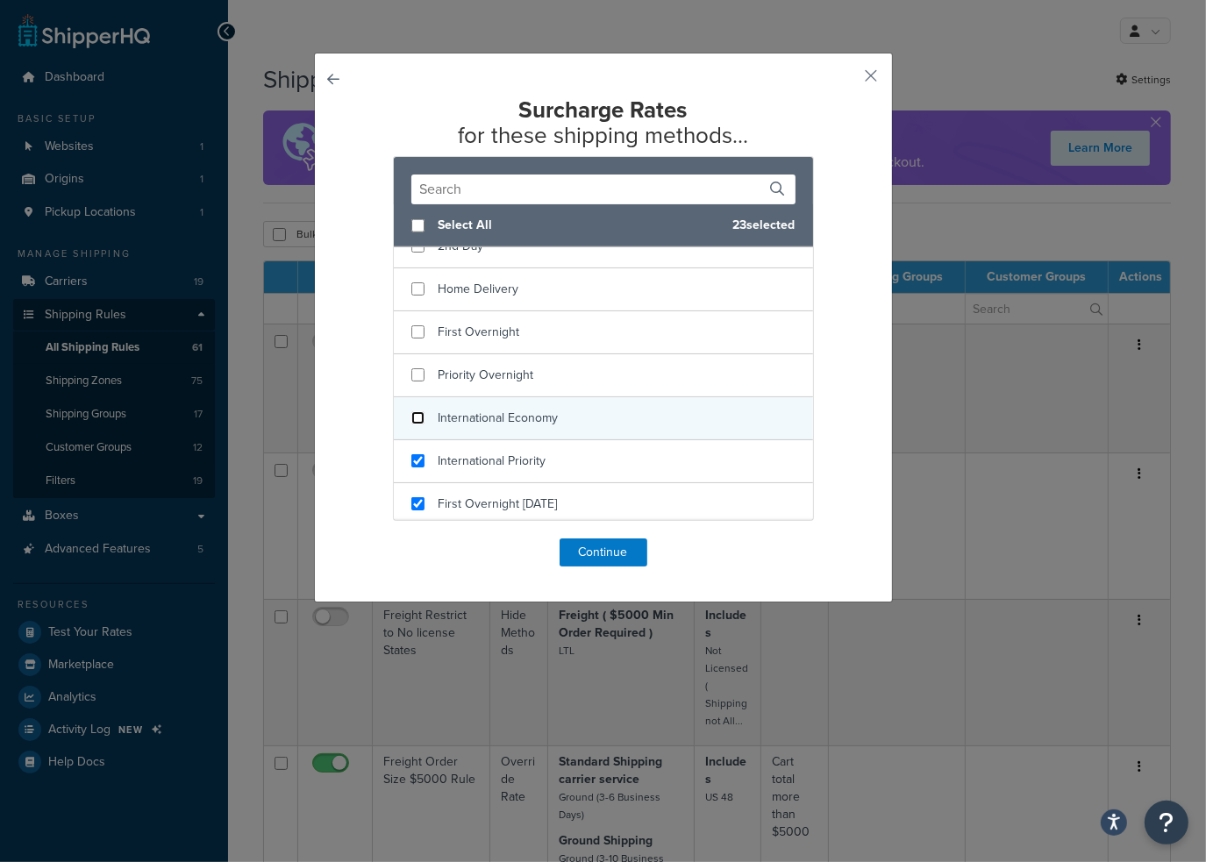
scroll to position [1579, 0]
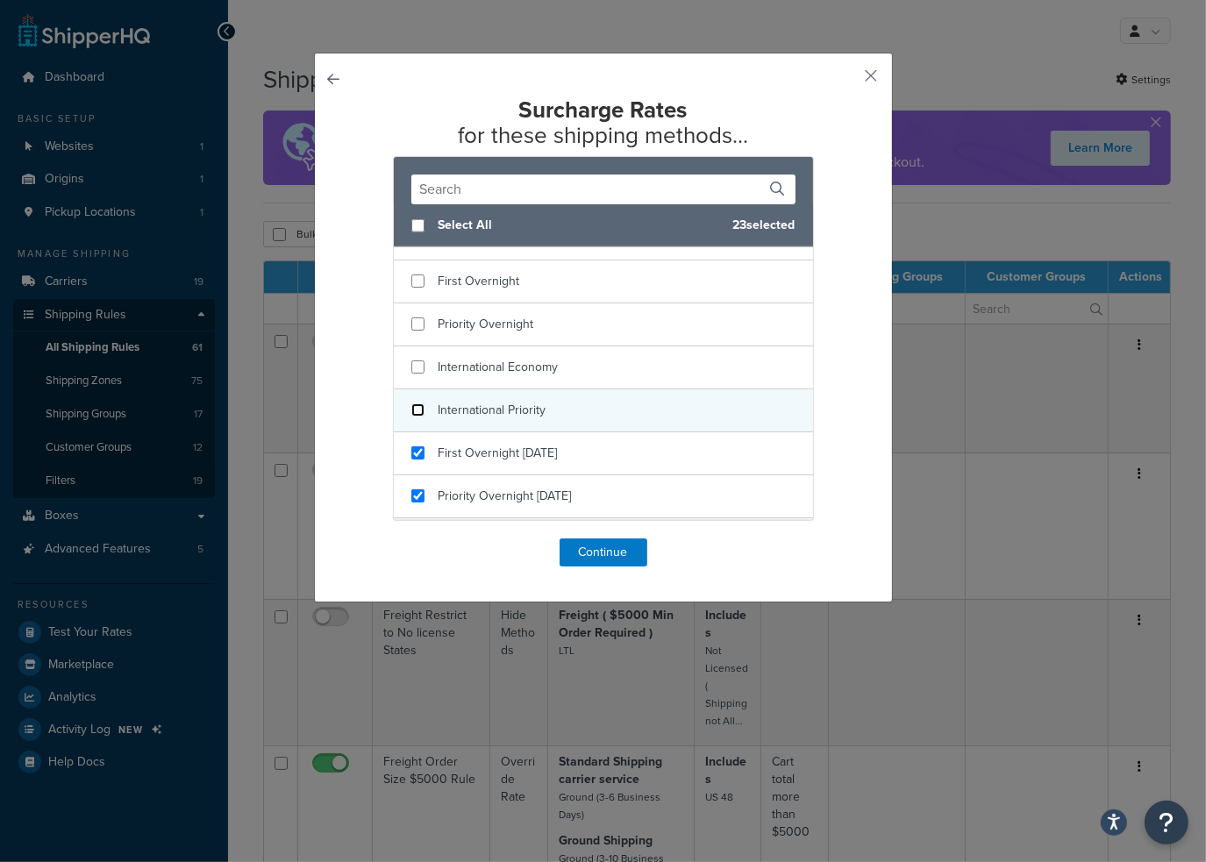
drag, startPoint x: 411, startPoint y: 378, endPoint x: 407, endPoint y: 396, distance: 18.1
click at [411, 404] on input "checkbox" at bounding box center [417, 410] width 13 height 13
checkbox input "false"
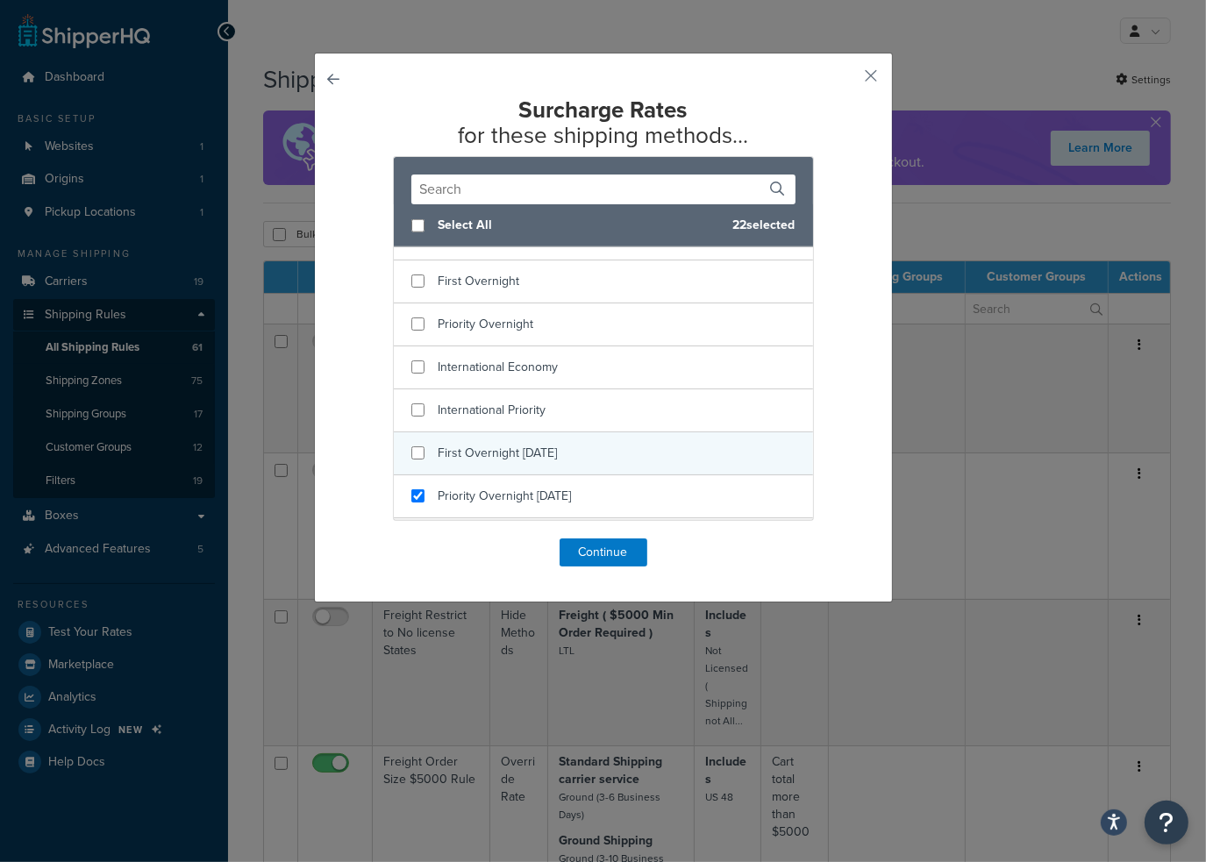
checkbox input "false"
click at [414, 433] on div "First Overnight Saturday" at bounding box center [603, 454] width 419 height 43
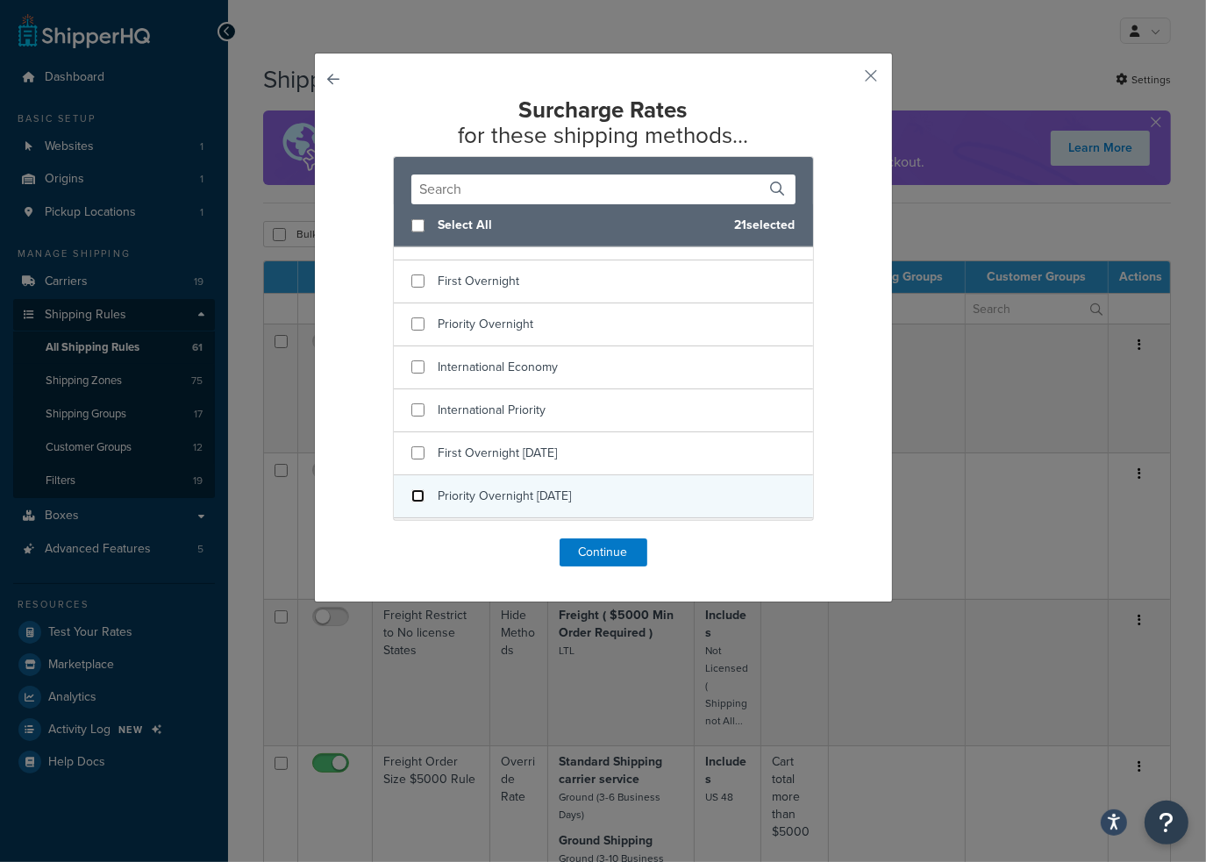
click at [414, 490] on input "checkbox" at bounding box center [417, 496] width 13 height 13
checkbox input "false"
click at [411, 533] on input "checkbox" at bounding box center [417, 539] width 13 height 13
checkbox input "false"
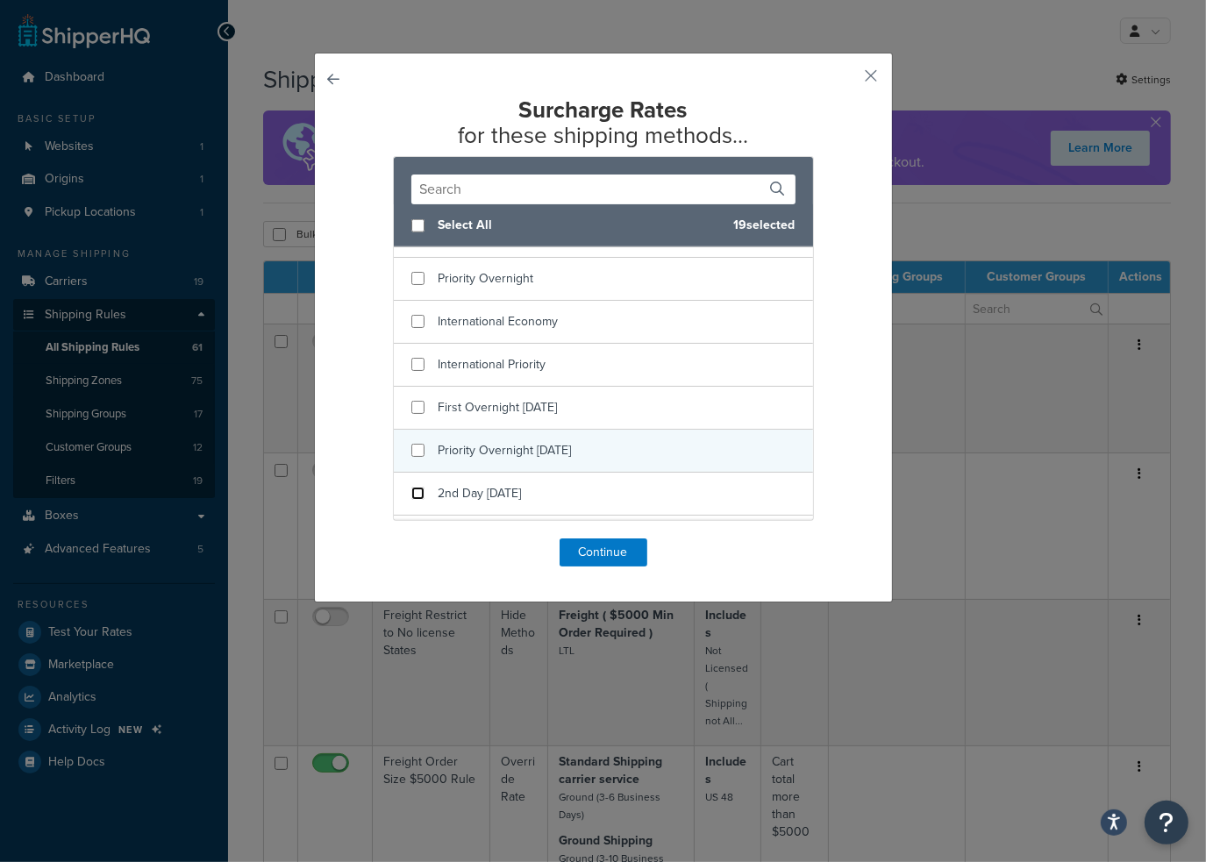
scroll to position [1667, 0]
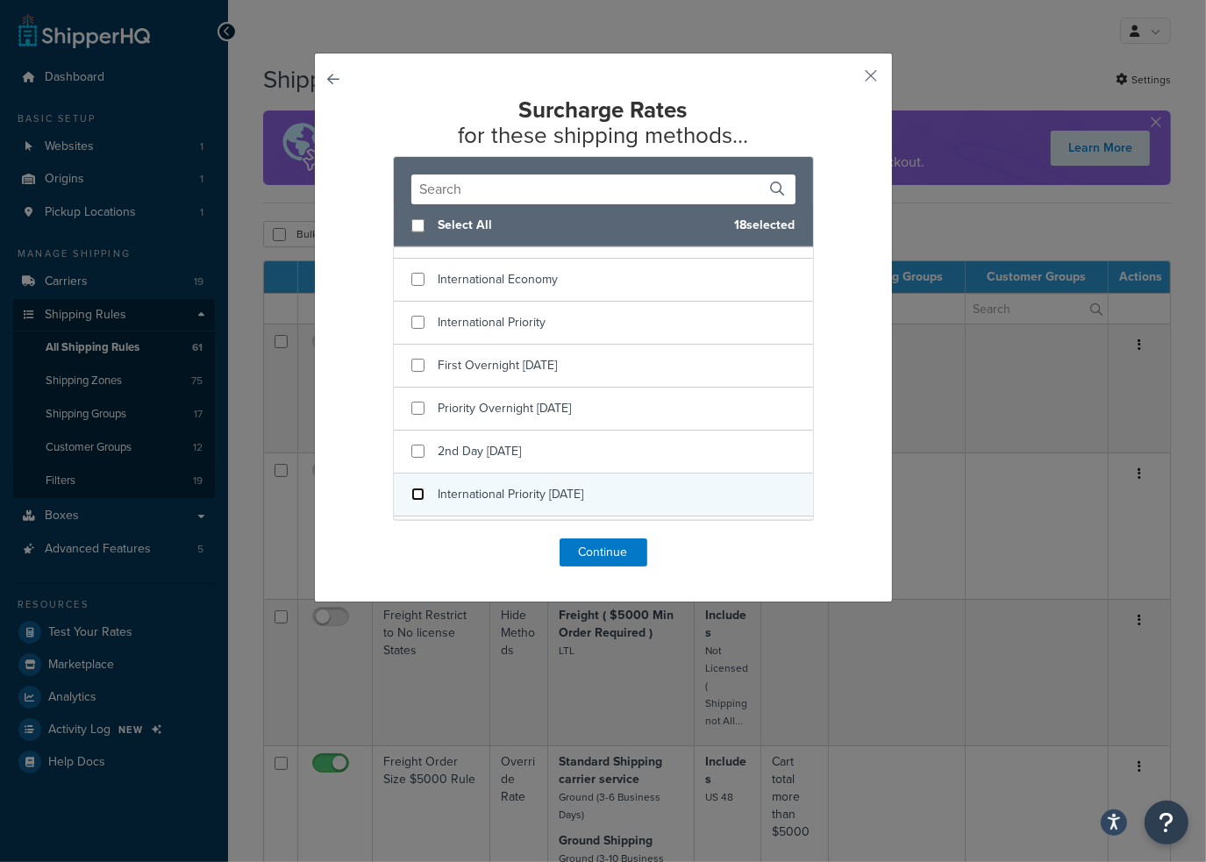
click at [414, 488] on input "checkbox" at bounding box center [417, 494] width 13 height 13
checkbox input "false"
click at [411, 531] on input "checkbox" at bounding box center [417, 537] width 13 height 13
checkbox input "false"
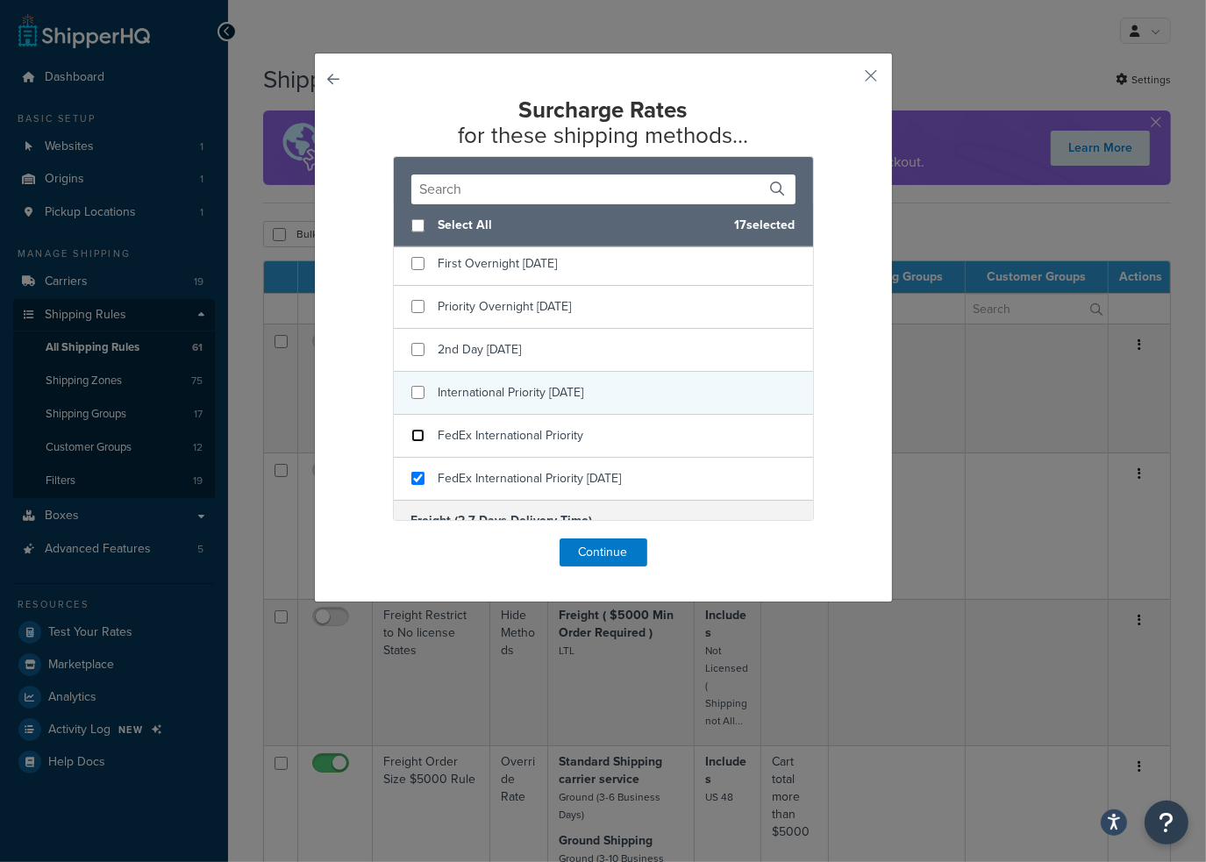
scroll to position [1842, 0]
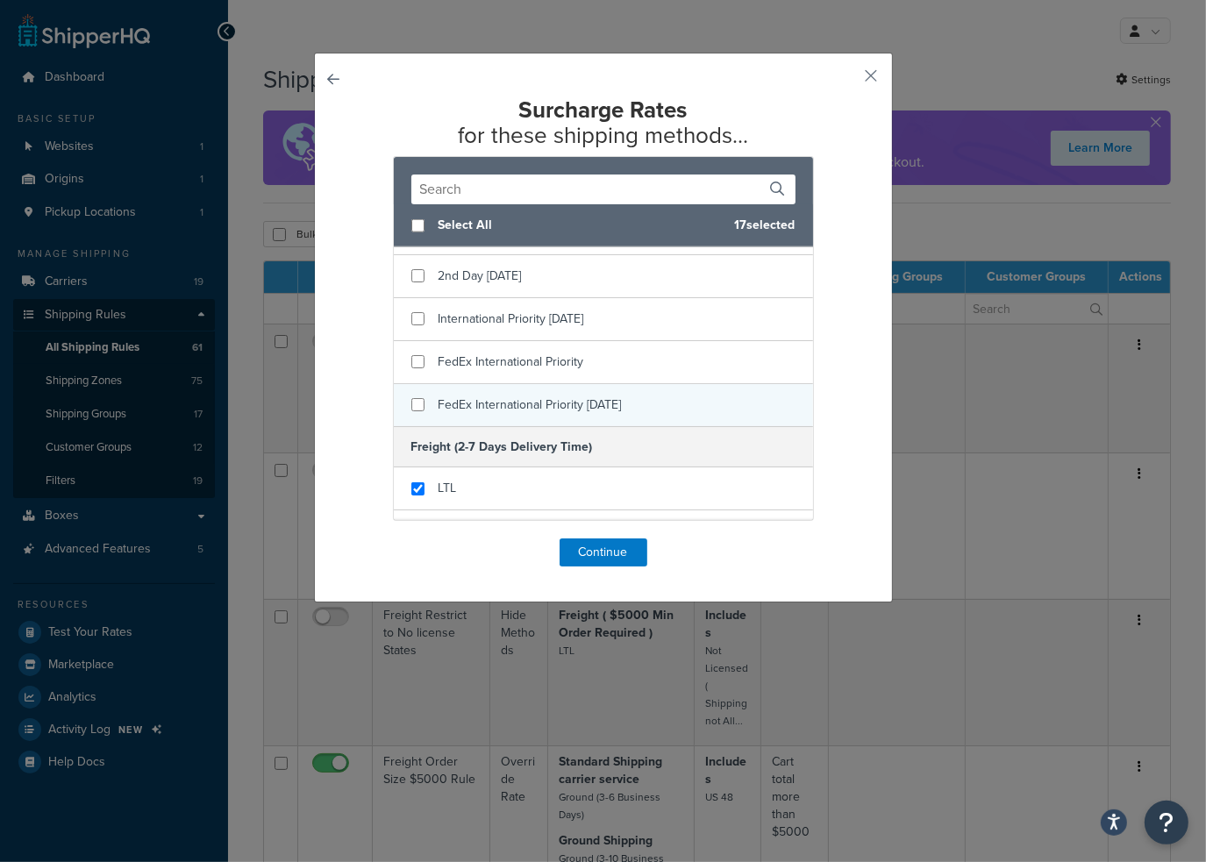
checkbox input "false"
click at [416, 384] on div "FedEx International Priority Saturday" at bounding box center [603, 405] width 419 height 42
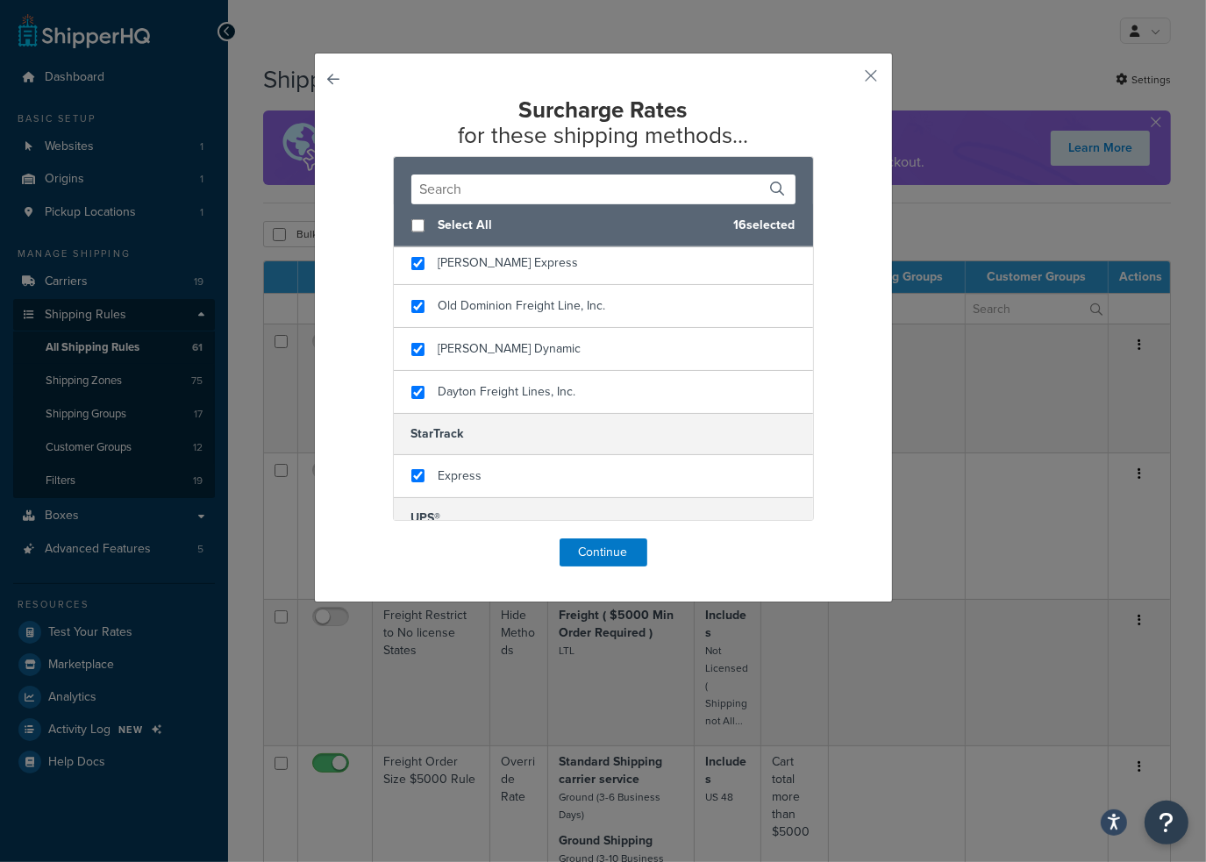
scroll to position [2265, 0]
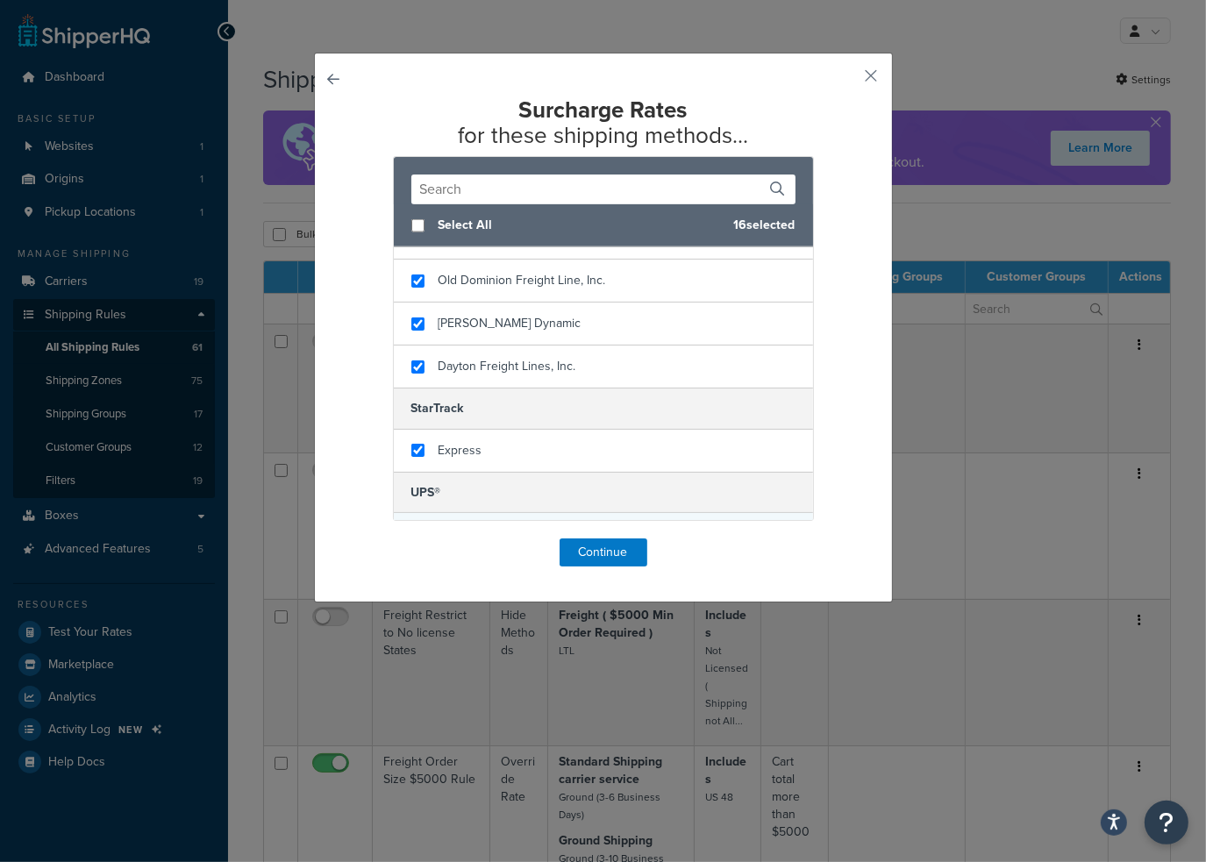
click at [411, 528] on input "checkbox" at bounding box center [417, 534] width 13 height 13
checkbox input "false"
click at [416, 444] on input "checkbox" at bounding box center [417, 450] width 13 height 13
checkbox input "false"
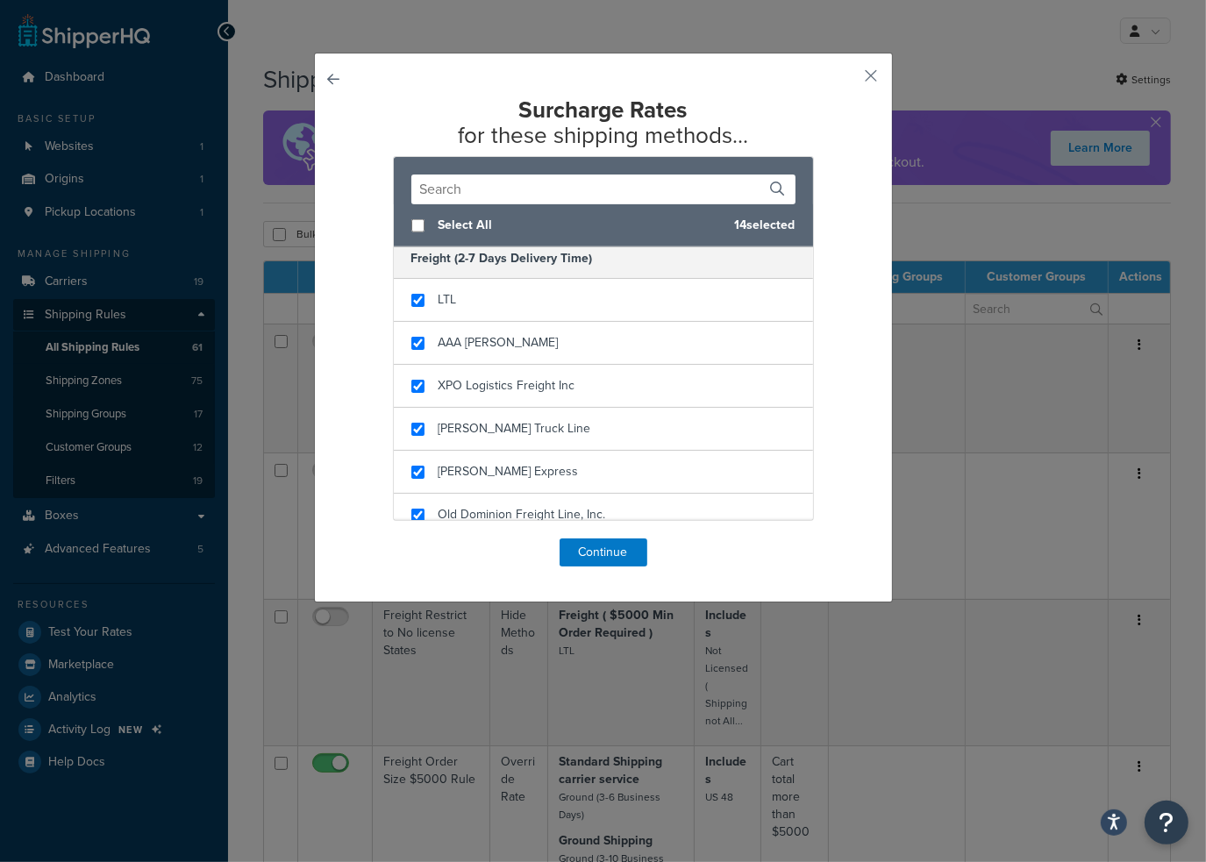
scroll to position [2002, 0]
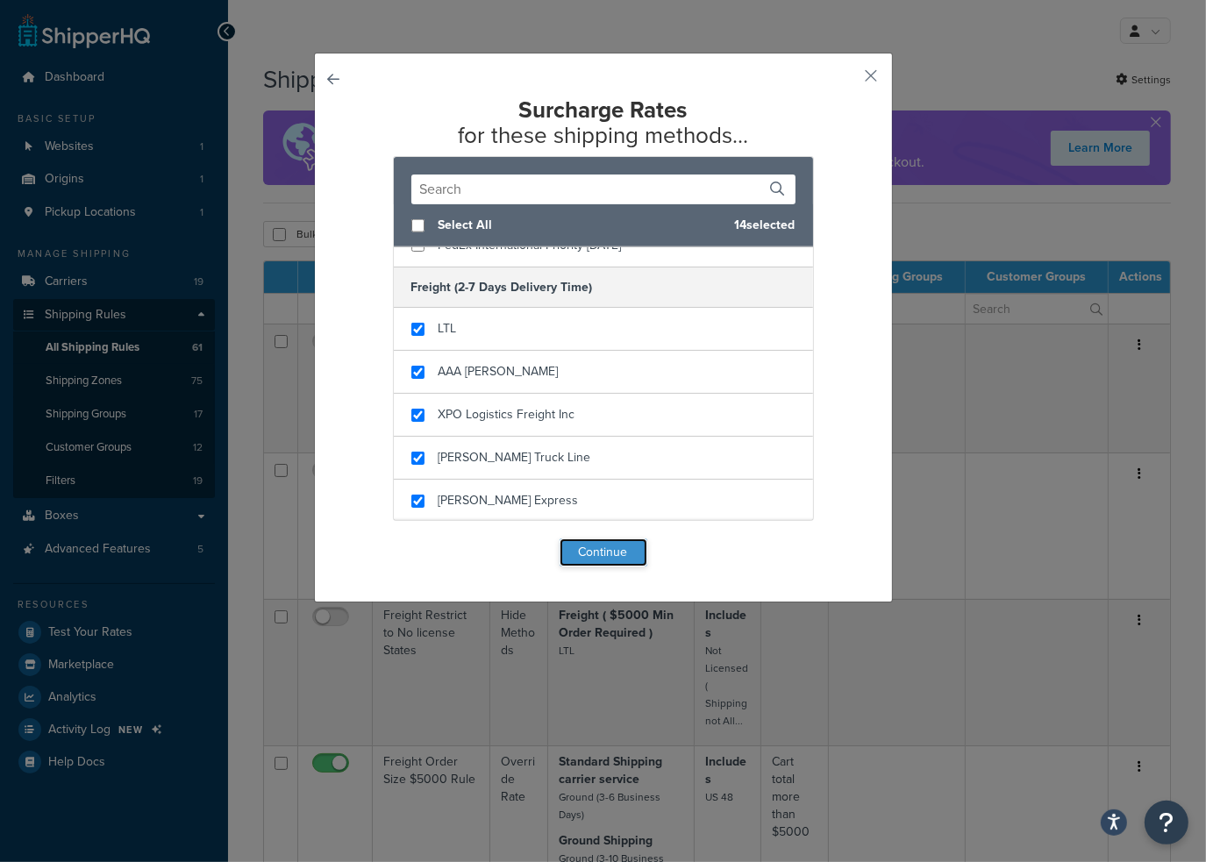
click at [610, 547] on button "Continue" at bounding box center [604, 553] width 88 height 28
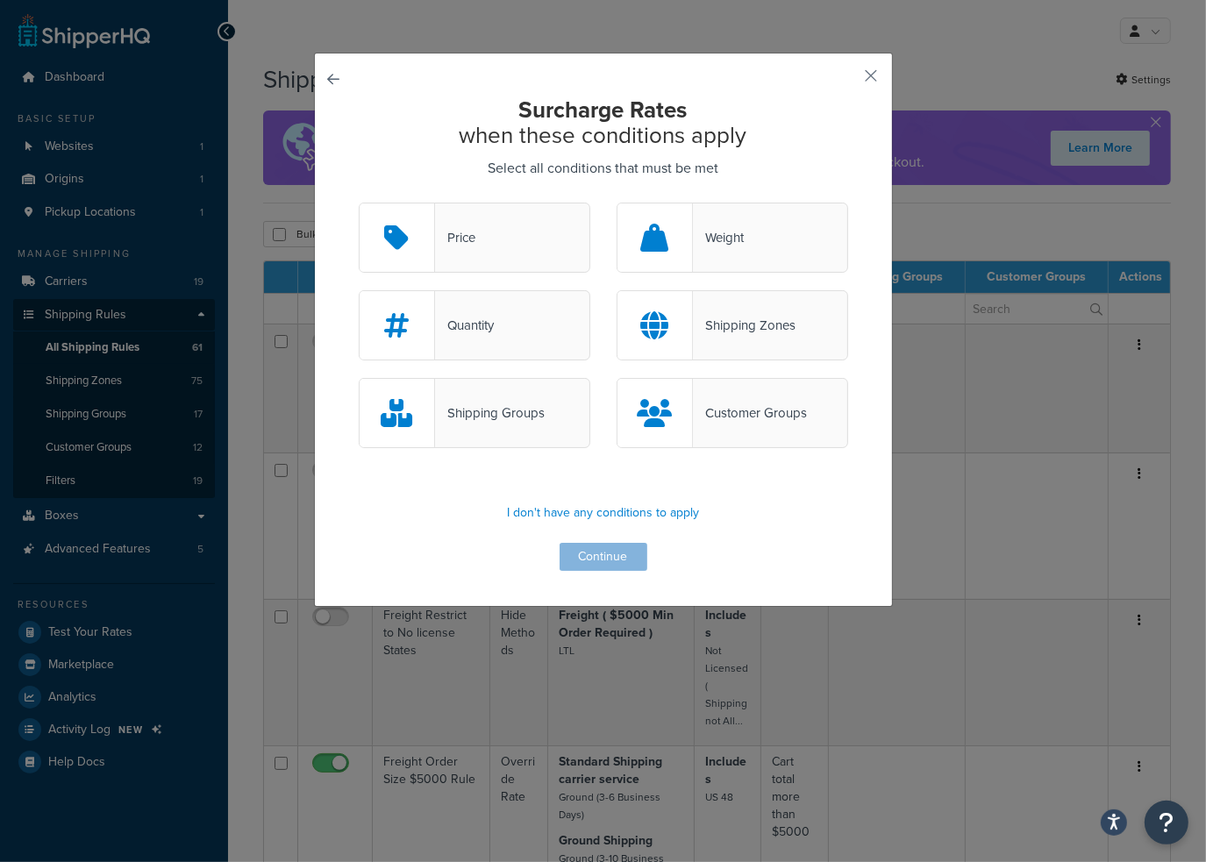
click at [773, 334] on div "Shipping Zones" at bounding box center [744, 325] width 103 height 25
click at [0, 0] on input "Shipping Zones" at bounding box center [0, 0] width 0 height 0
click at [540, 396] on div "Shipping Groups" at bounding box center [475, 413] width 232 height 70
click at [0, 0] on input "Shipping Groups" at bounding box center [0, 0] width 0 height 0
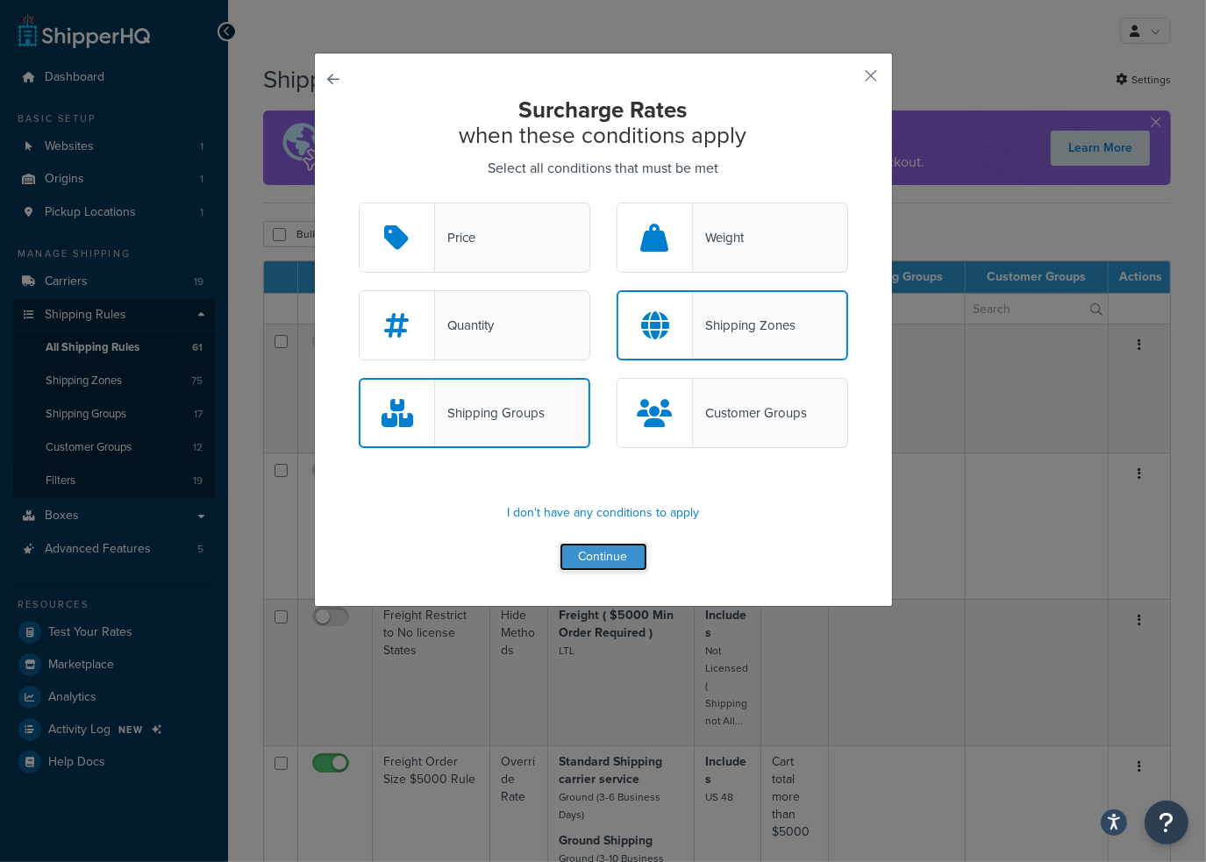
click at [604, 557] on button "Continue" at bounding box center [604, 557] width 88 height 28
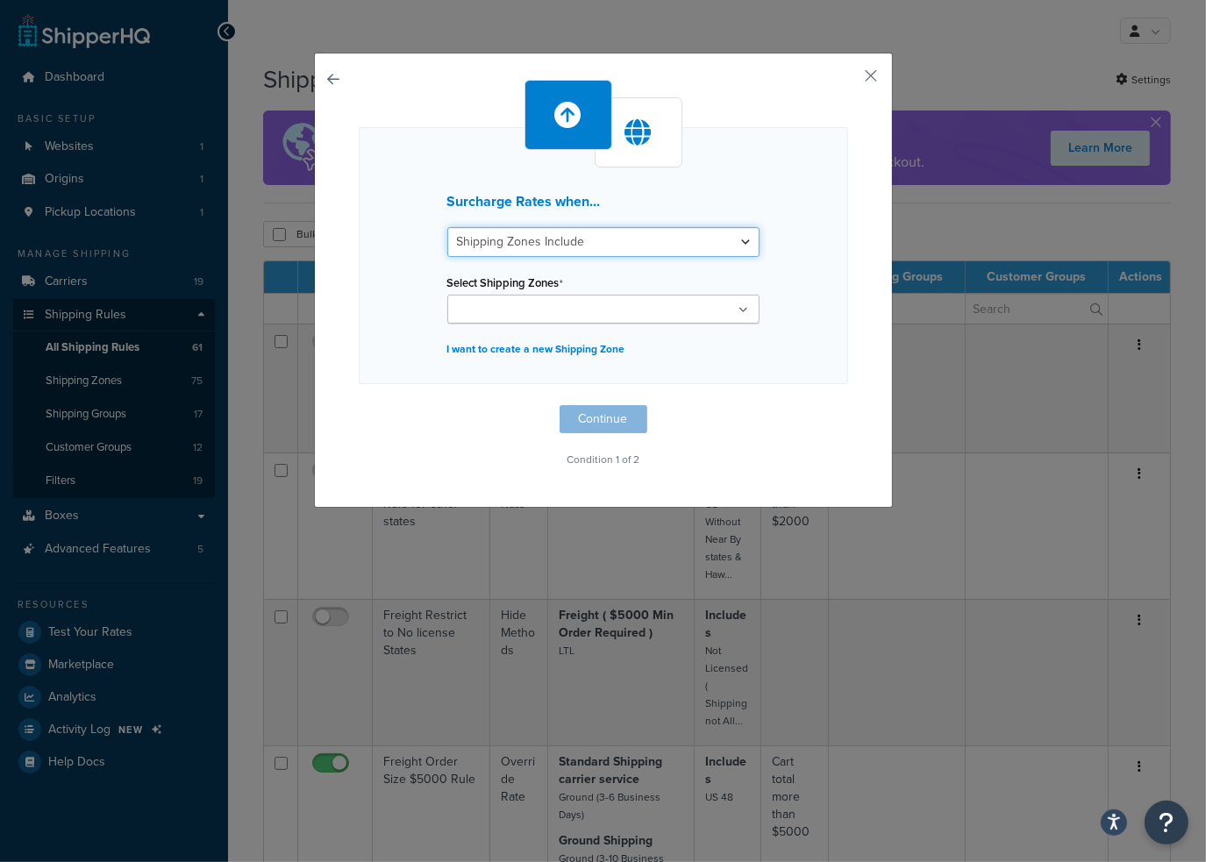
click at [578, 239] on select "Shipping Zones Include Shipping Zones Do Not Include" at bounding box center [603, 242] width 312 height 30
click at [447, 227] on select "Shipping Zones Include Shipping Zones Do Not Include" at bounding box center [603, 242] width 312 height 30
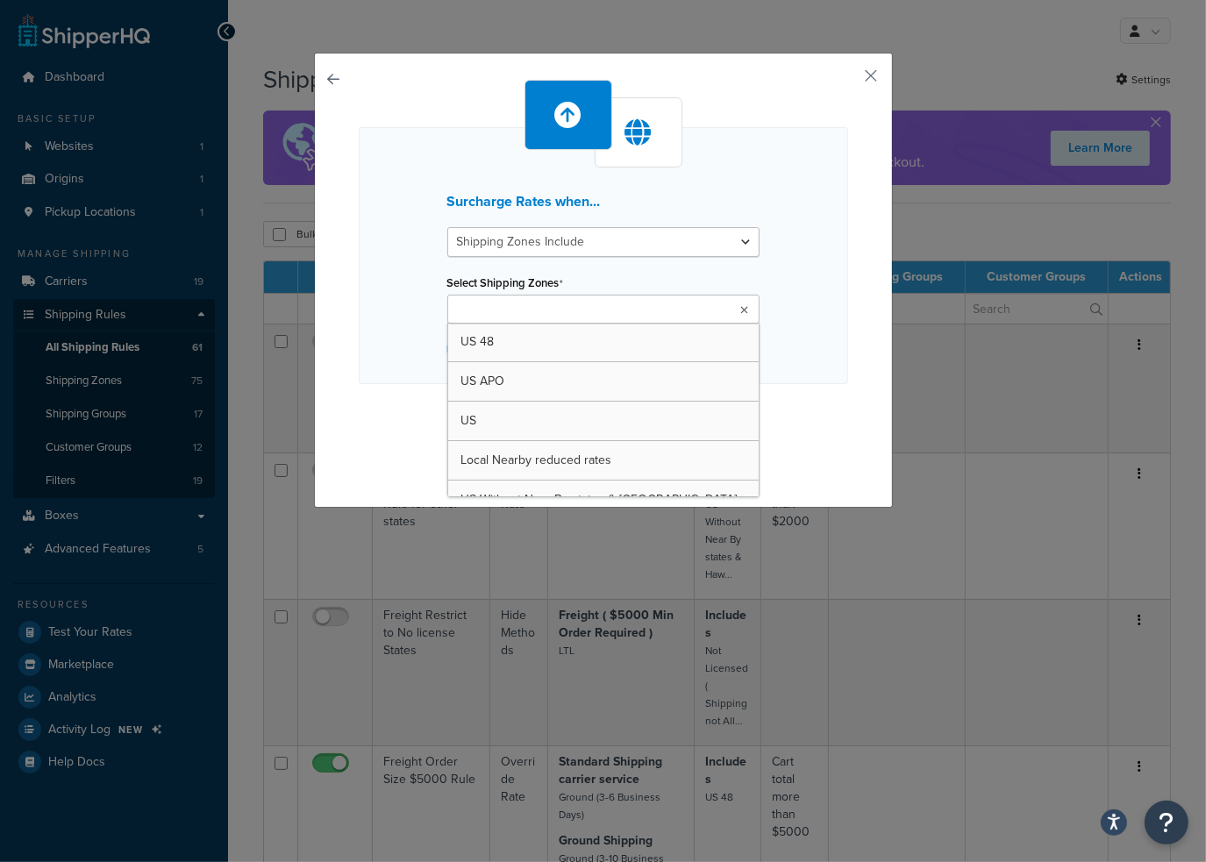
click at [591, 297] on ul at bounding box center [603, 309] width 312 height 29
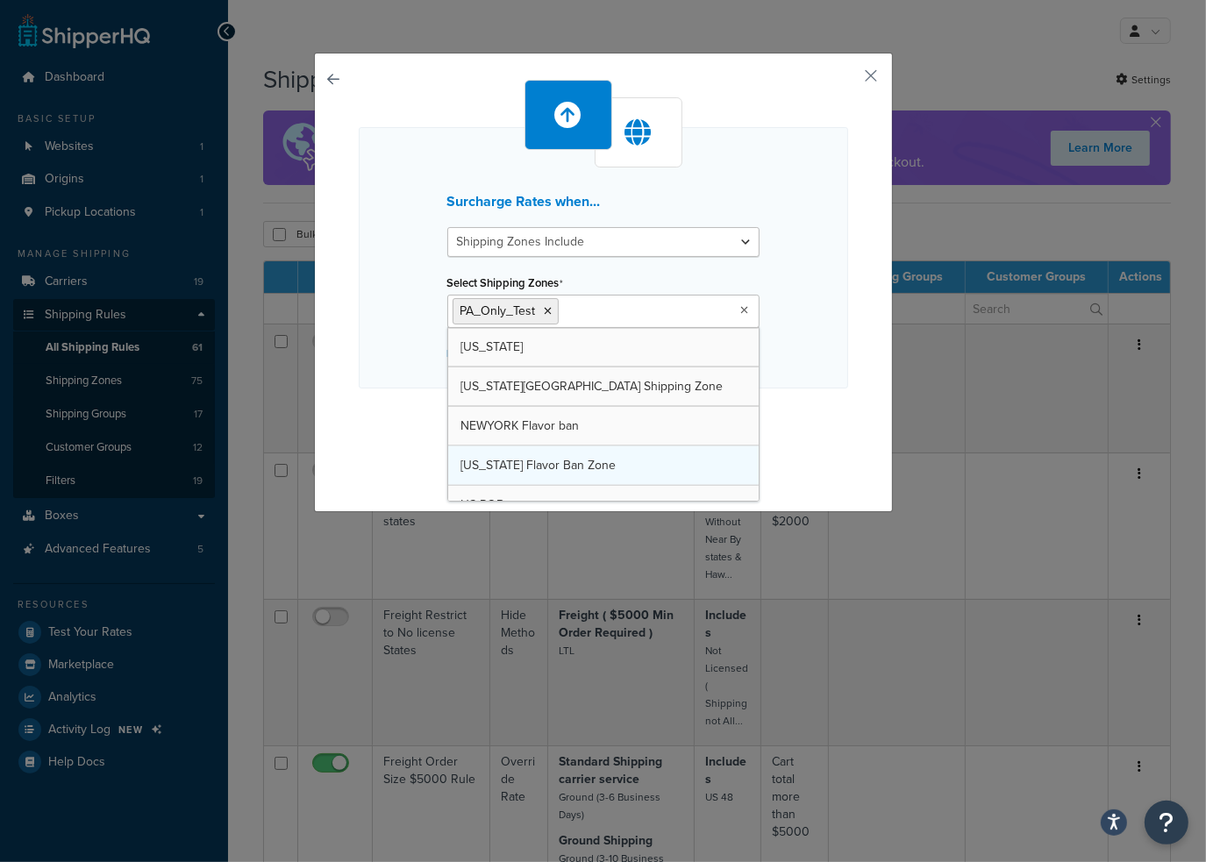
scroll to position [2758, 0]
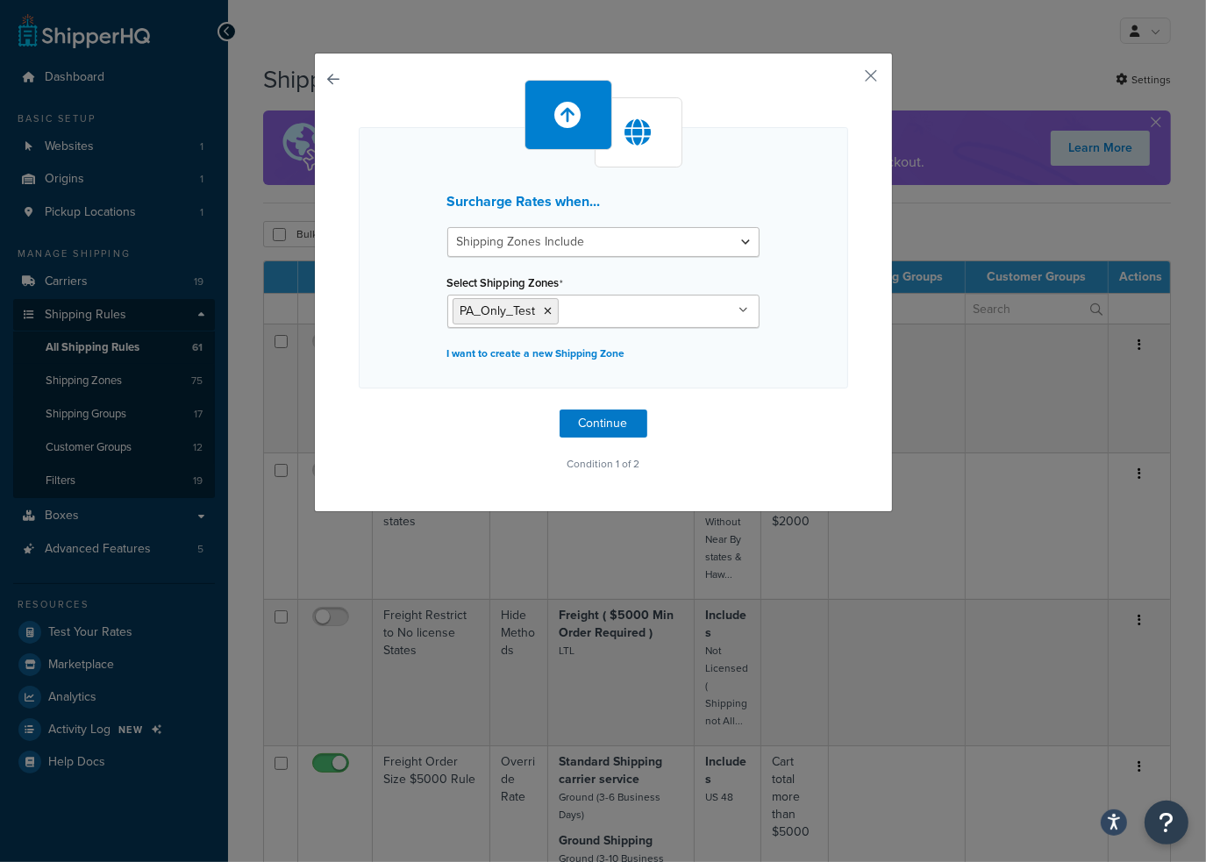
click at [390, 367] on div "Surcharge Rates when... Shipping Zones Include Shipping Zones Do Not Include Se…" at bounding box center [604, 257] width 490 height 261
click at [585, 425] on button "Continue" at bounding box center [604, 424] width 88 height 28
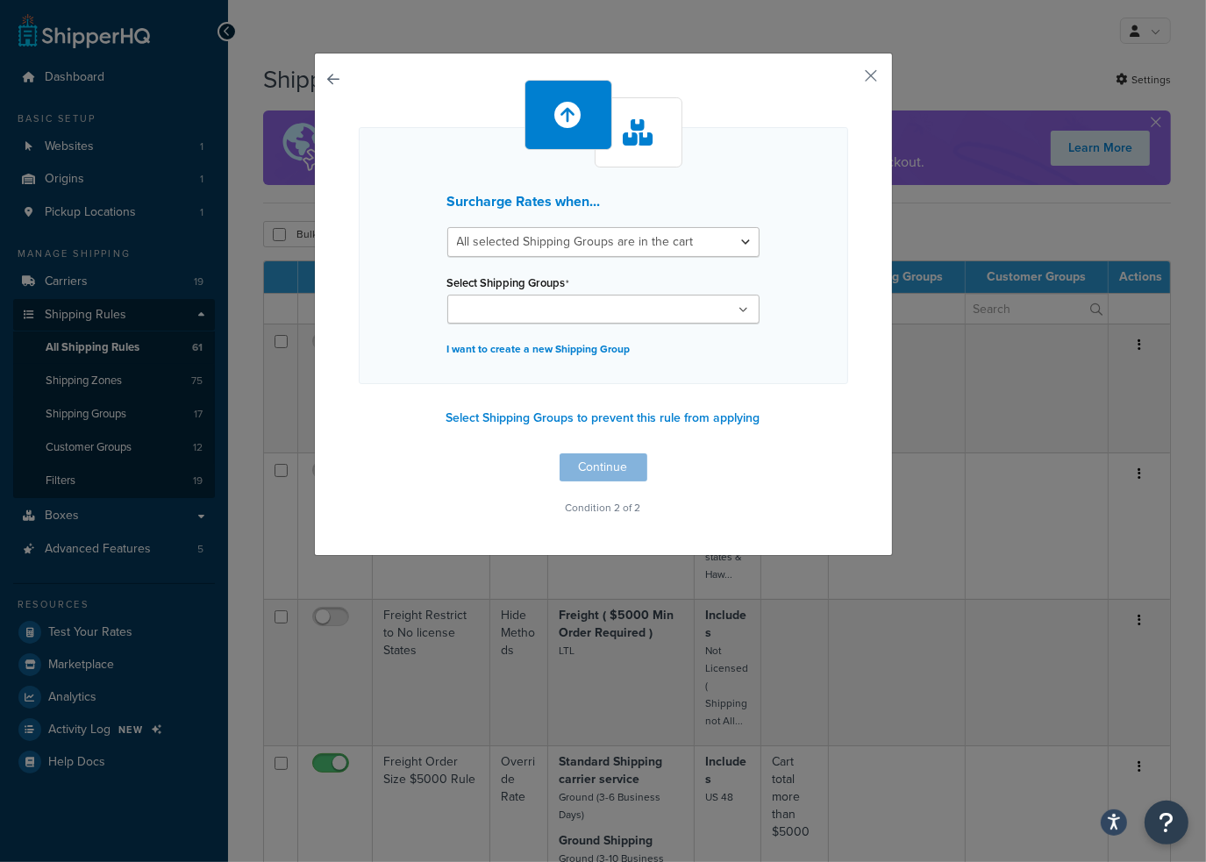
click at [584, 301] on input "Select Shipping Groups" at bounding box center [530, 310] width 155 height 19
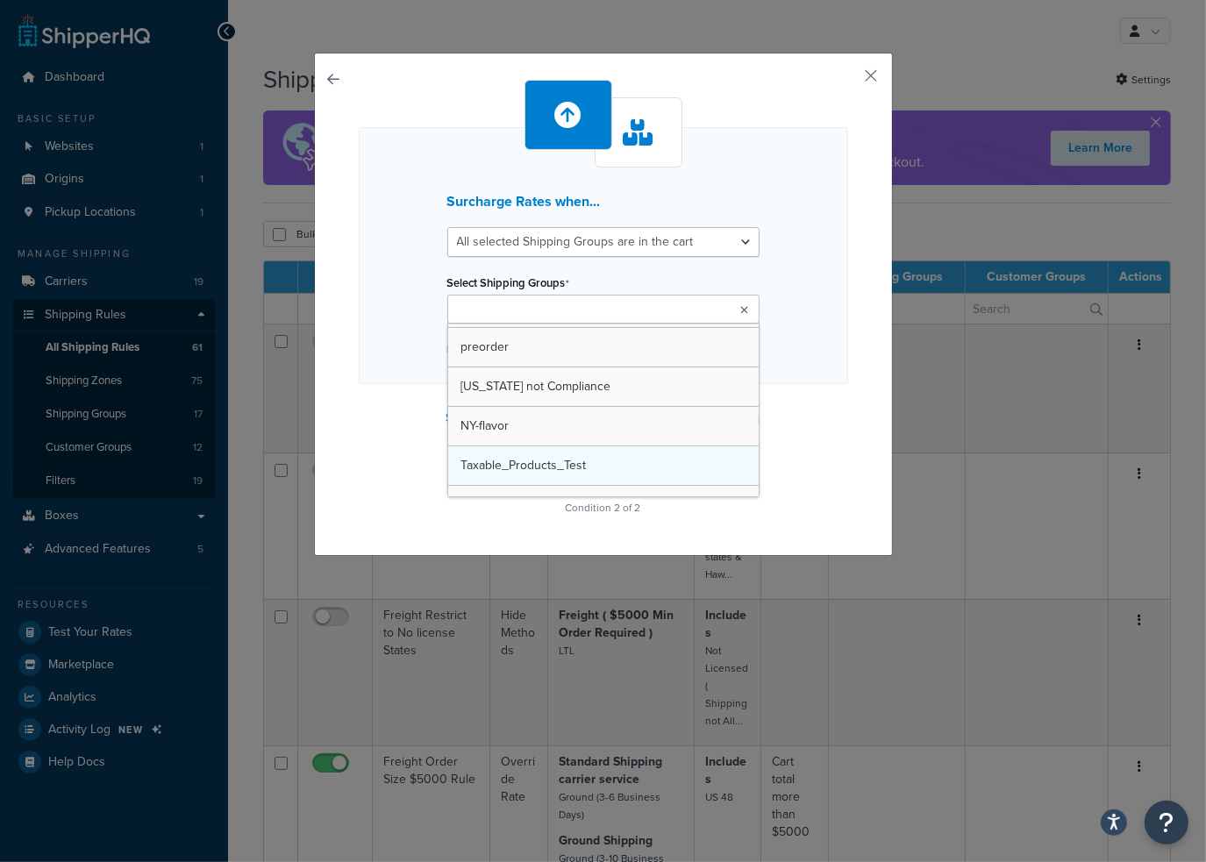
scroll to position [454, 0]
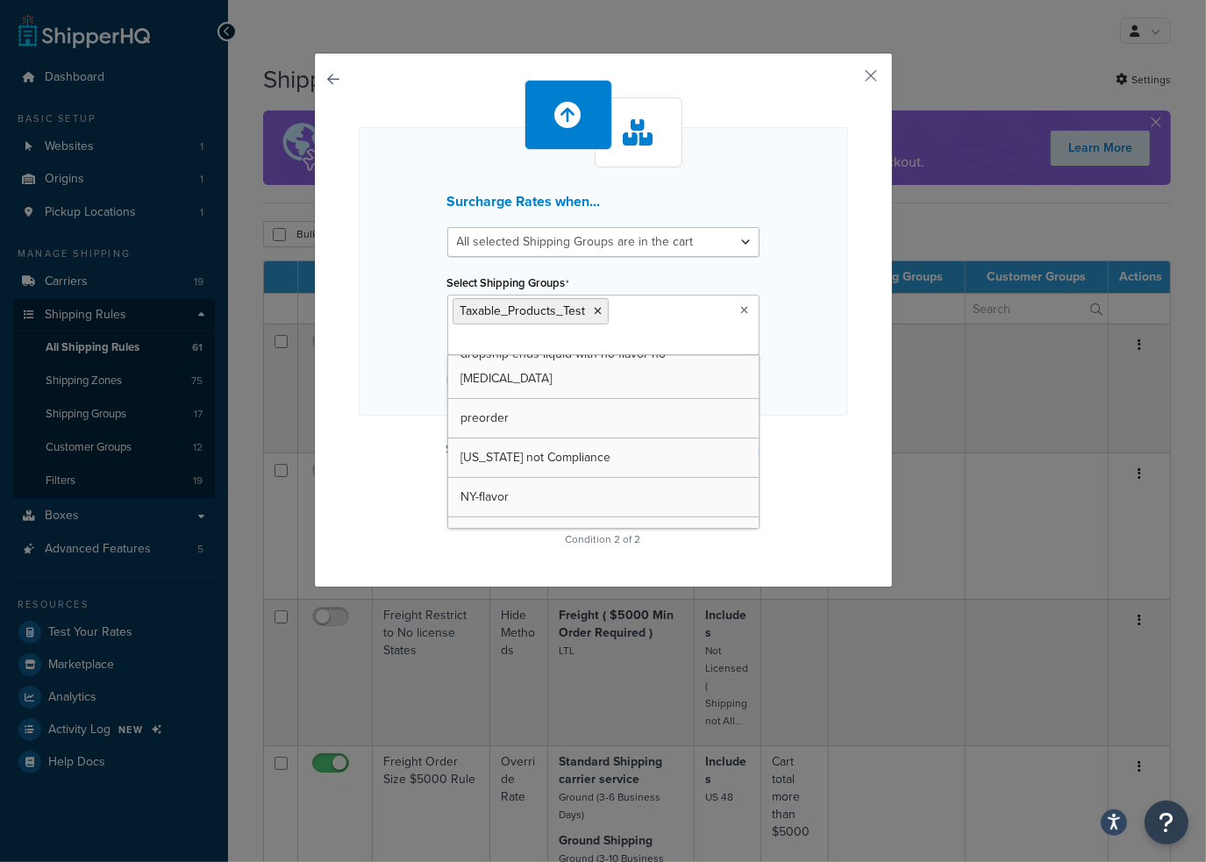
click at [407, 385] on div "Surcharge Rates when... All selected Shipping Groups are in the cart Any select…" at bounding box center [604, 271] width 490 height 289
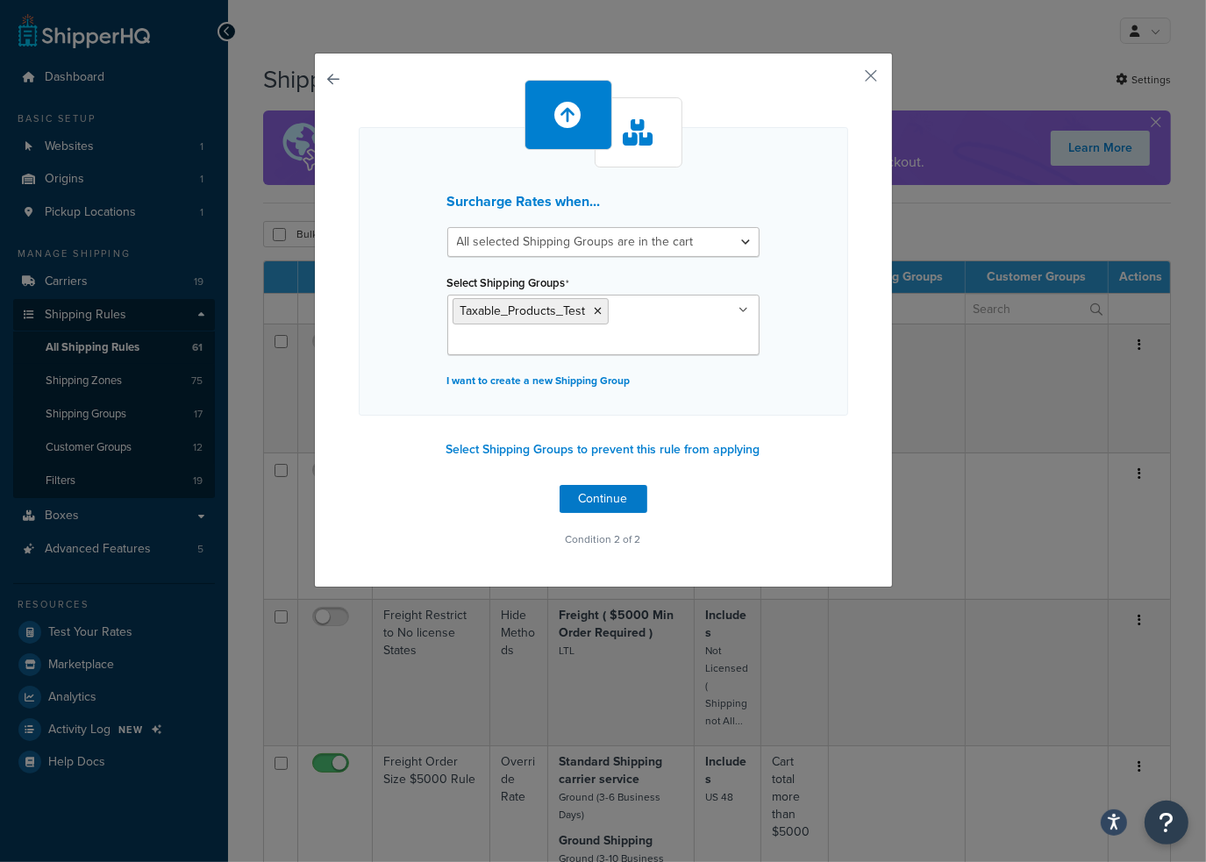
click at [599, 221] on div "Surcharge Rates when... All selected Shipping Groups are in the cart Any select…" at bounding box center [604, 271] width 490 height 289
click at [604, 239] on select "All selected Shipping Groups are in the cart Any selected Shipping Groups are i…" at bounding box center [603, 242] width 312 height 30
click at [447, 227] on select "All selected Shipping Groups are in the cart Any selected Shipping Groups are i…" at bounding box center [603, 242] width 312 height 30
click at [364, 251] on div "Surcharge Rates when... All selected Shipping Groups are in the cart Any select…" at bounding box center [604, 271] width 490 height 289
click at [785, 416] on div "Surcharge Rates when... All selected Shipping Groups are in the cart Any select…" at bounding box center [604, 316] width 490 height 472
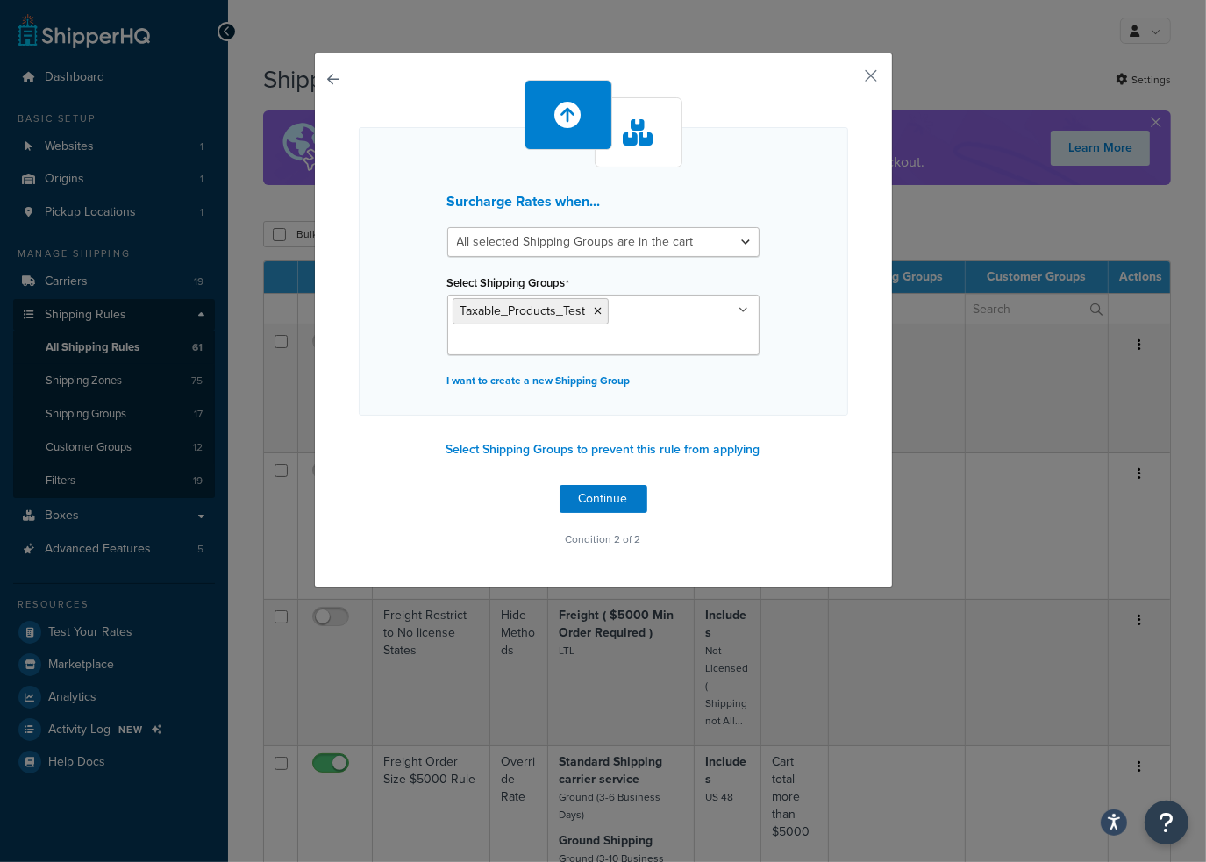
click at [505, 490] on div "Surcharge Rates when... All selected Shipping Groups are in the cart Any select…" at bounding box center [604, 316] width 490 height 472
click at [613, 500] on button "Continue" at bounding box center [604, 499] width 88 height 28
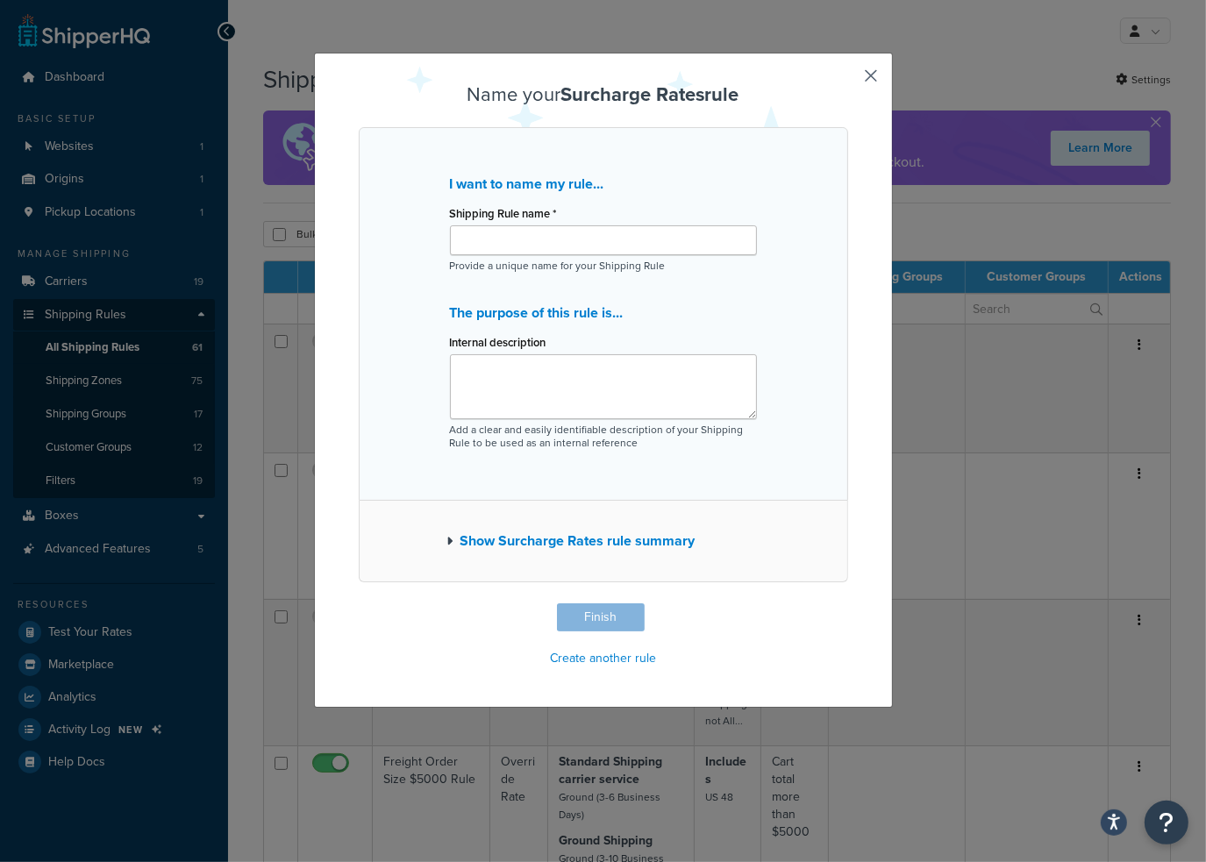
click at [583, 219] on div "Shipping Rule name *" at bounding box center [603, 228] width 307 height 54
click at [588, 227] on input "Shipping Rule name *" at bounding box center [603, 240] width 307 height 30
click at [510, 245] on input "Shipping Rule name *" at bounding box center [603, 240] width 307 height 30
paste input "PA Taxable – 40% Surcharge (TEST)"
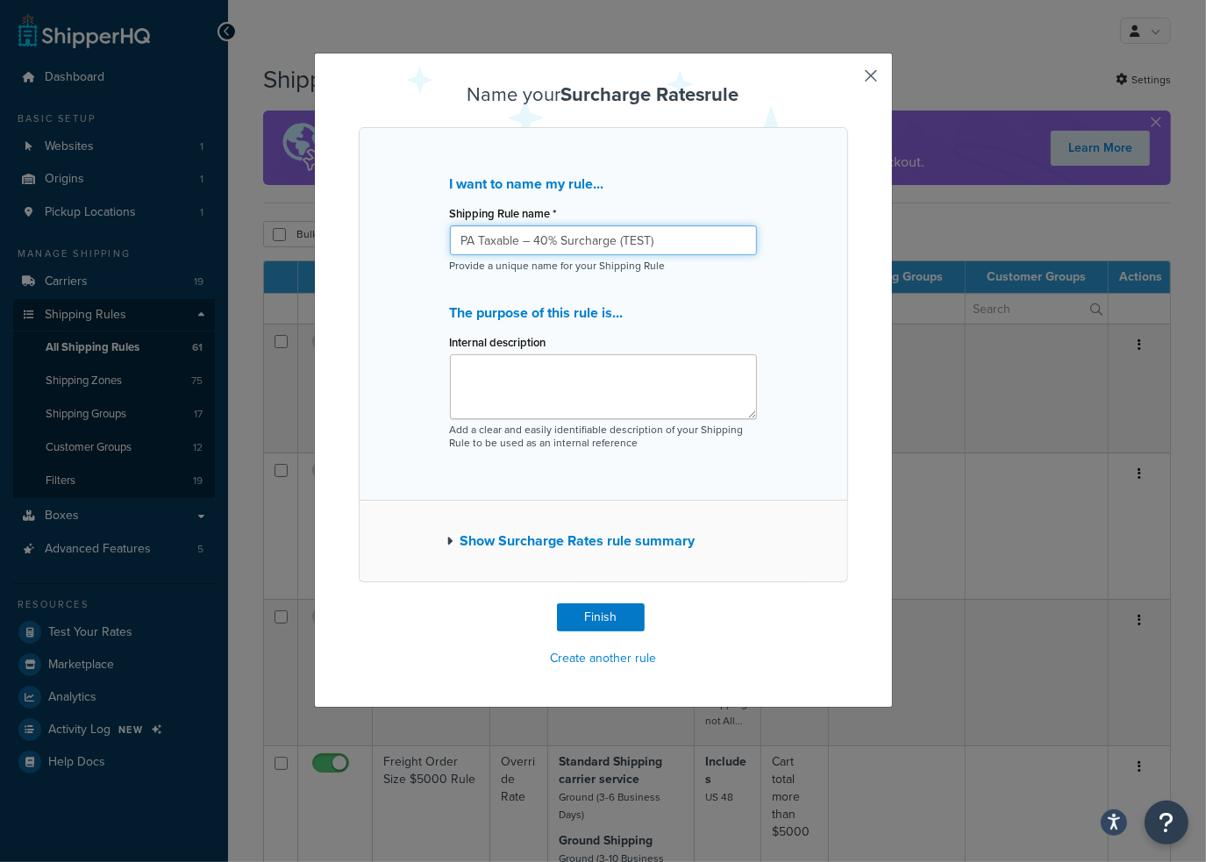
type input "PA Taxable – 40% Surcharge (TEST)"
click at [695, 218] on div "Shipping Rule name * PA Taxable – 40% Surcharge (TEST)" at bounding box center [603, 228] width 307 height 54
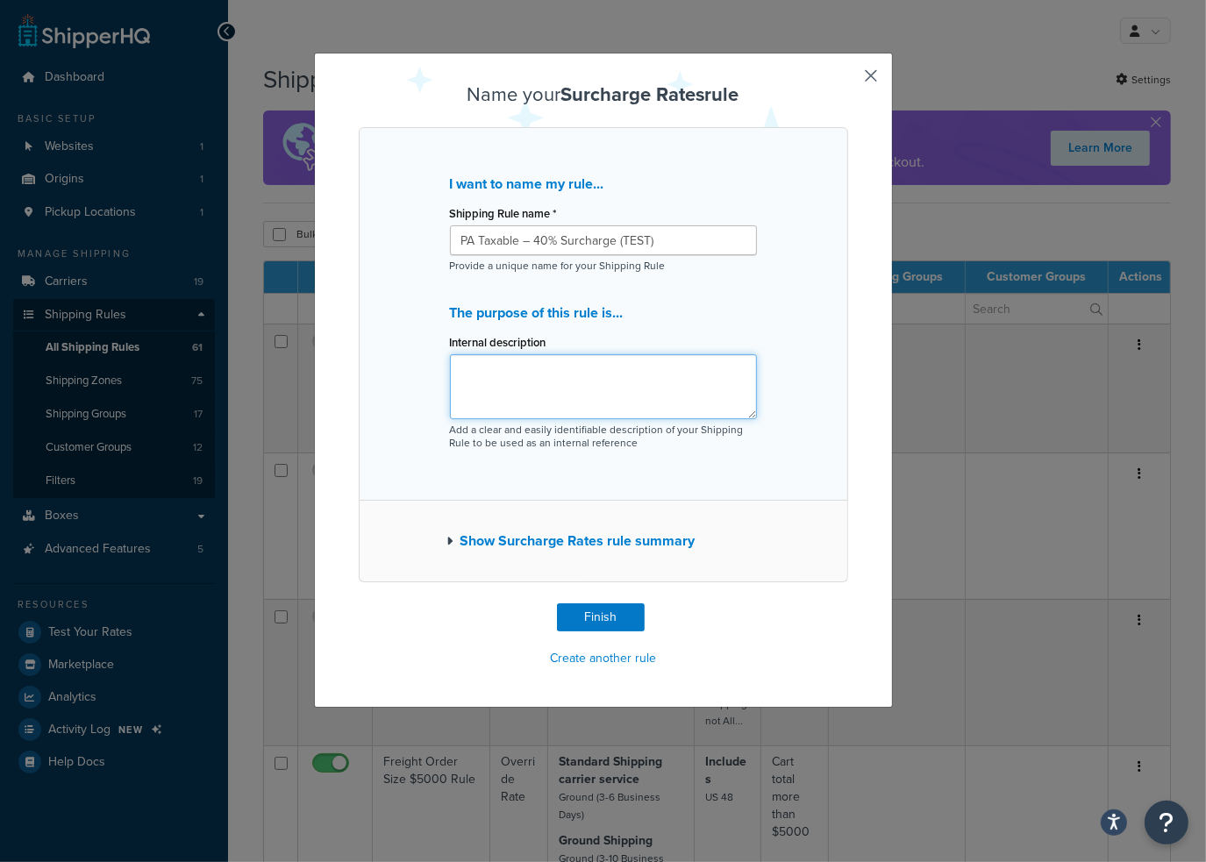
click at [568, 388] on textarea "Internal description" at bounding box center [603, 386] width 307 height 65
click at [618, 378] on textarea "Internal description" at bounding box center [603, 386] width 307 height 65
paste textarea "Adds a 40% surcharge to shipping rates for Pennsylvania orders containing taxab…"
type textarea "Adds a 40% surcharge to shipping rates for Pennsylvania orders containing taxab…"
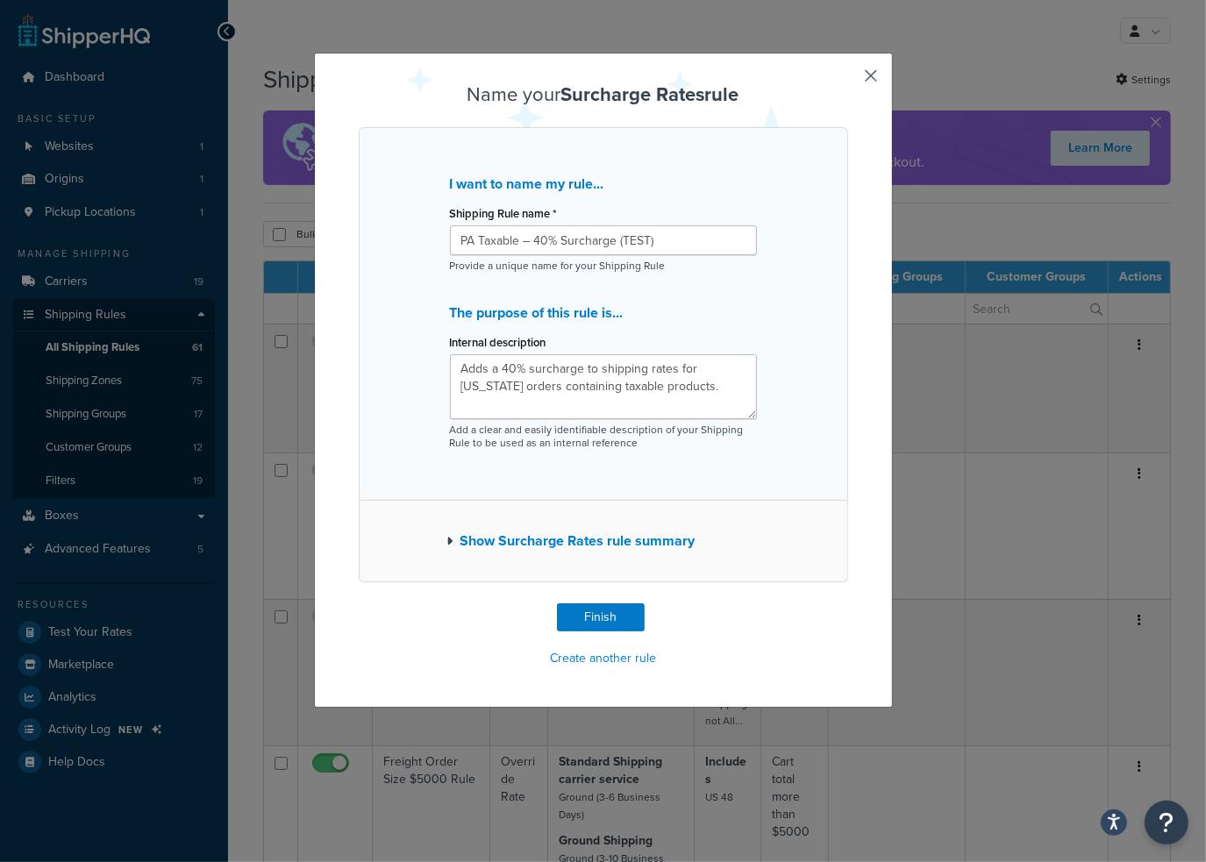
click at [747, 444] on p "Add a clear and easily identifiable description of your Shipping Rule to be use…" at bounding box center [603, 437] width 307 height 26
click at [448, 544] on button "Show Surcharge Rates rule summary" at bounding box center [571, 541] width 248 height 25
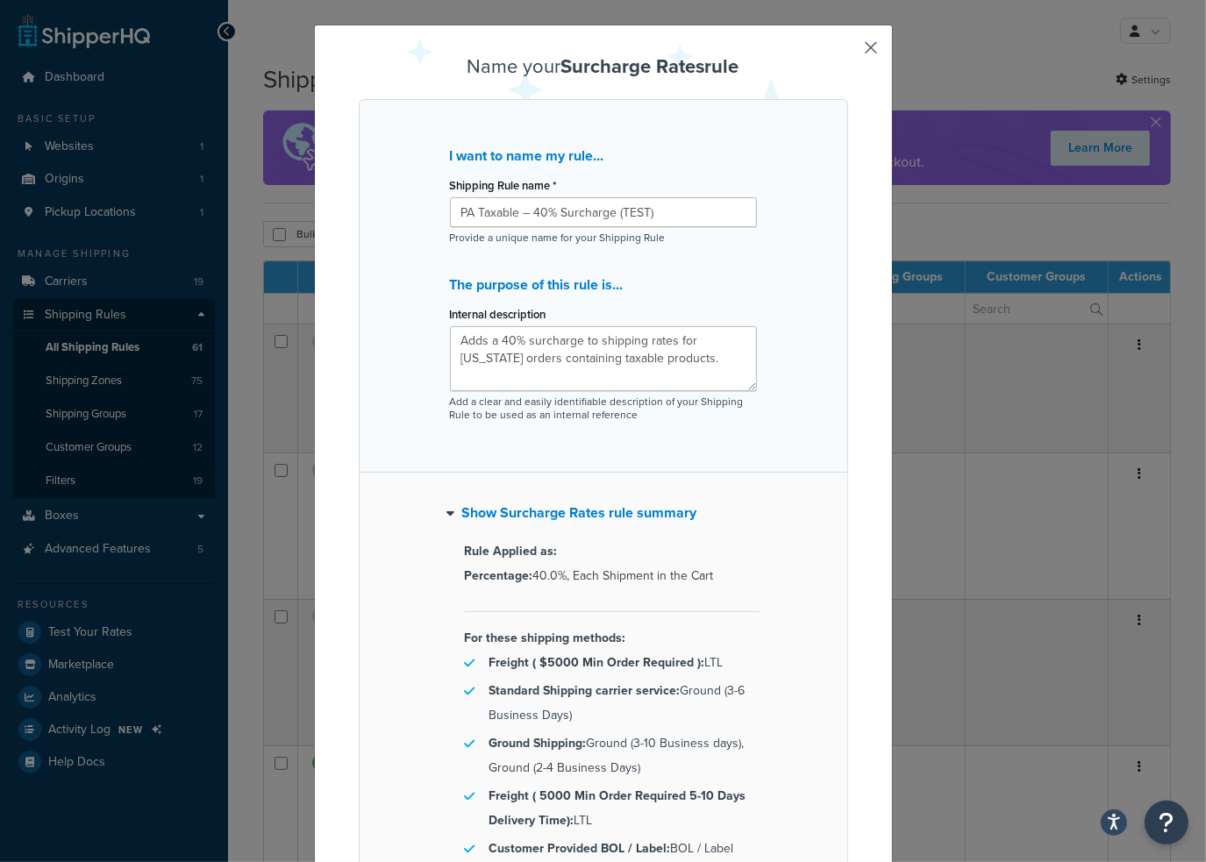
scroll to position [0, 0]
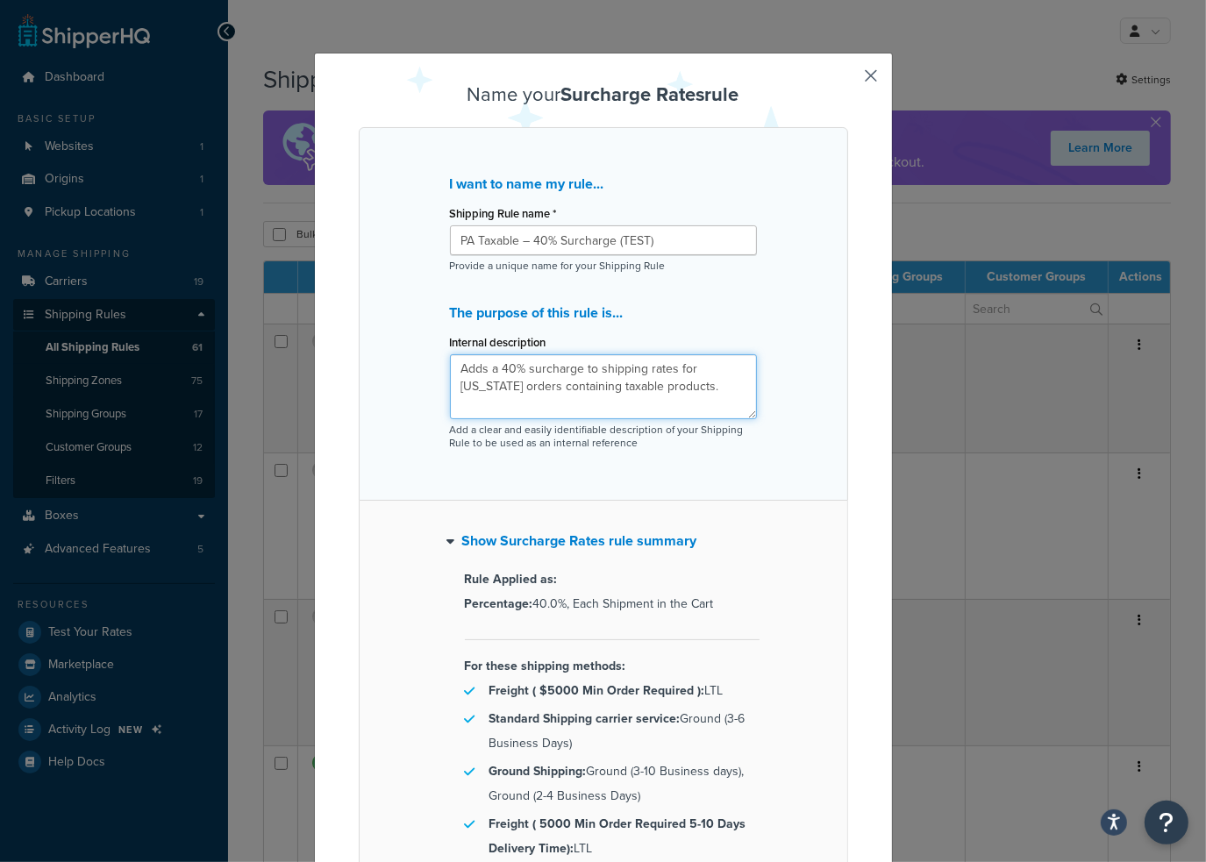
click at [731, 389] on textarea "Adds a 40% surcharge to shipping rates for Pennsylvania orders containing taxab…" at bounding box center [603, 386] width 307 height 65
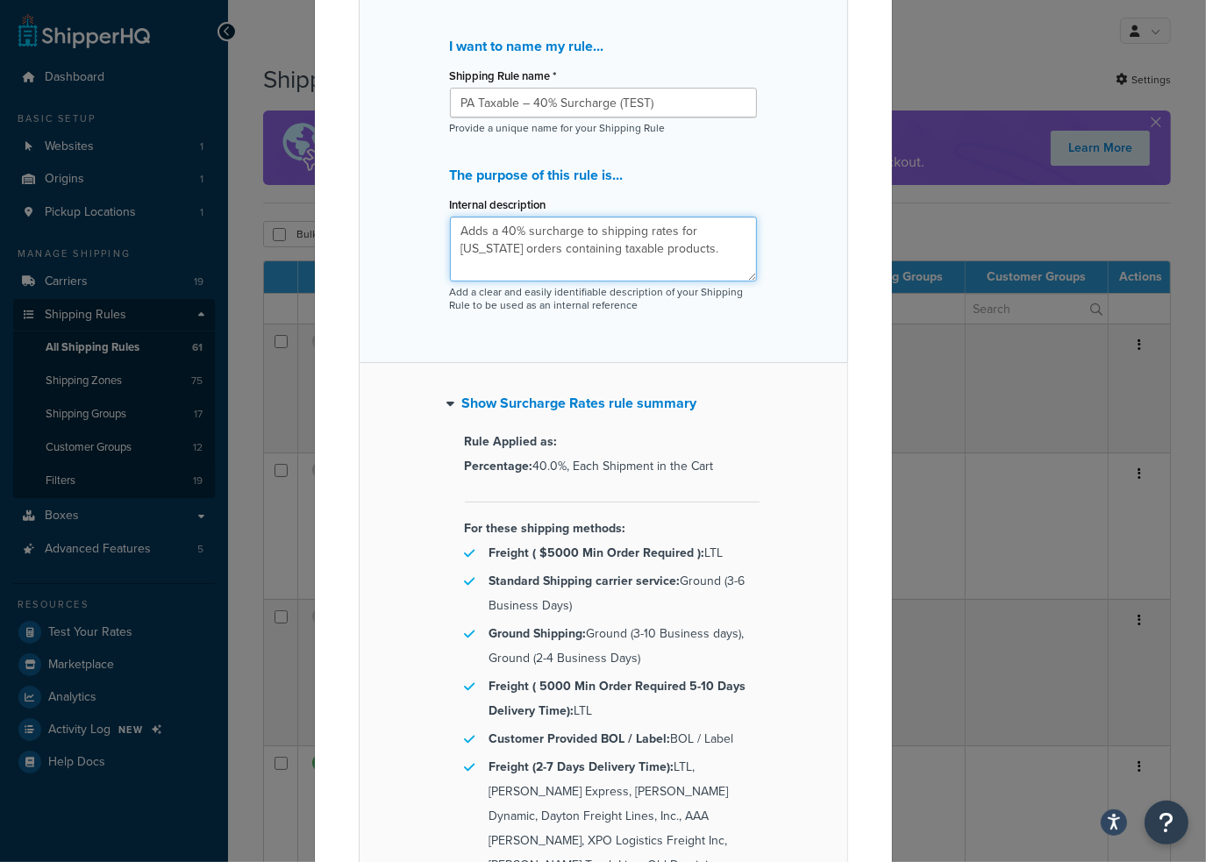
scroll to position [409, 0]
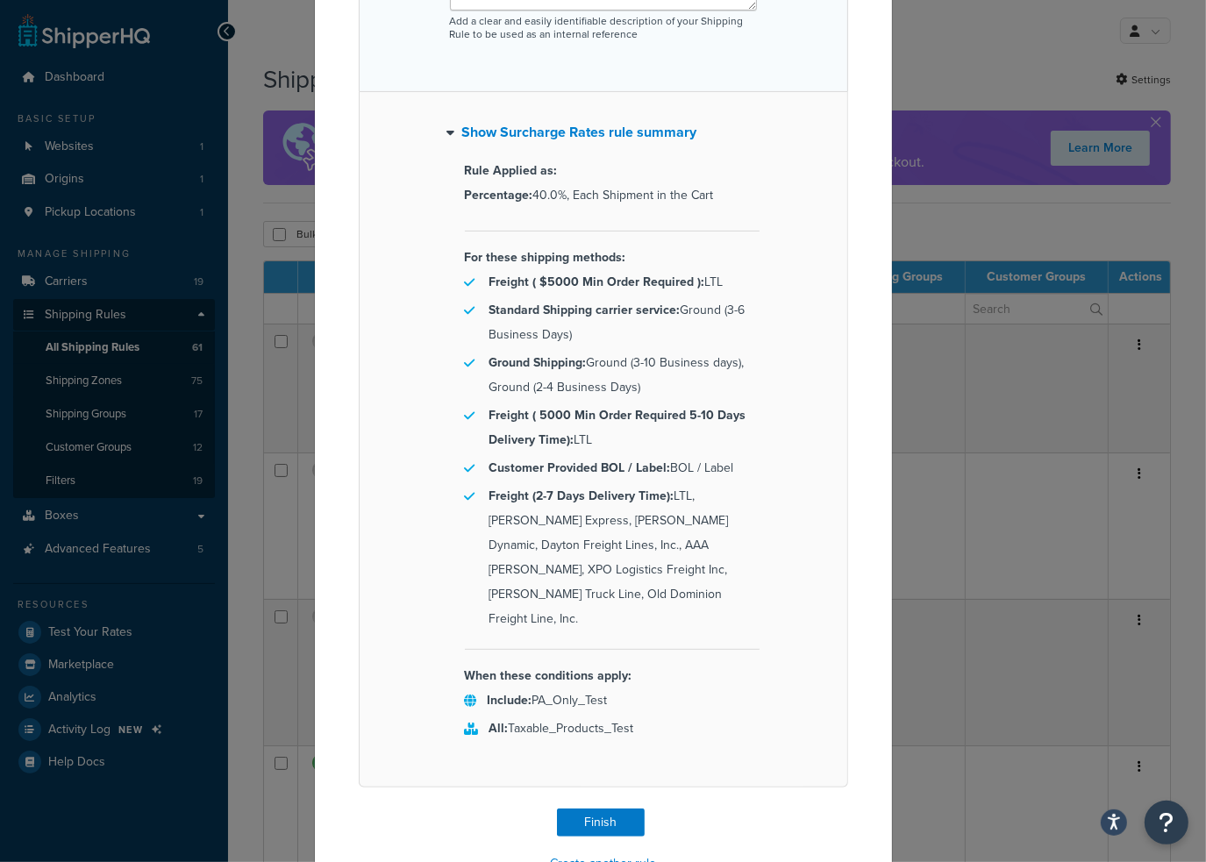
click at [579, 719] on span "All: Taxable_Products_Test" at bounding box center [562, 728] width 145 height 18
click at [704, 709] on div "Show Surcharge Rates rule summary Rule Applied as: Percentage: 40.0%, Each Ship…" at bounding box center [604, 440] width 490 height 696
click at [586, 719] on span "All: Taxable_Products_Test" at bounding box center [562, 728] width 145 height 18
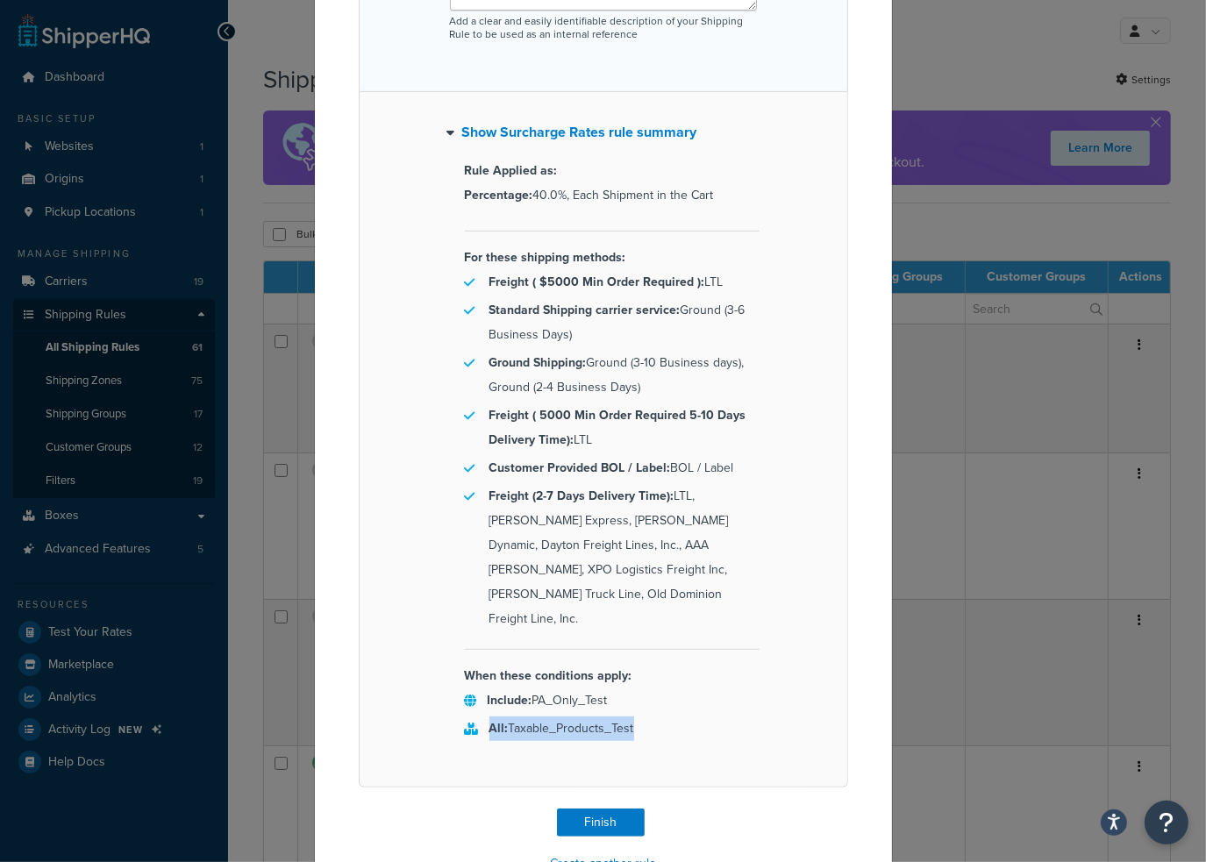
click at [586, 719] on span "All: Taxable_Products_Test" at bounding box center [562, 728] width 145 height 18
click at [618, 719] on span "All: Taxable_Products_Test" at bounding box center [562, 728] width 145 height 18
click at [611, 717] on p "All: Taxable_Products_Test" at bounding box center [562, 729] width 145 height 25
click at [619, 719] on span "All: Taxable_Products_Test" at bounding box center [562, 728] width 145 height 18
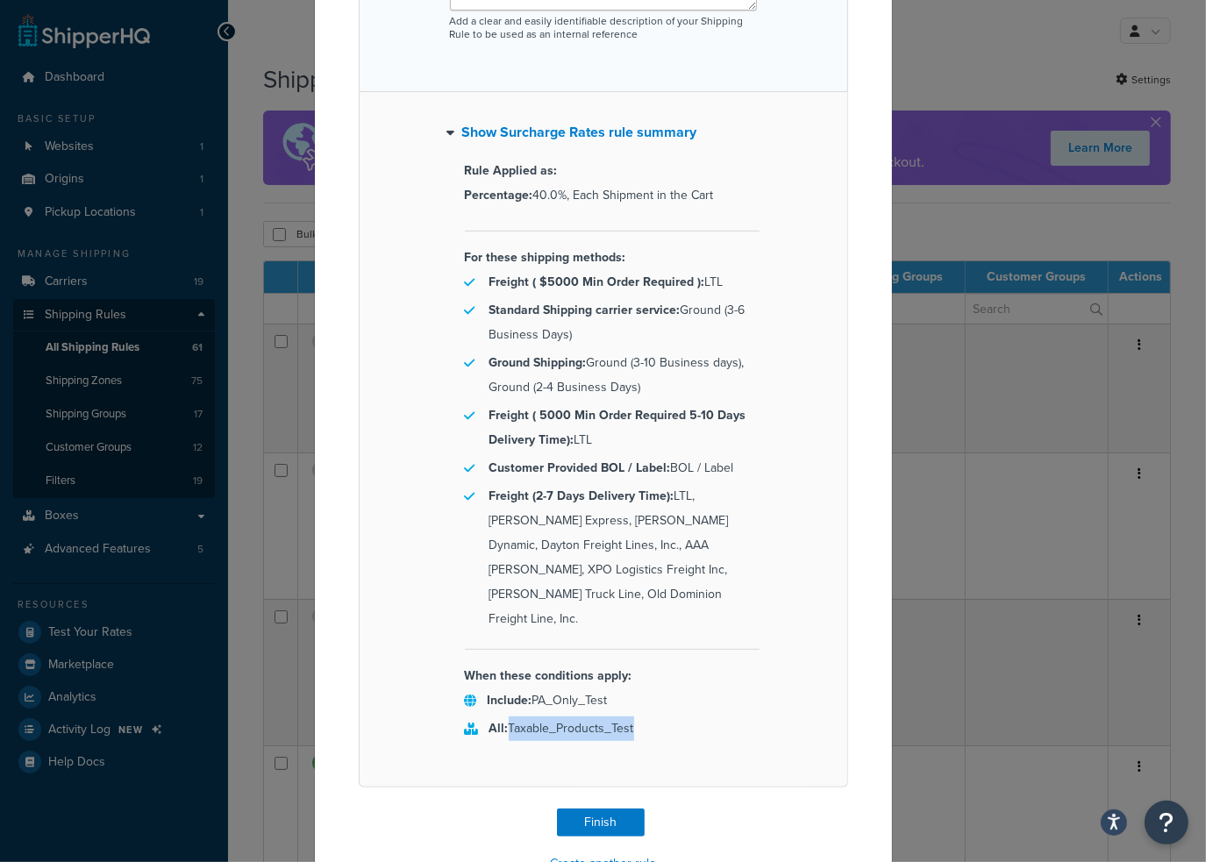
click at [619, 719] on span "All: Taxable_Products_Test" at bounding box center [562, 728] width 145 height 18
click at [654, 717] on div "All: Taxable_Products_Test" at bounding box center [612, 731] width 295 height 28
click at [618, 719] on span "All: Taxable_Products_Test" at bounding box center [562, 728] width 145 height 18
click at [615, 719] on span "All: Taxable_Products_Test" at bounding box center [562, 728] width 145 height 18
copy span "Taxable_Products_Test"
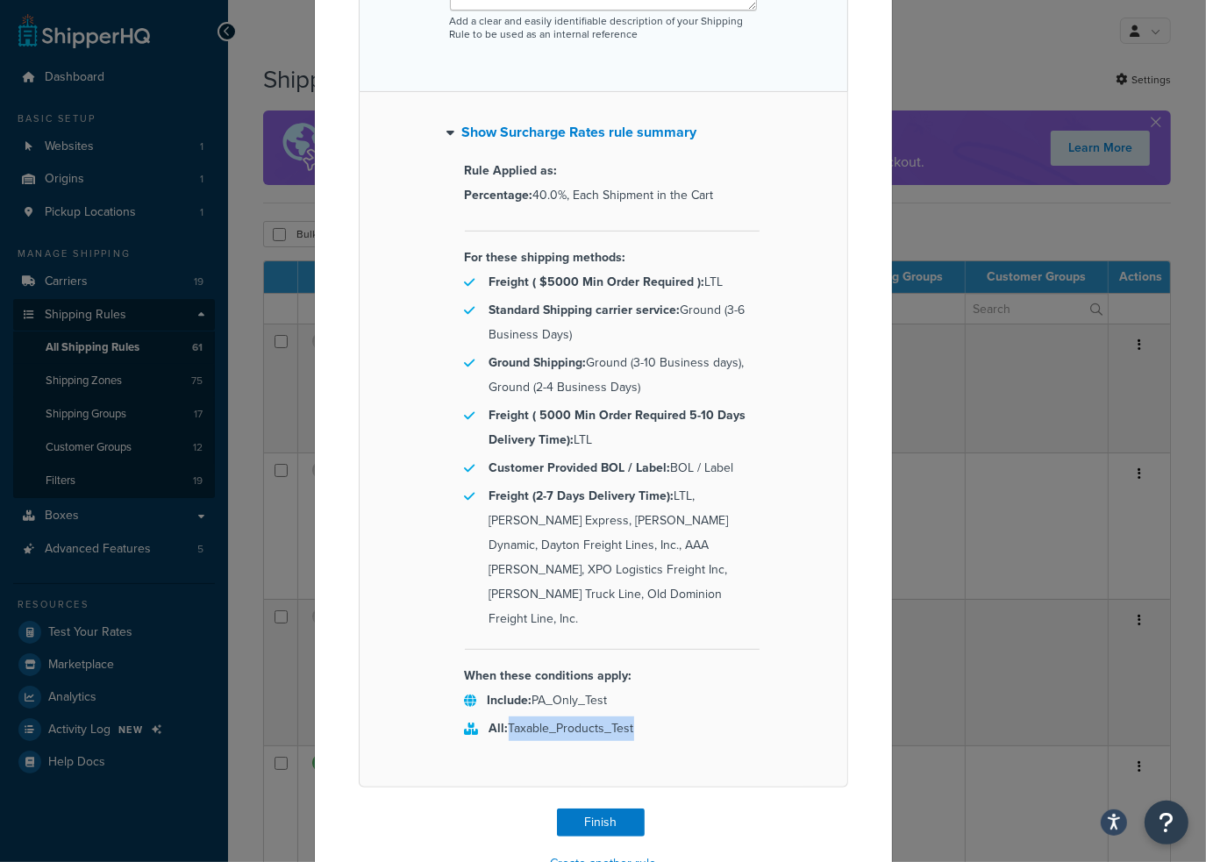
click at [737, 699] on div "When these conditions apply: Include: PA_Only_Test All: Taxable_Products_Test" at bounding box center [612, 704] width 295 height 109
click at [617, 719] on span "All: Taxable_Products_Test" at bounding box center [562, 728] width 145 height 18
copy span "Taxable_Products_Test"
click at [721, 717] on div "All: Taxable_Products_Test" at bounding box center [612, 731] width 295 height 28
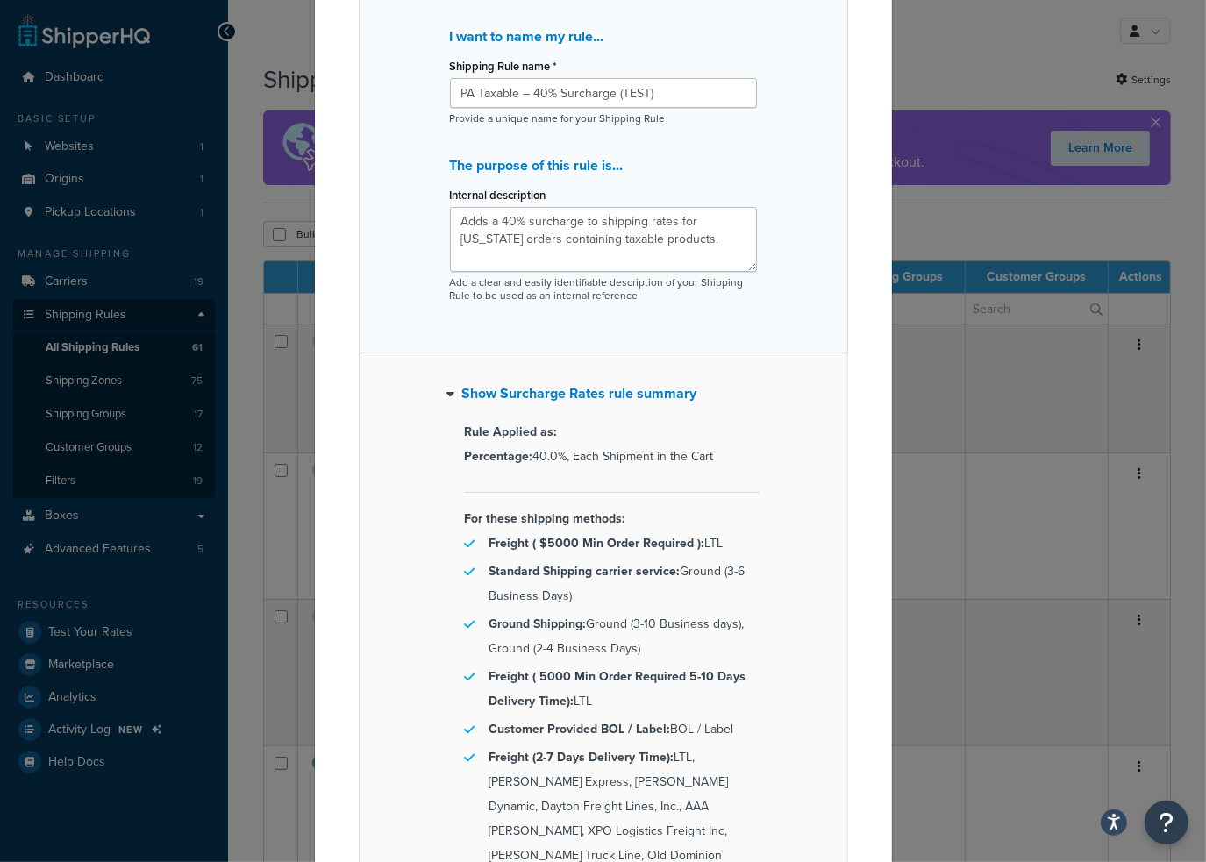
scroll to position [0, 0]
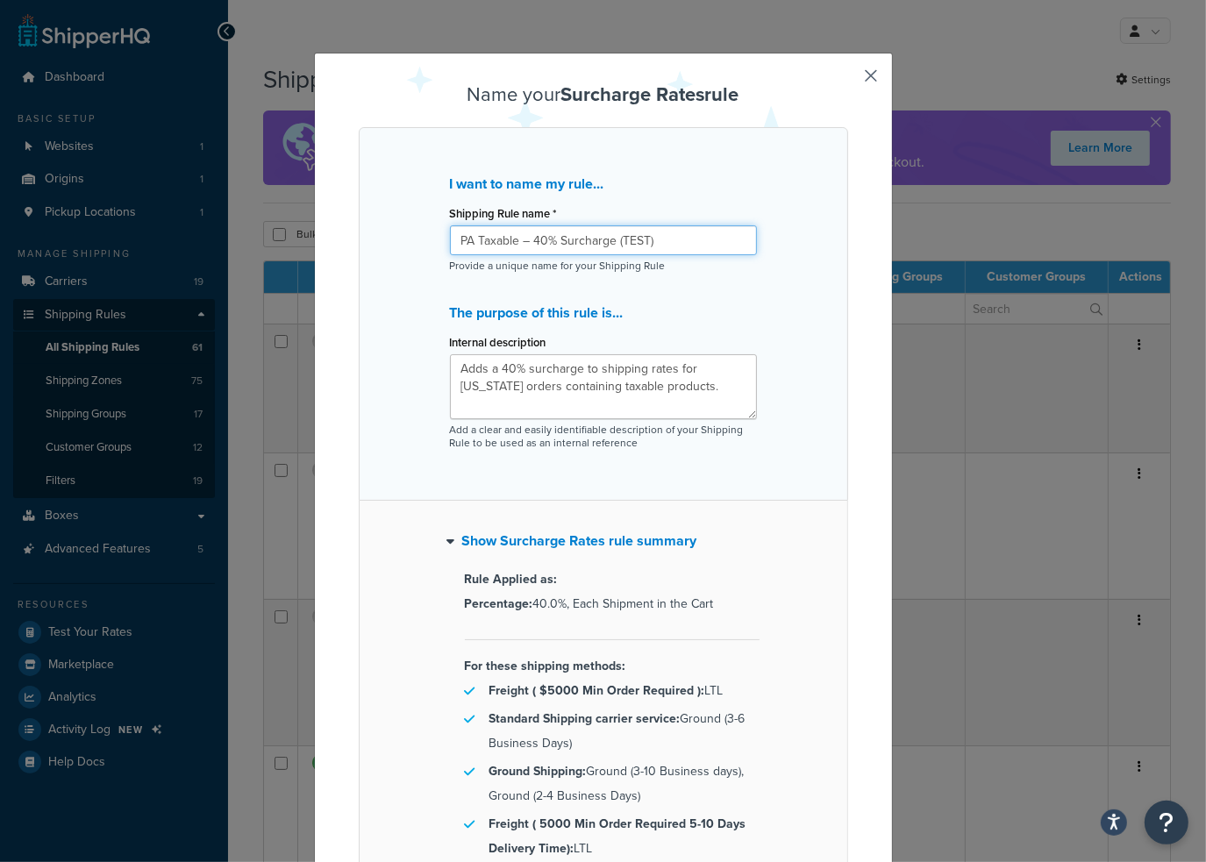
click at [555, 231] on input "PA Taxable – 40% Surcharge (TEST)" at bounding box center [603, 240] width 307 height 30
click at [704, 496] on div "I want to name my rule... Shipping Rule name * PA Taxable – 40% Surcharge (TEST…" at bounding box center [604, 314] width 490 height 374
drag, startPoint x: 658, startPoint y: 232, endPoint x: 379, endPoint y: 216, distance: 279.5
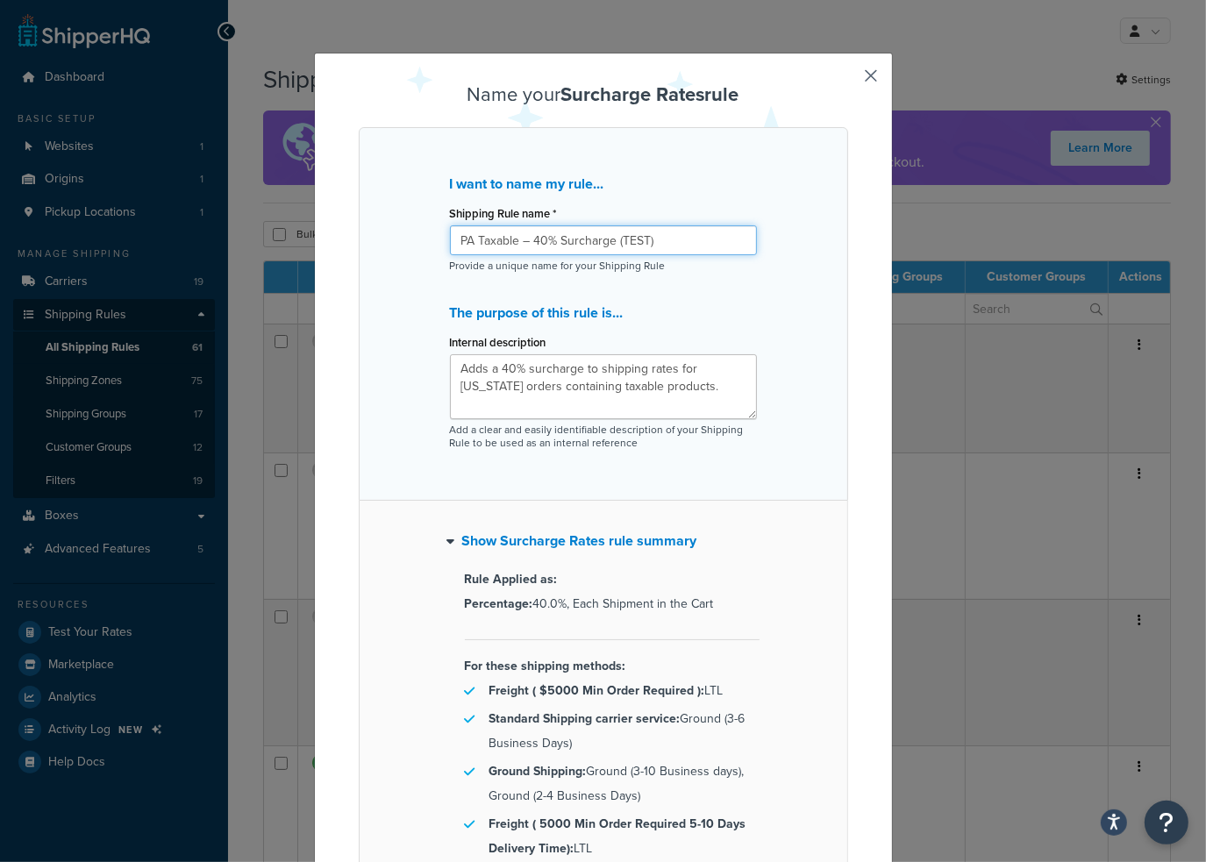
click at [379, 216] on div "I want to name my rule... Shipping Rule name * PA Taxable – 40% Surcharge (TEST…" at bounding box center [604, 314] width 490 height 374
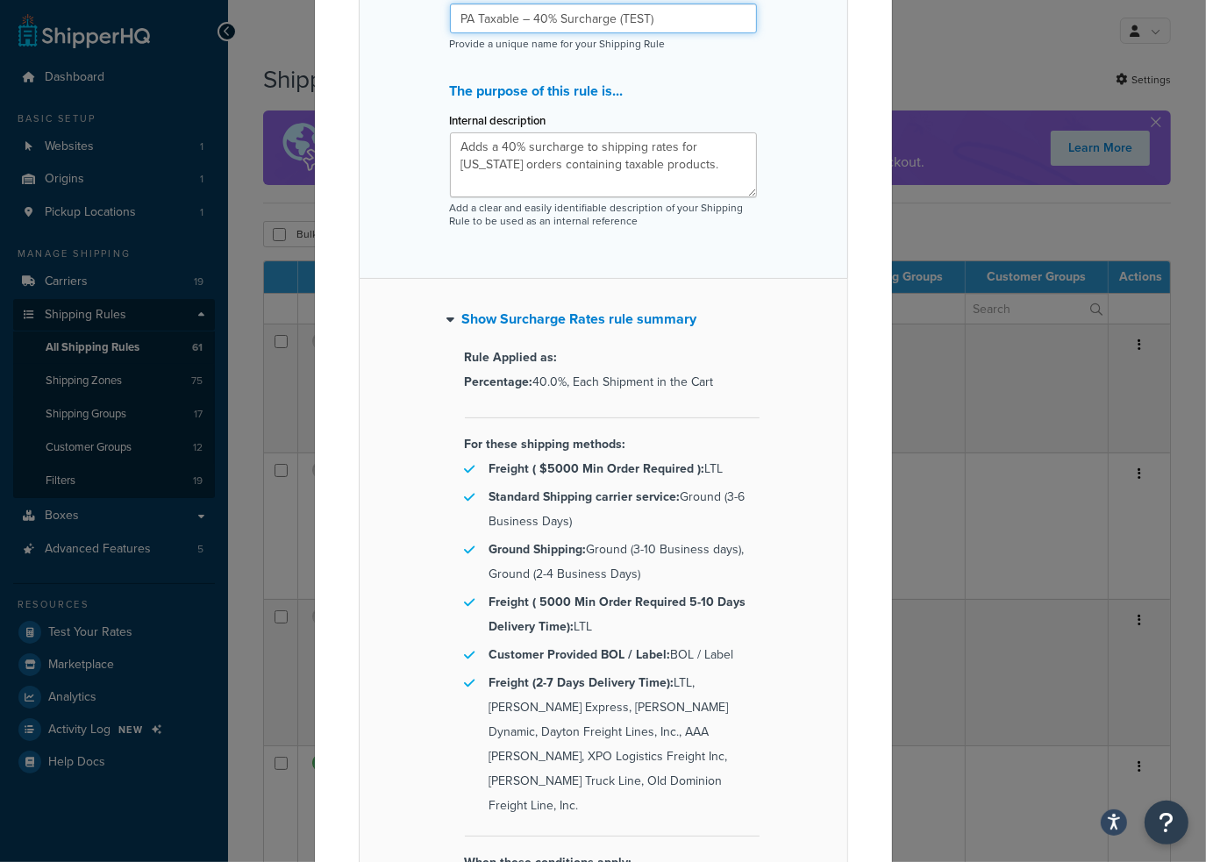
scroll to position [409, 0]
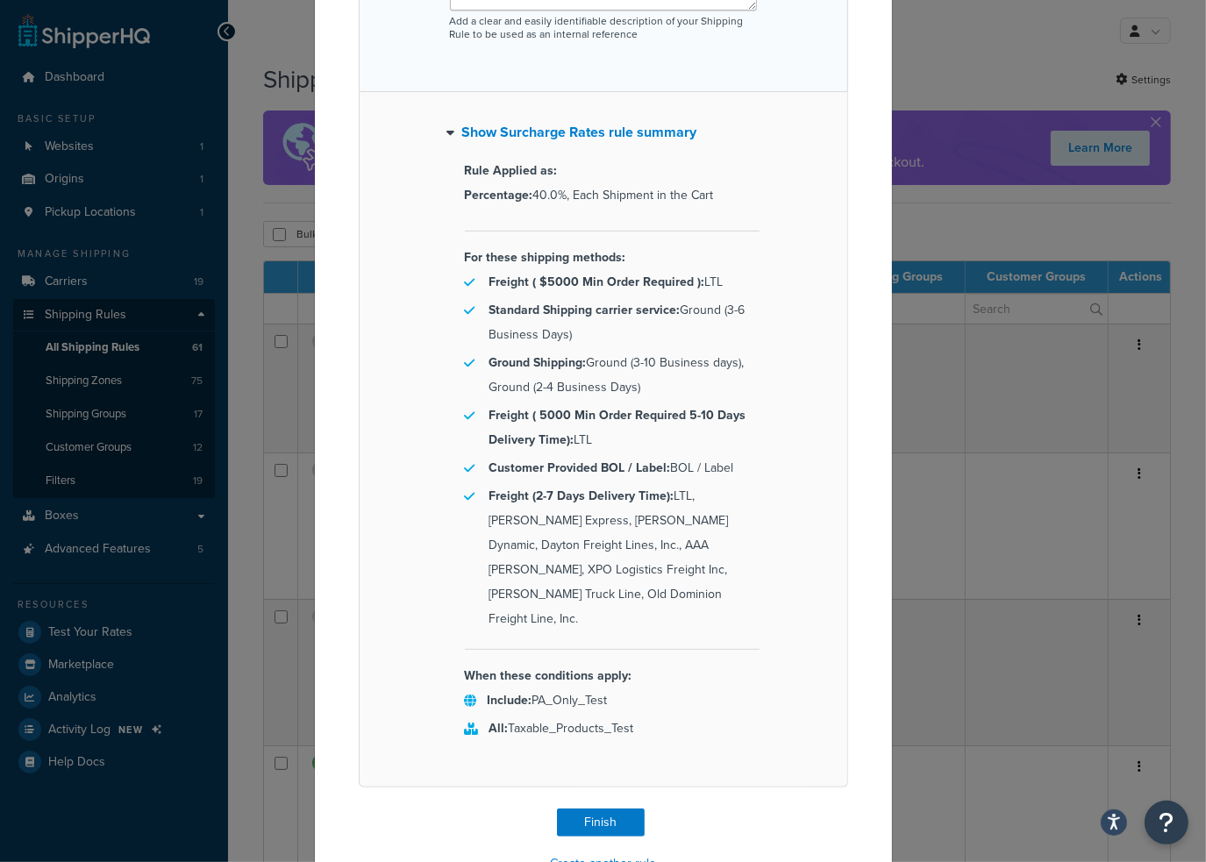
click at [715, 689] on div "Include: PA_Only_Test" at bounding box center [612, 703] width 295 height 28
click at [628, 809] on button "Finish" at bounding box center [601, 823] width 88 height 28
